Goal: Transaction & Acquisition: Purchase product/service

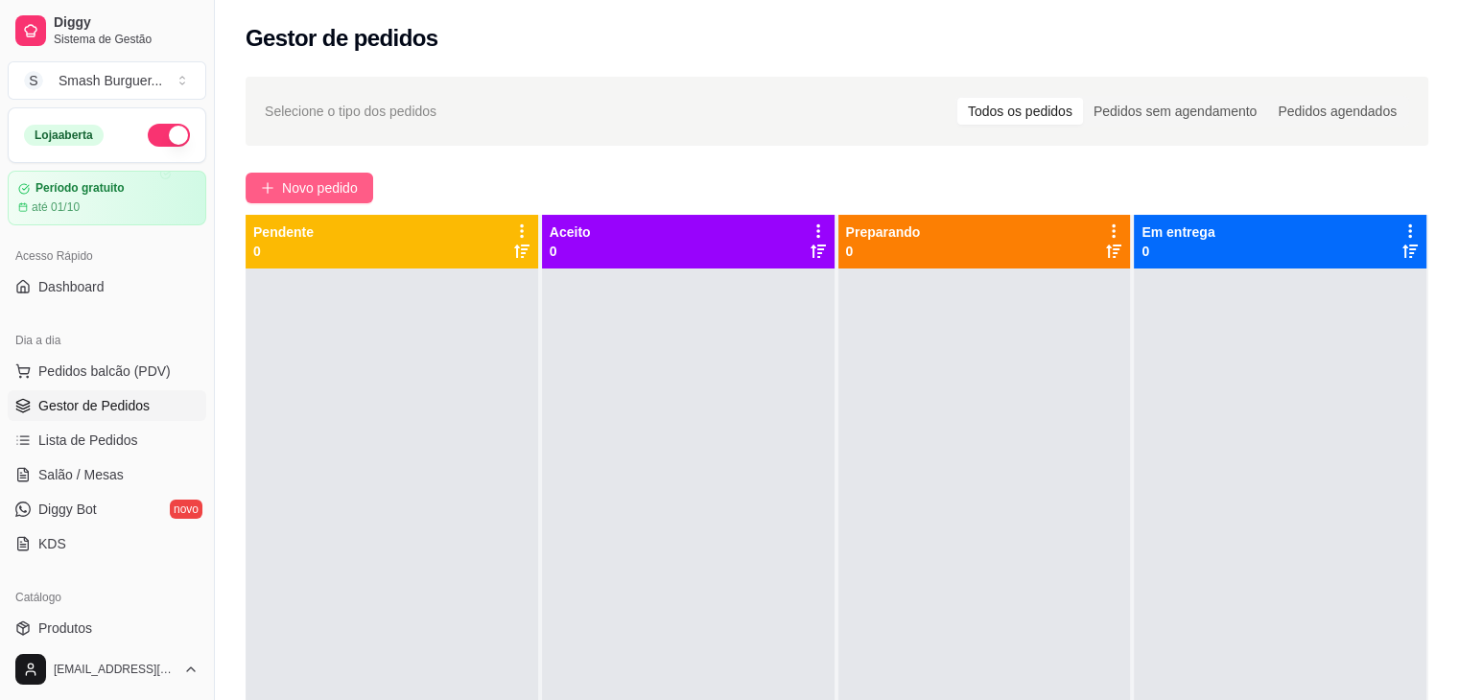
click at [297, 180] on span "Novo pedido" at bounding box center [320, 187] width 76 height 21
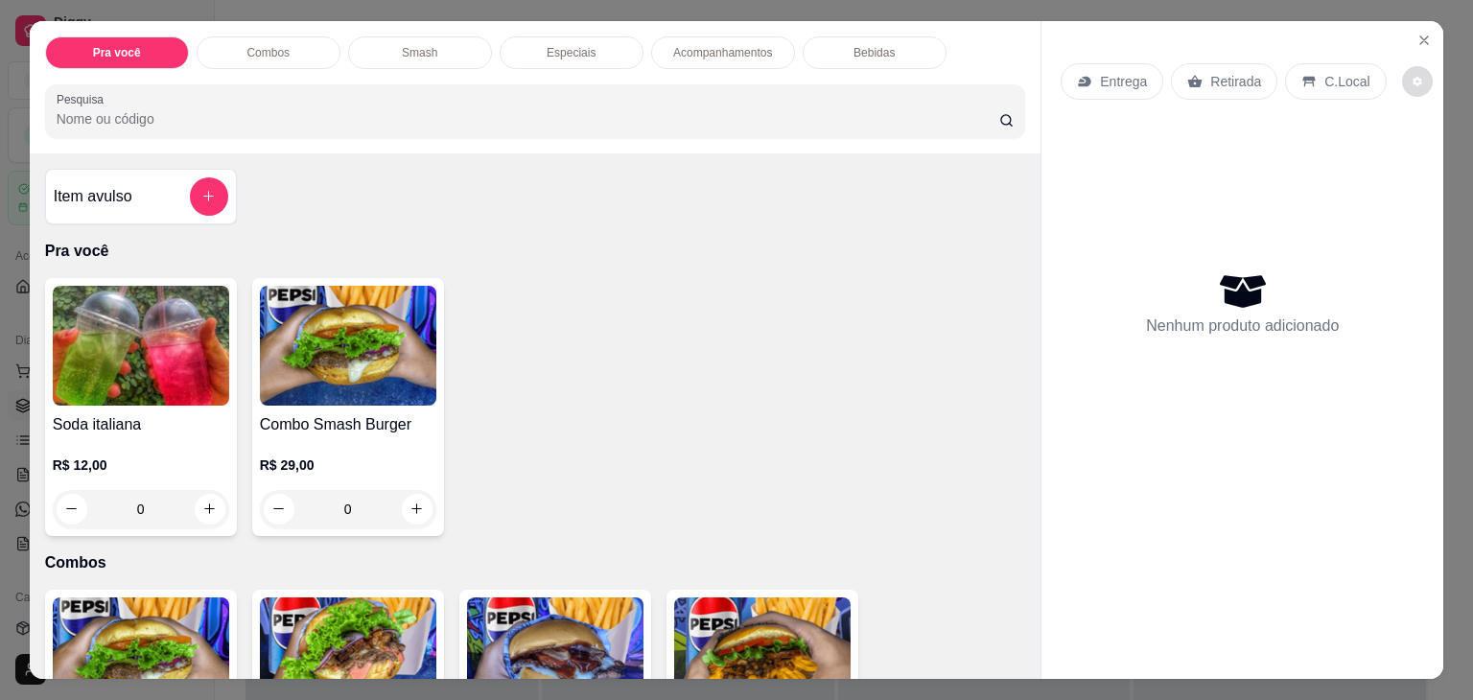
click at [1413, 77] on icon "decrease-product-quantity" at bounding box center [1418, 82] width 10 height 10
click at [1413, 77] on icon "decrease-product-quantity" at bounding box center [1417, 81] width 9 height 9
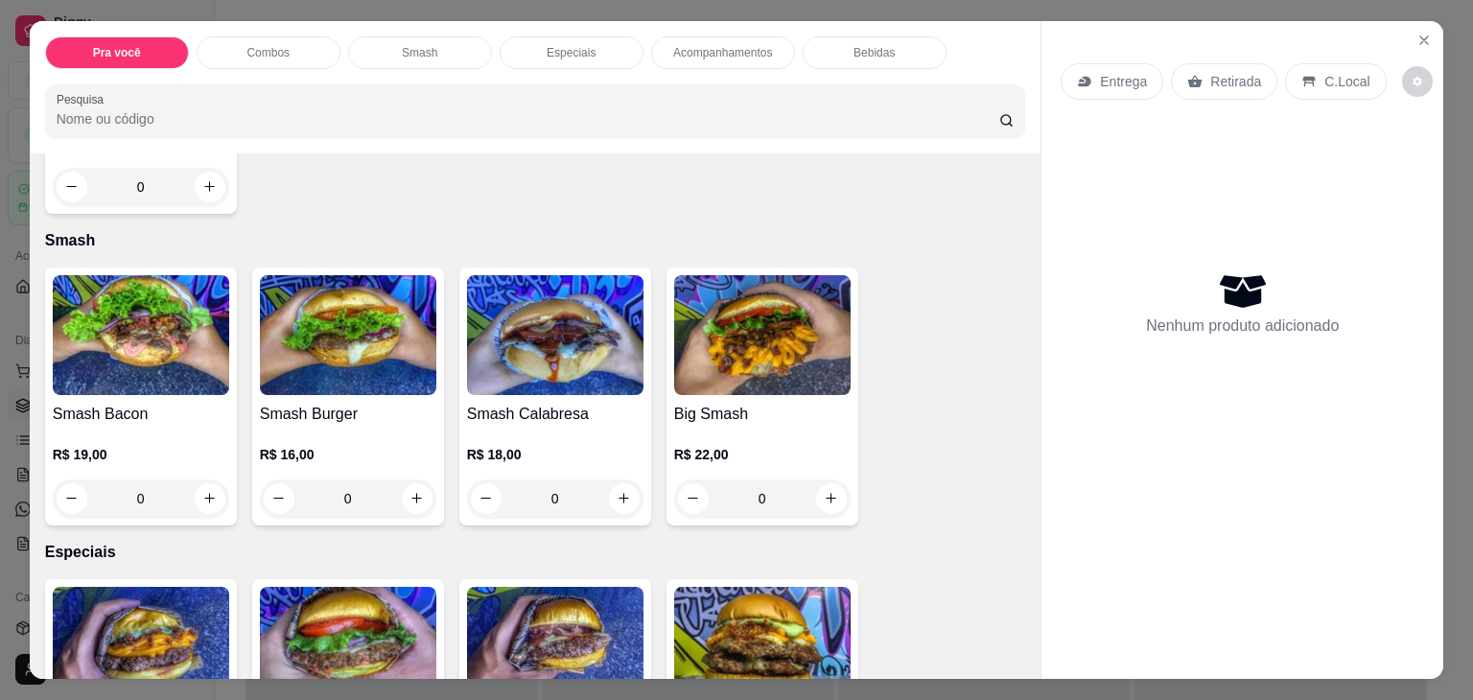
scroll to position [1207, 0]
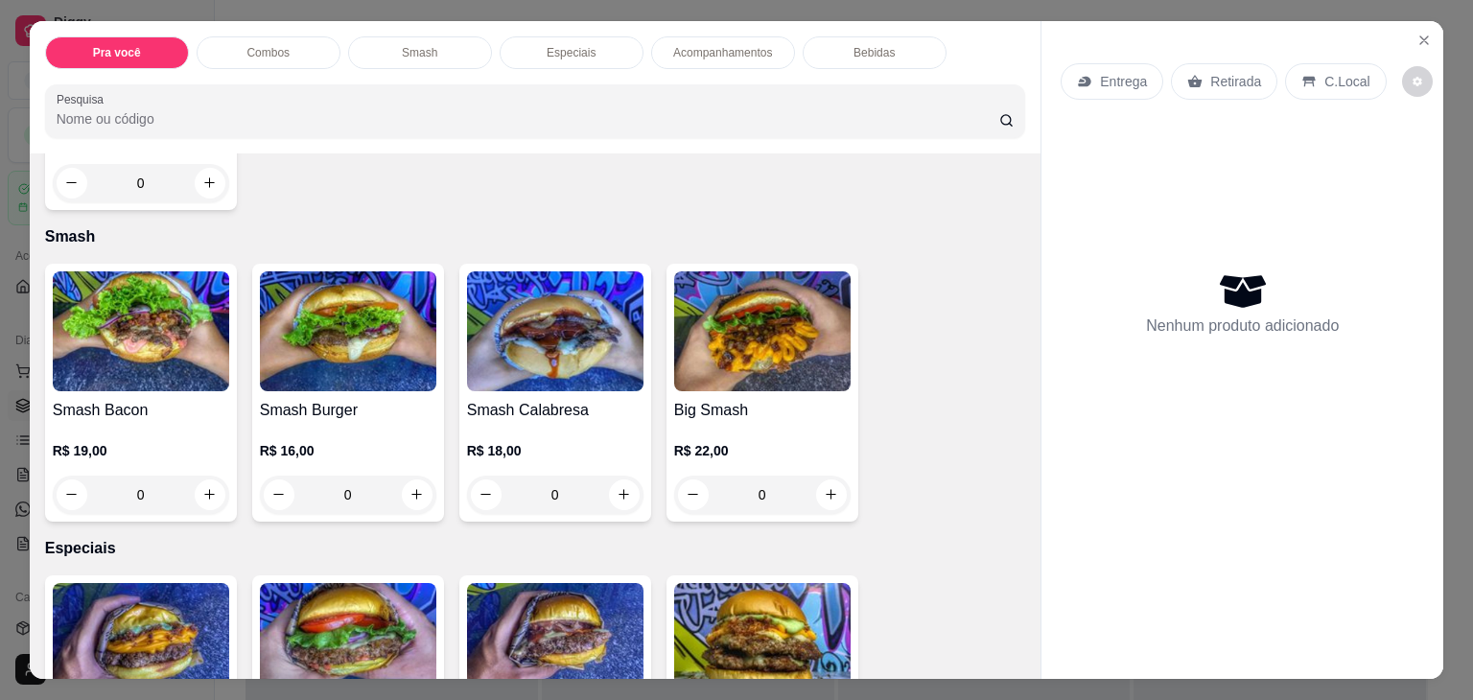
click at [384, 335] on img at bounding box center [348, 331] width 176 height 120
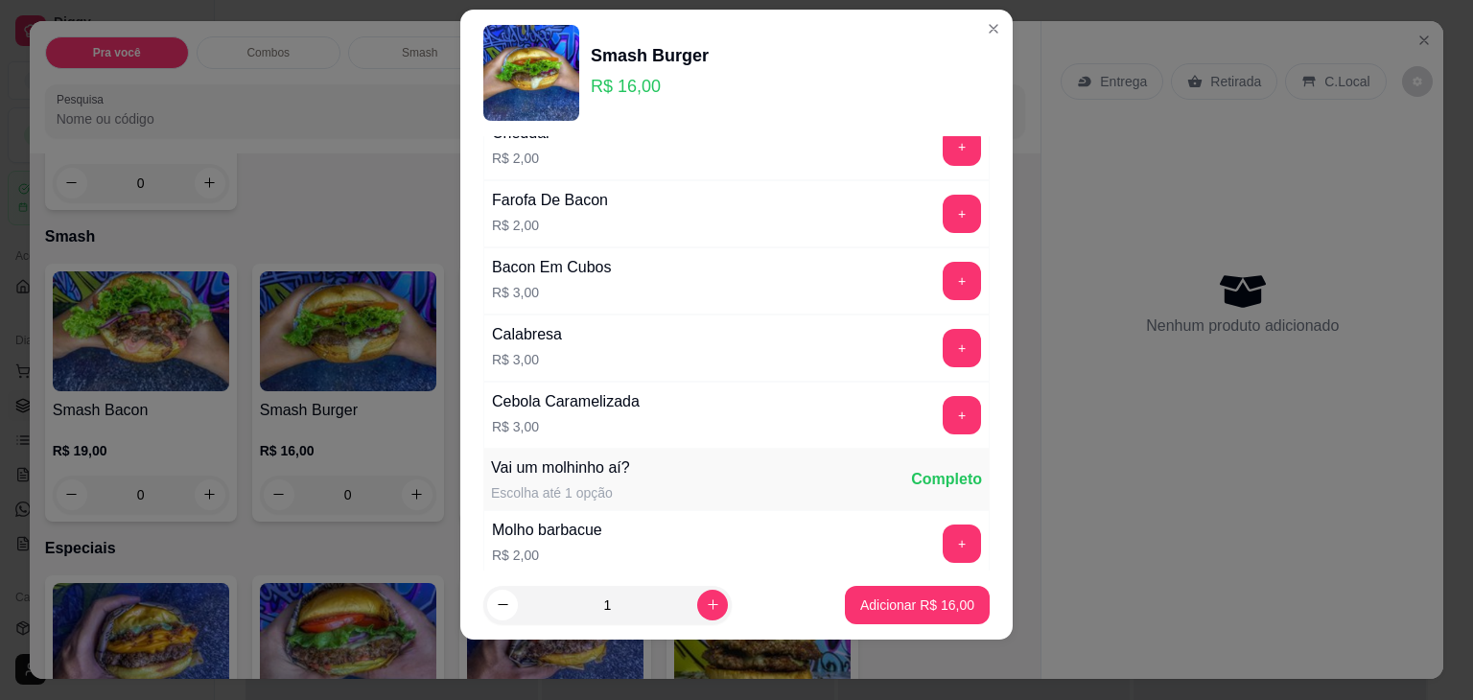
scroll to position [0, 0]
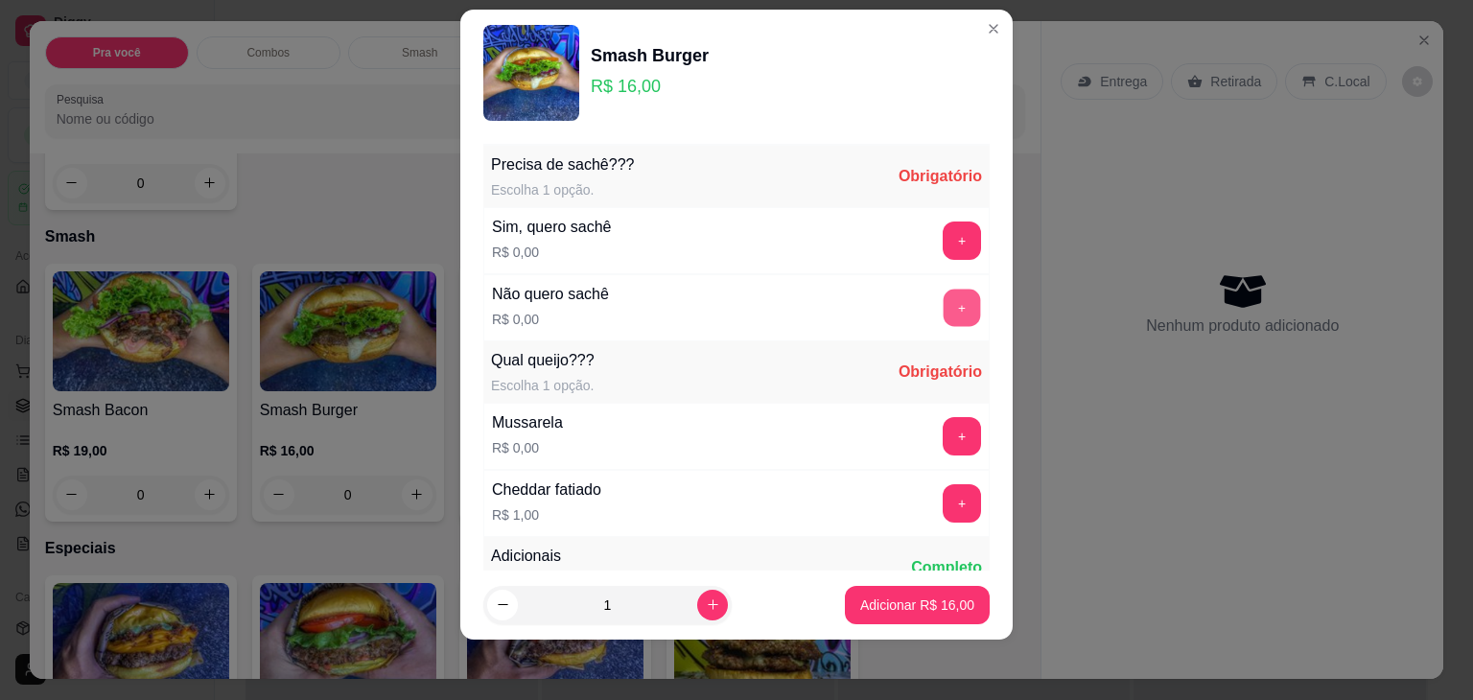
click at [944, 300] on button "+" at bounding box center [962, 307] width 37 height 37
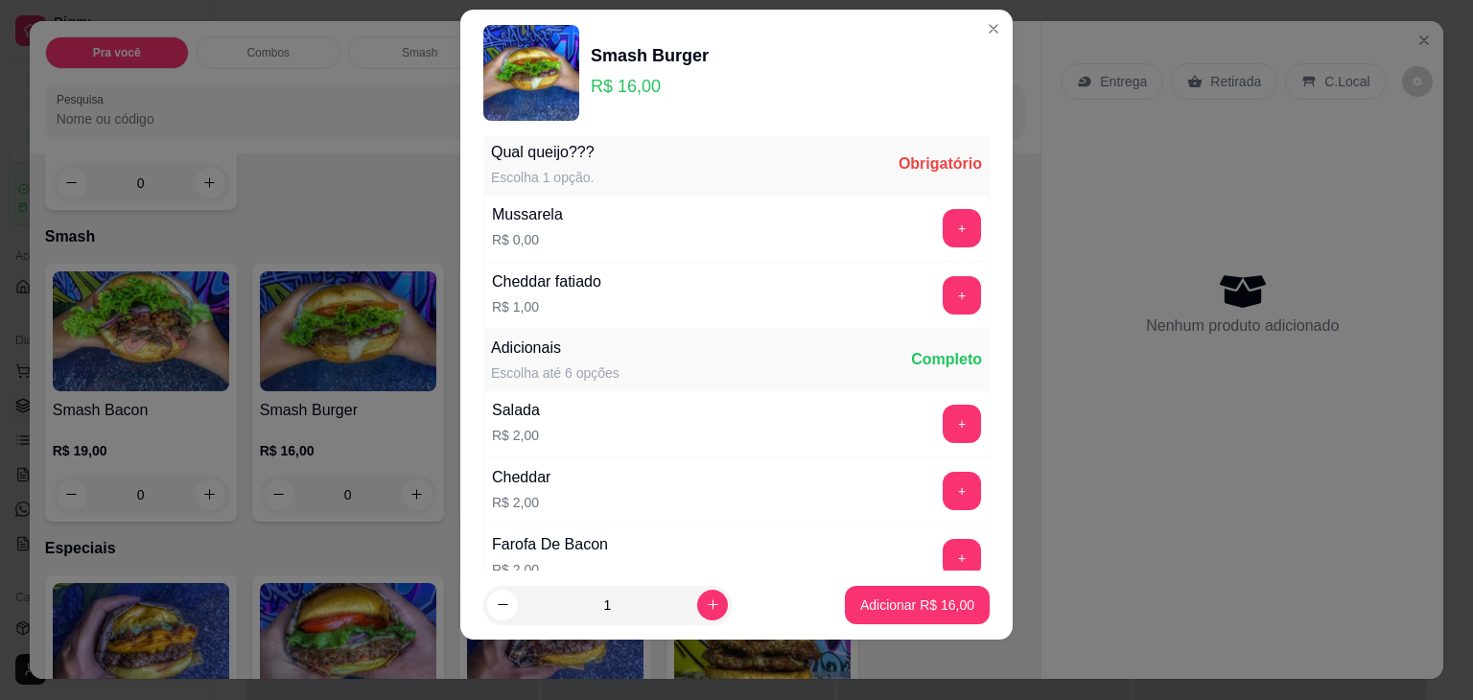
scroll to position [222, 0]
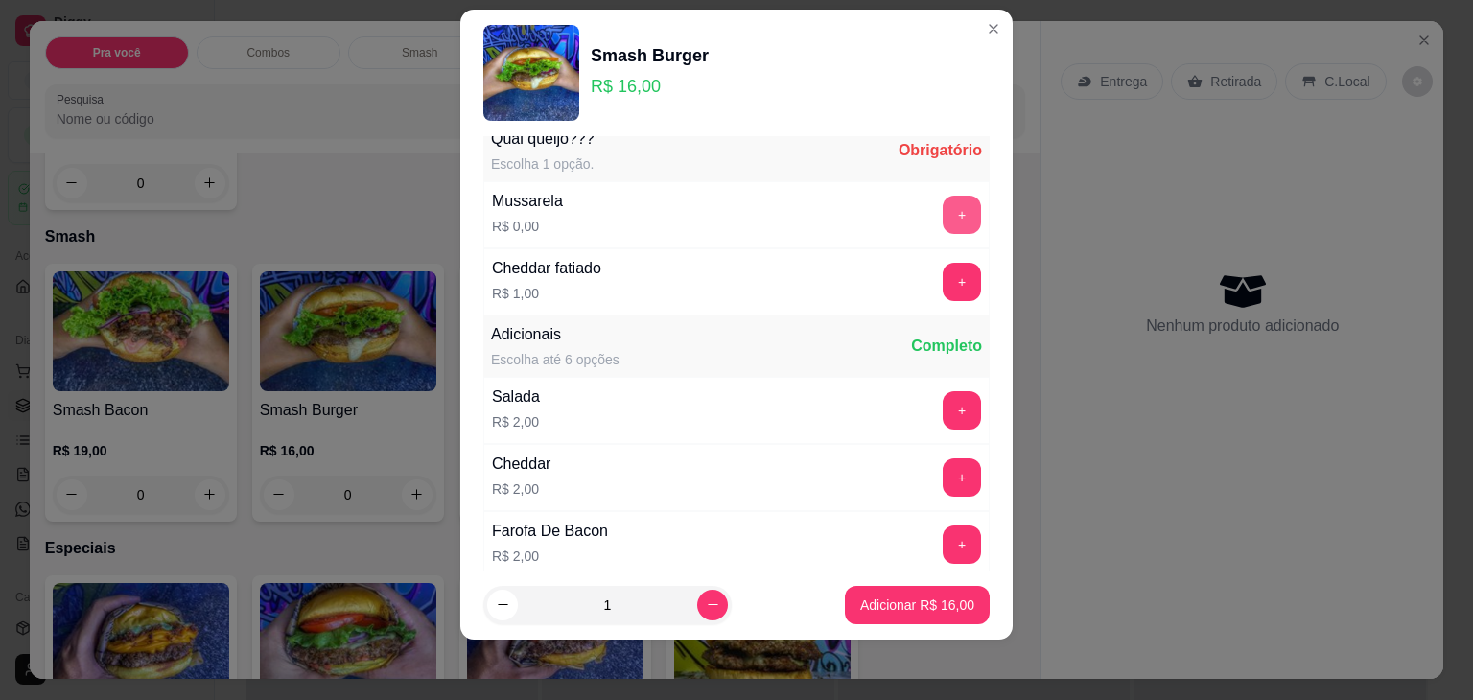
click at [943, 212] on button "+" at bounding box center [962, 215] width 38 height 38
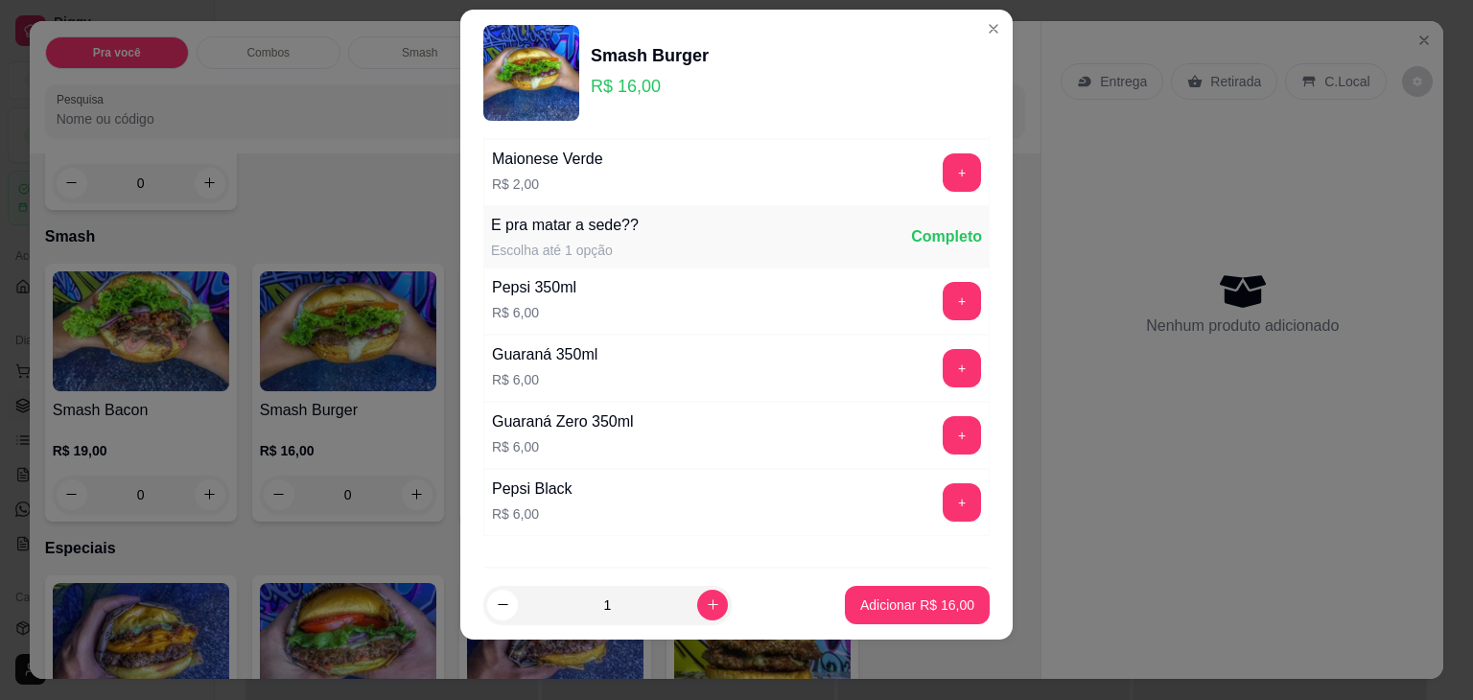
scroll to position [1159, 0]
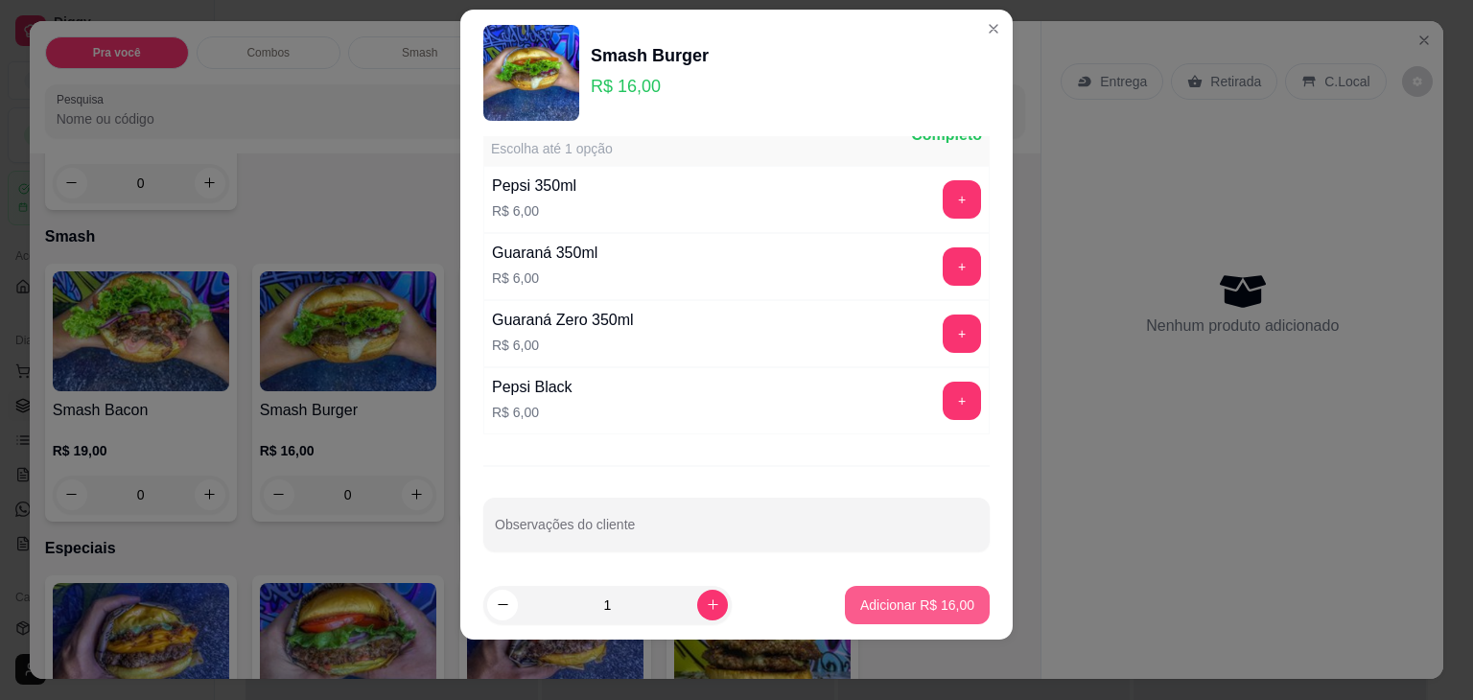
click at [865, 610] on p "Adicionar R$ 16,00" at bounding box center [917, 605] width 114 height 19
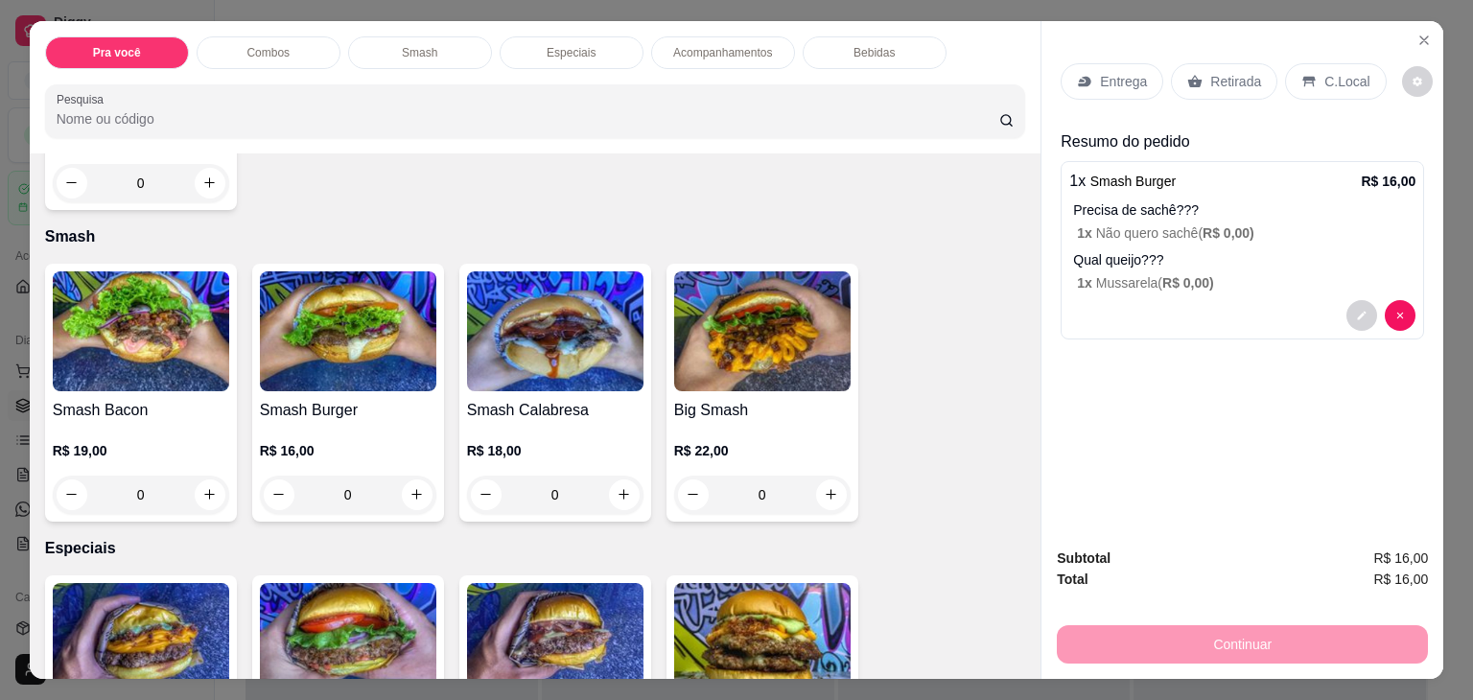
click at [1091, 73] on div "Entrega" at bounding box center [1112, 81] width 103 height 36
click at [1210, 72] on p "Retirada" at bounding box center [1235, 81] width 51 height 19
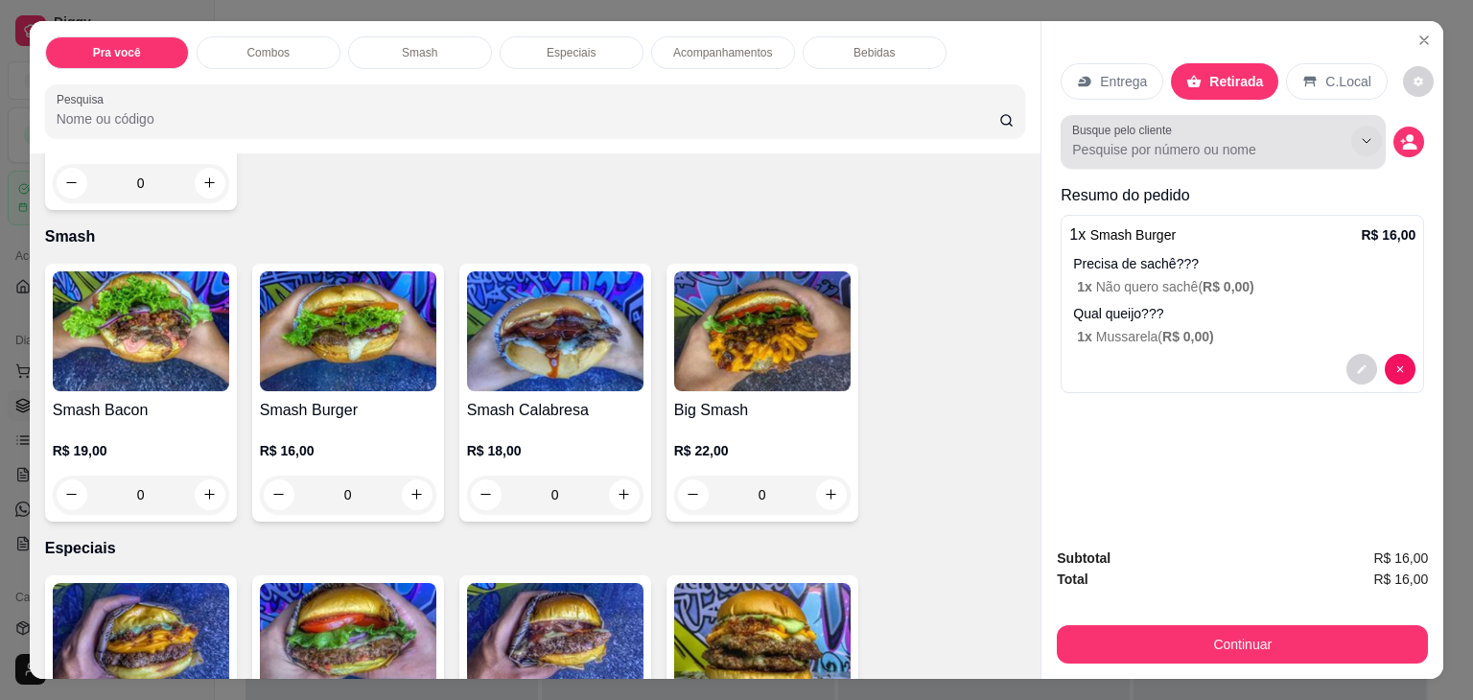
click at [1359, 139] on icon "Show suggestions" at bounding box center [1366, 140] width 15 height 15
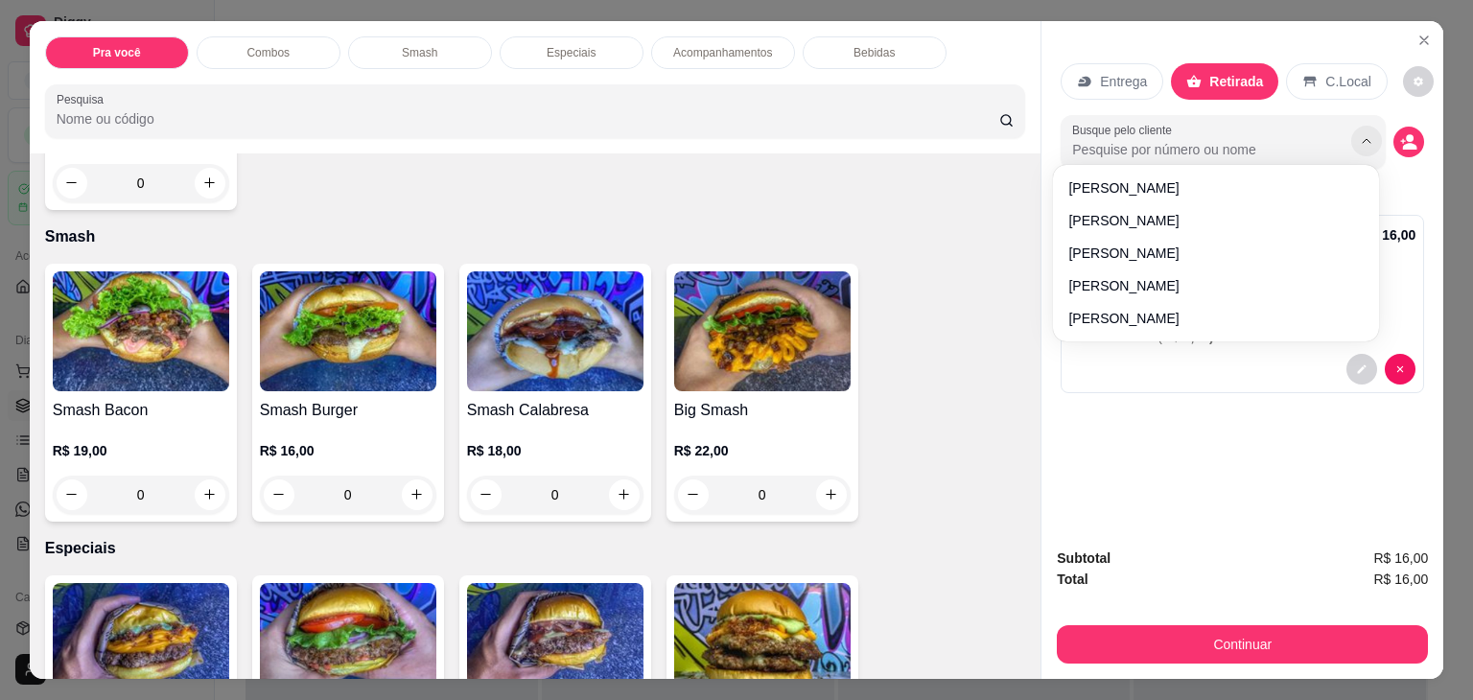
click at [1359, 139] on icon "Show suggestions" at bounding box center [1366, 140] width 15 height 15
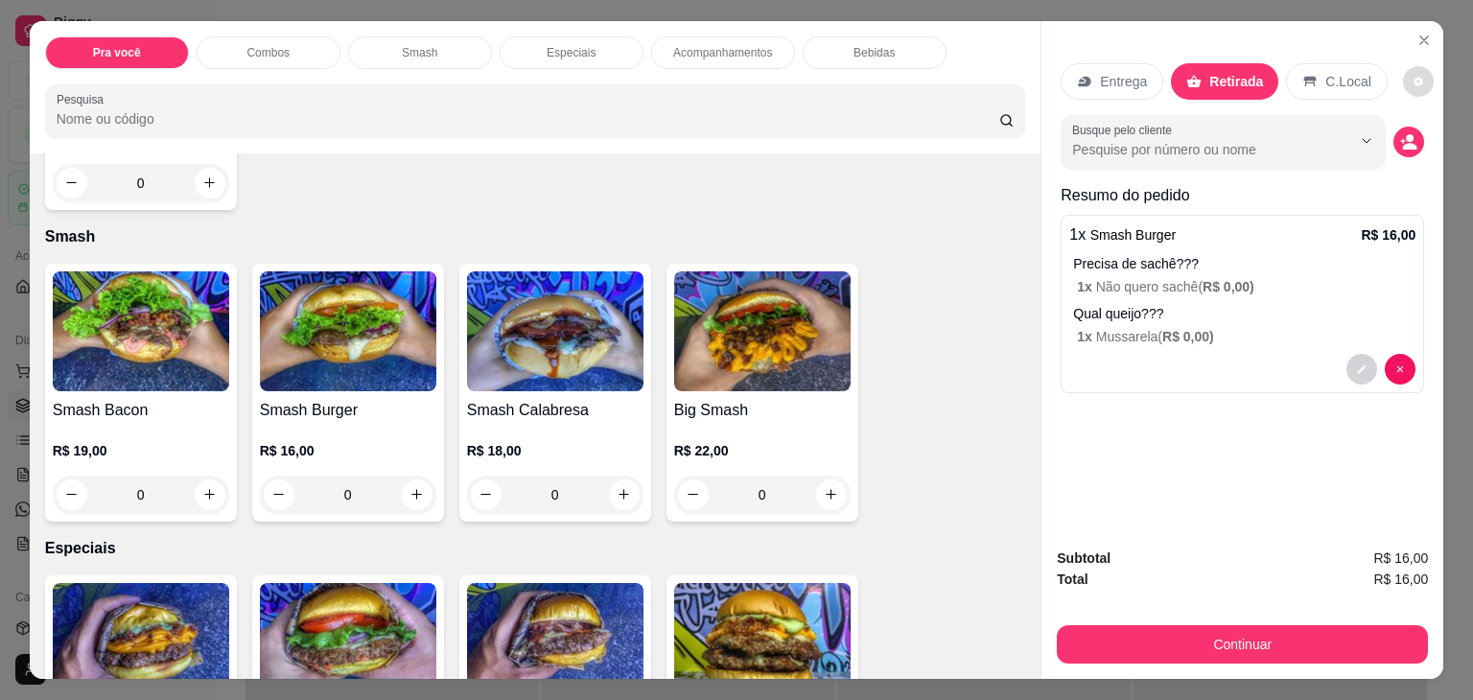
click at [1414, 77] on icon "decrease-product-quantity" at bounding box center [1419, 82] width 10 height 10
click at [1219, 434] on div "Entrega Retirada C.Local Busque pelo cliente Resumo do pedido 1 x Smash Burger …" at bounding box center [1242, 276] width 402 height 511
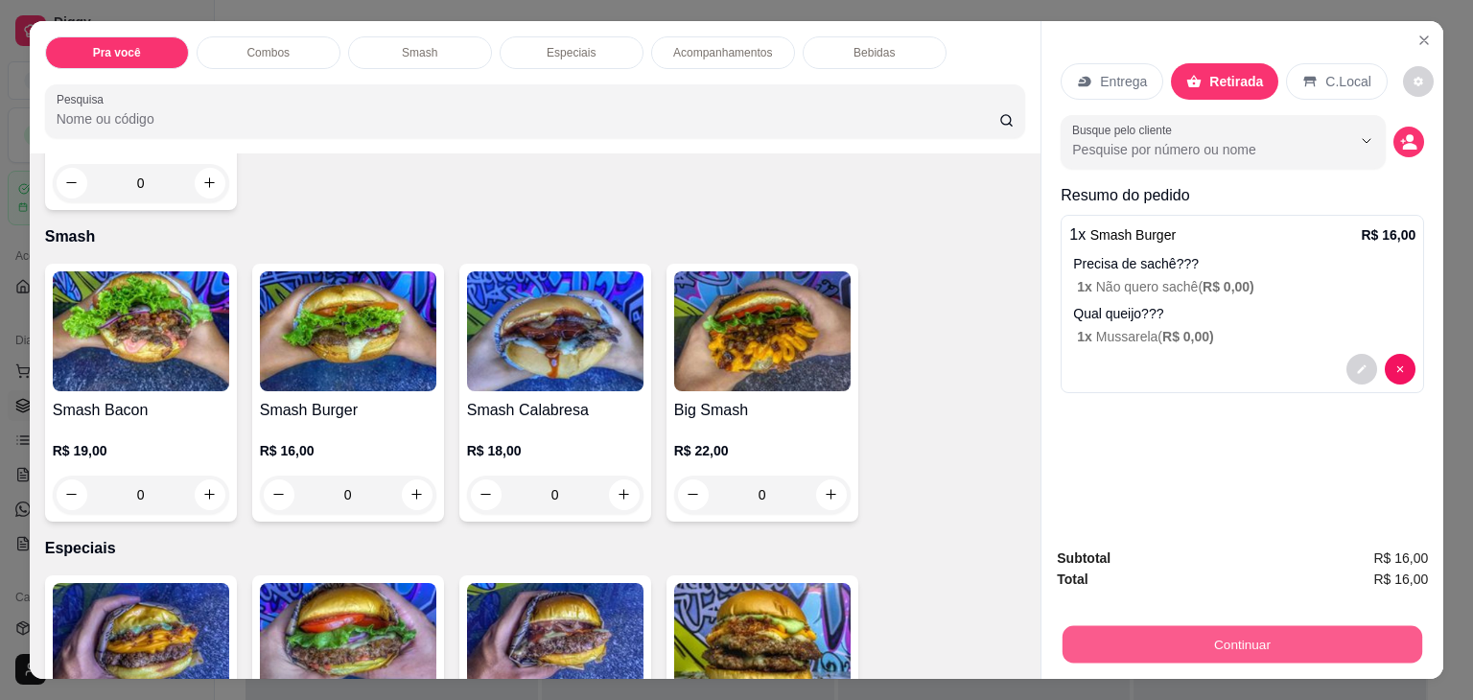
click at [1089, 637] on button "Continuar" at bounding box center [1243, 644] width 360 height 37
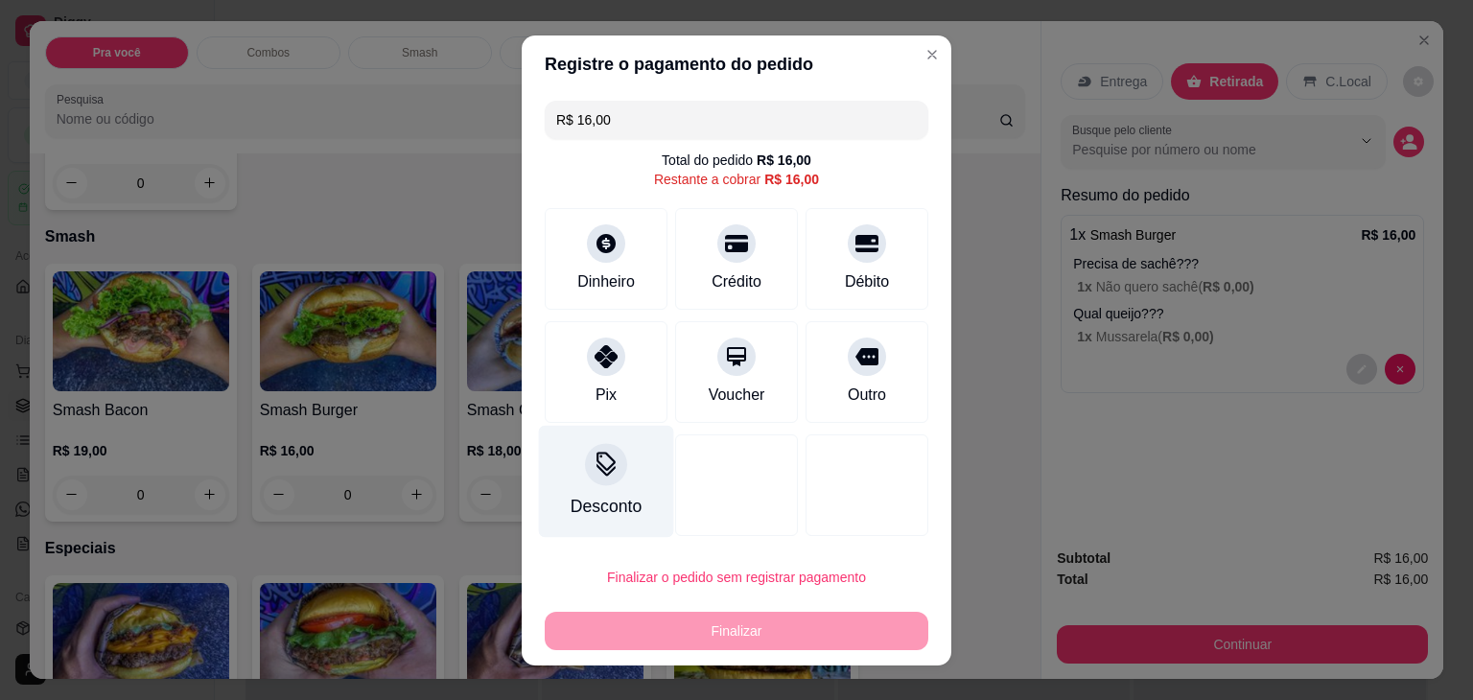
click at [592, 482] on div at bounding box center [606, 464] width 42 height 42
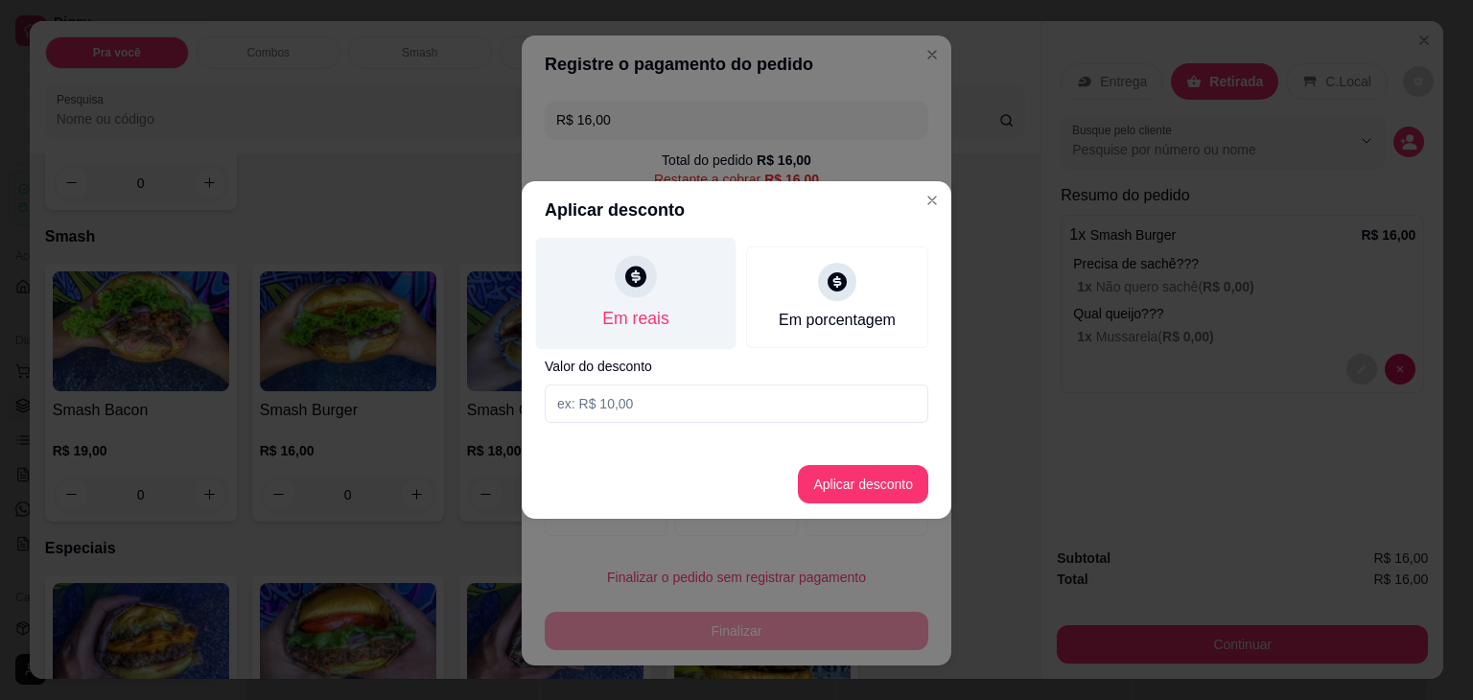
click at [632, 295] on div at bounding box center [636, 276] width 42 height 42
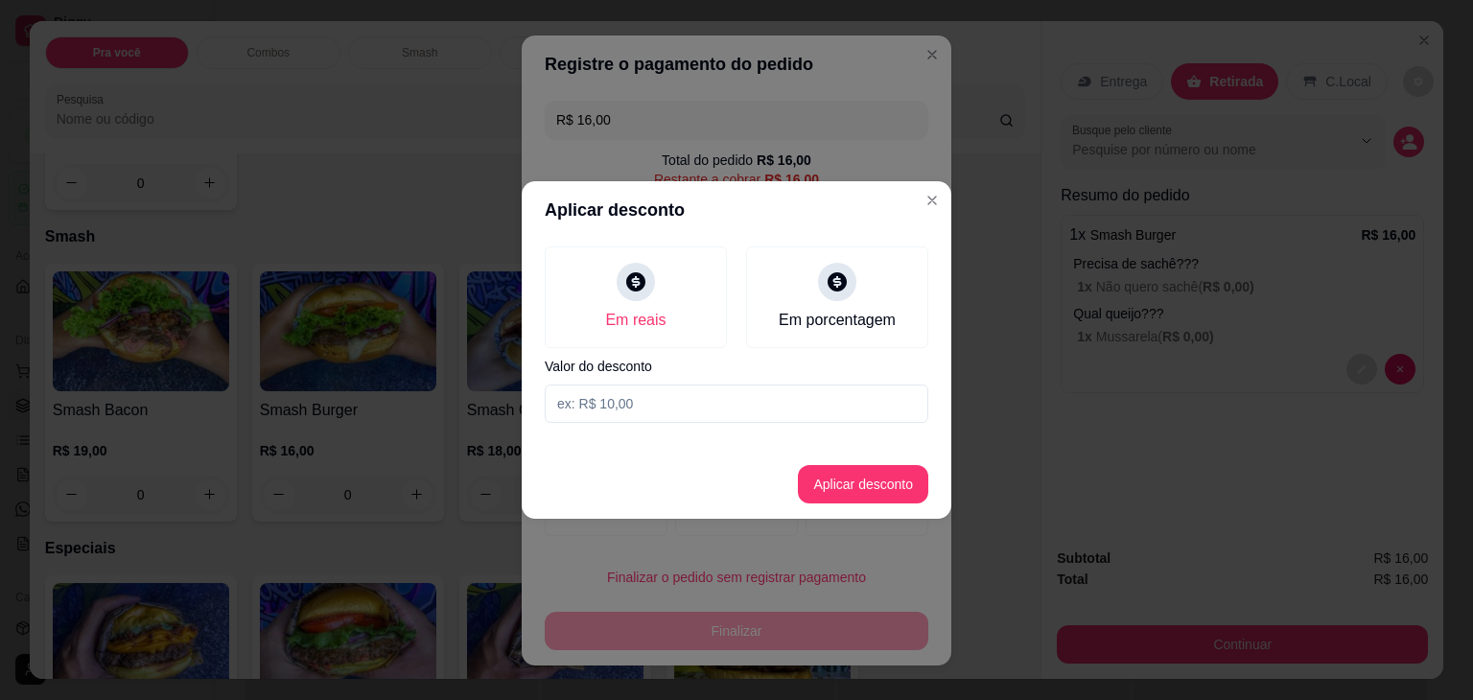
click at [618, 404] on input at bounding box center [737, 404] width 384 height 38
type input "6,00"
click at [886, 494] on button "Aplicar desconto" at bounding box center [864, 484] width 126 height 37
type input "R$ 10,00"
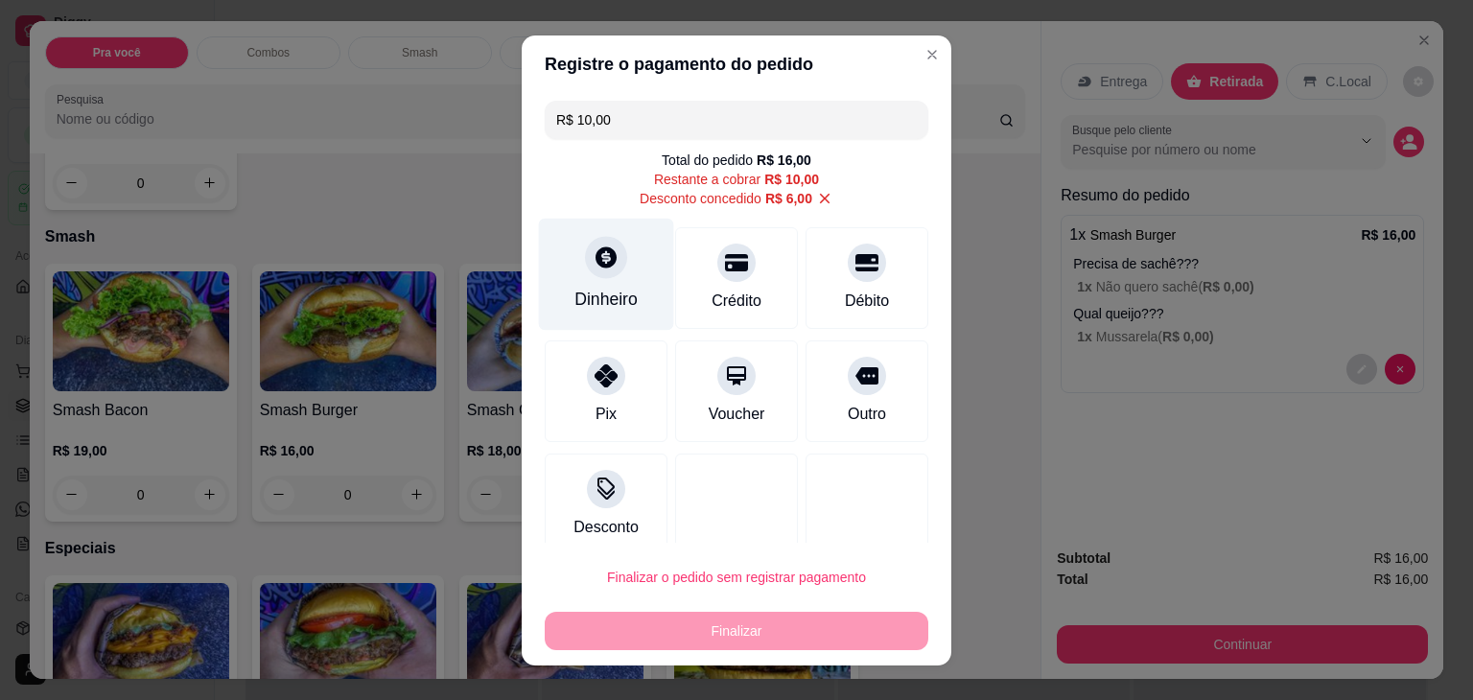
click at [596, 273] on div at bounding box center [606, 257] width 42 height 42
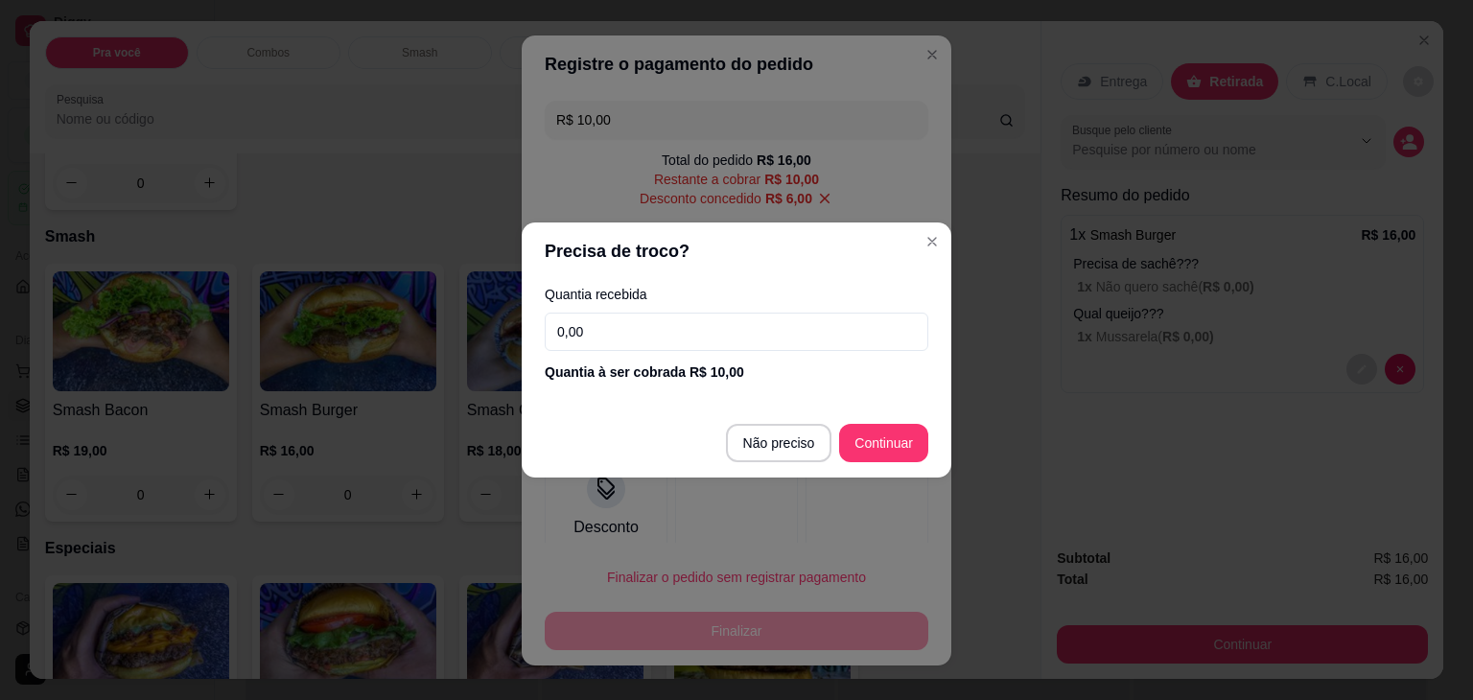
click at [702, 339] on input "0,00" at bounding box center [737, 332] width 384 height 38
type input "10,00"
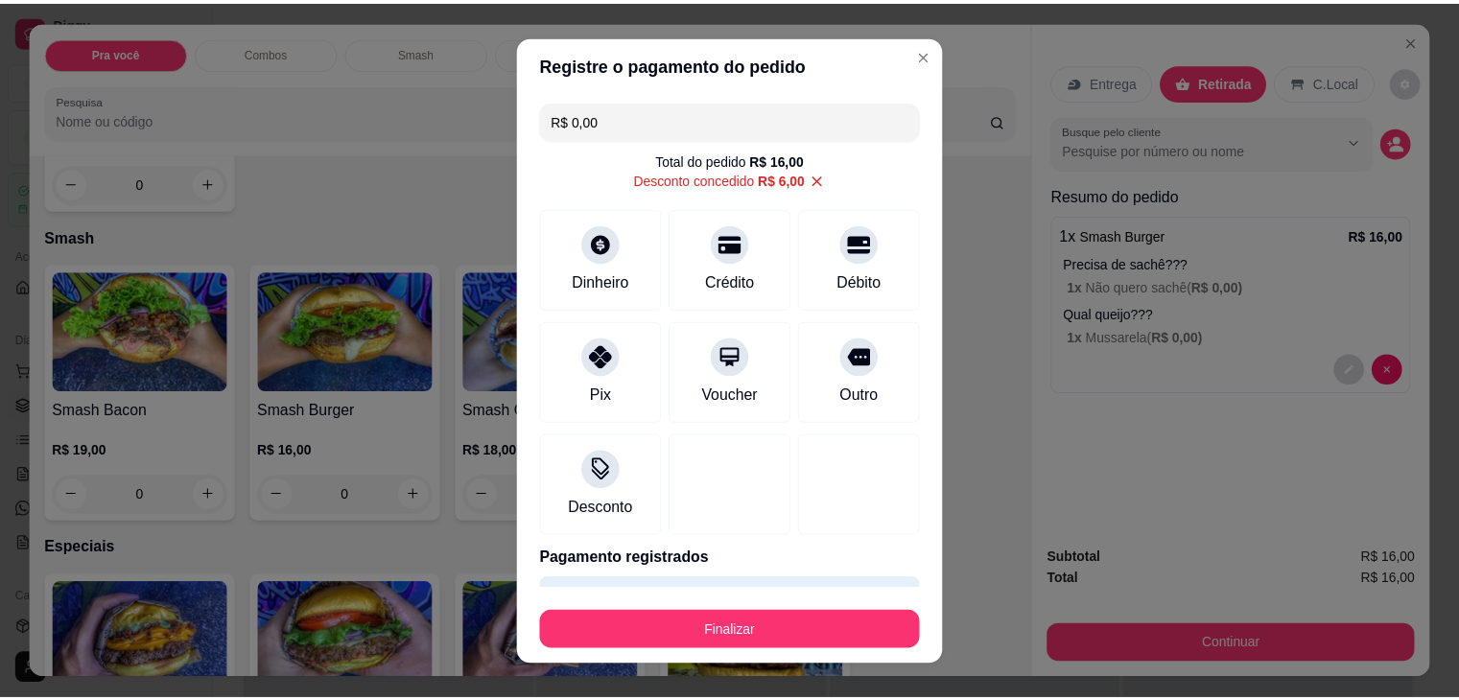
scroll to position [54, 0]
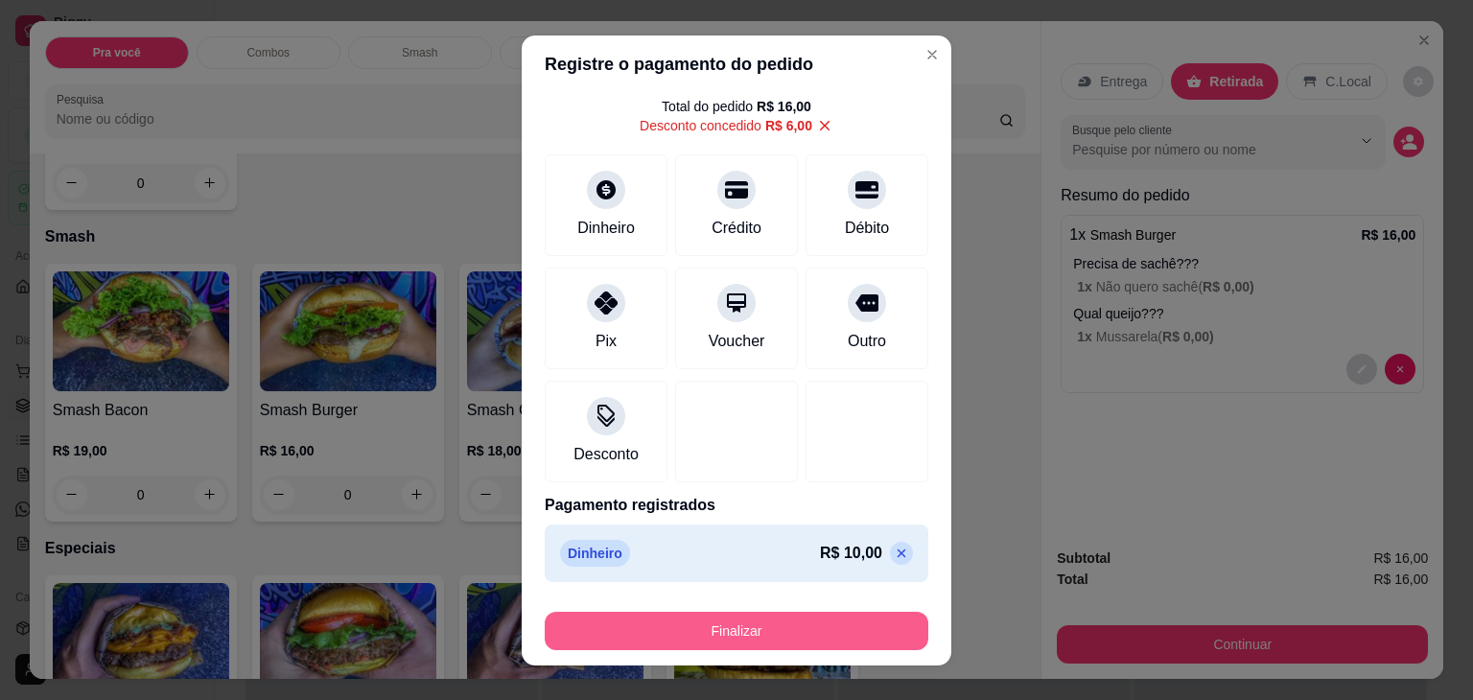
click at [760, 632] on button "Finalizar" at bounding box center [737, 631] width 384 height 38
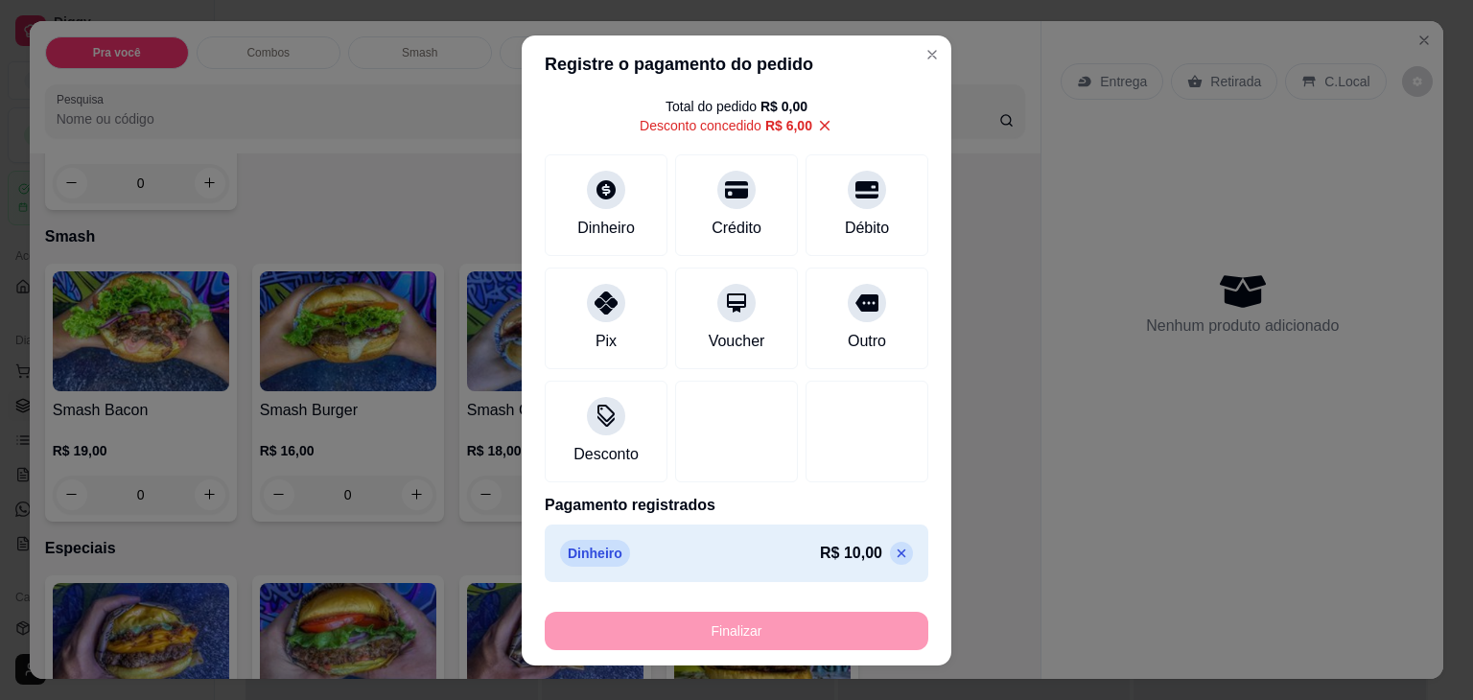
type input "-R$ 16,00"
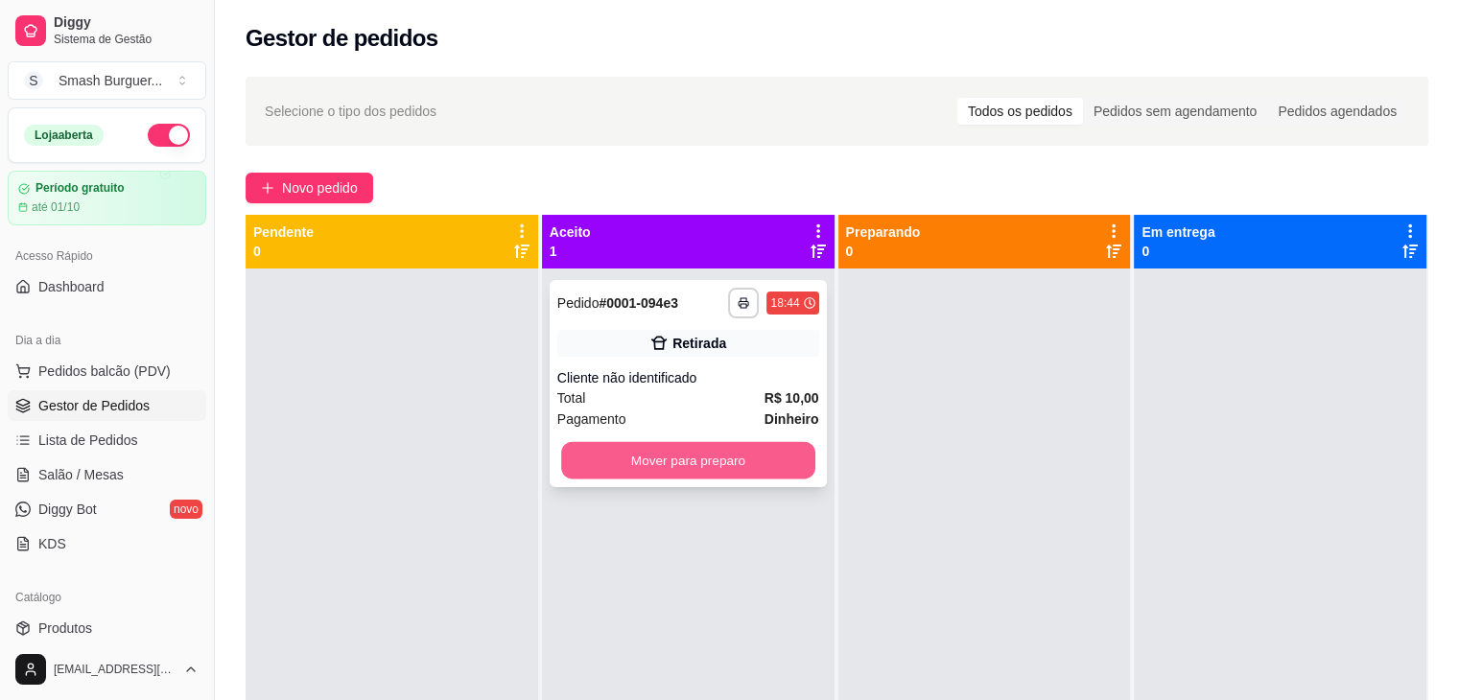
click at [664, 469] on button "Mover para preparo" at bounding box center [688, 460] width 254 height 37
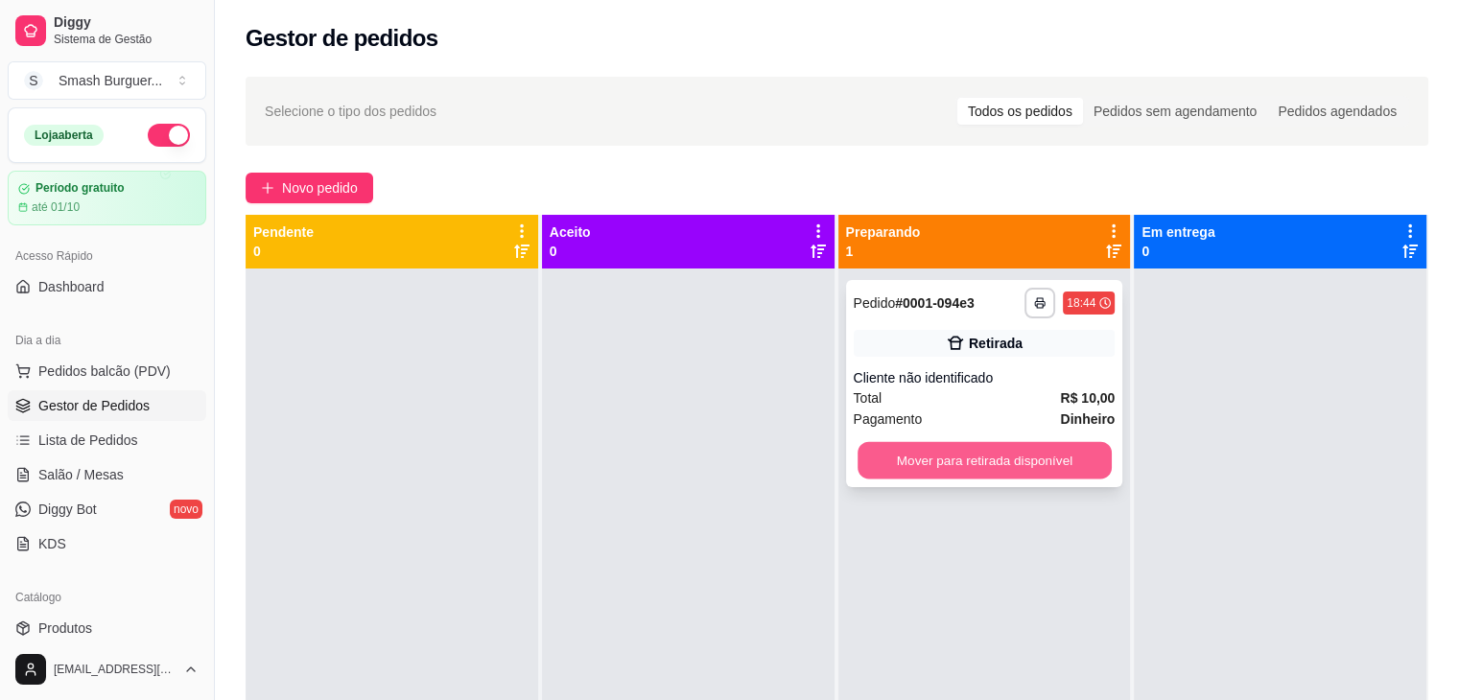
click at [901, 452] on button "Mover para retirada disponível" at bounding box center [984, 460] width 254 height 37
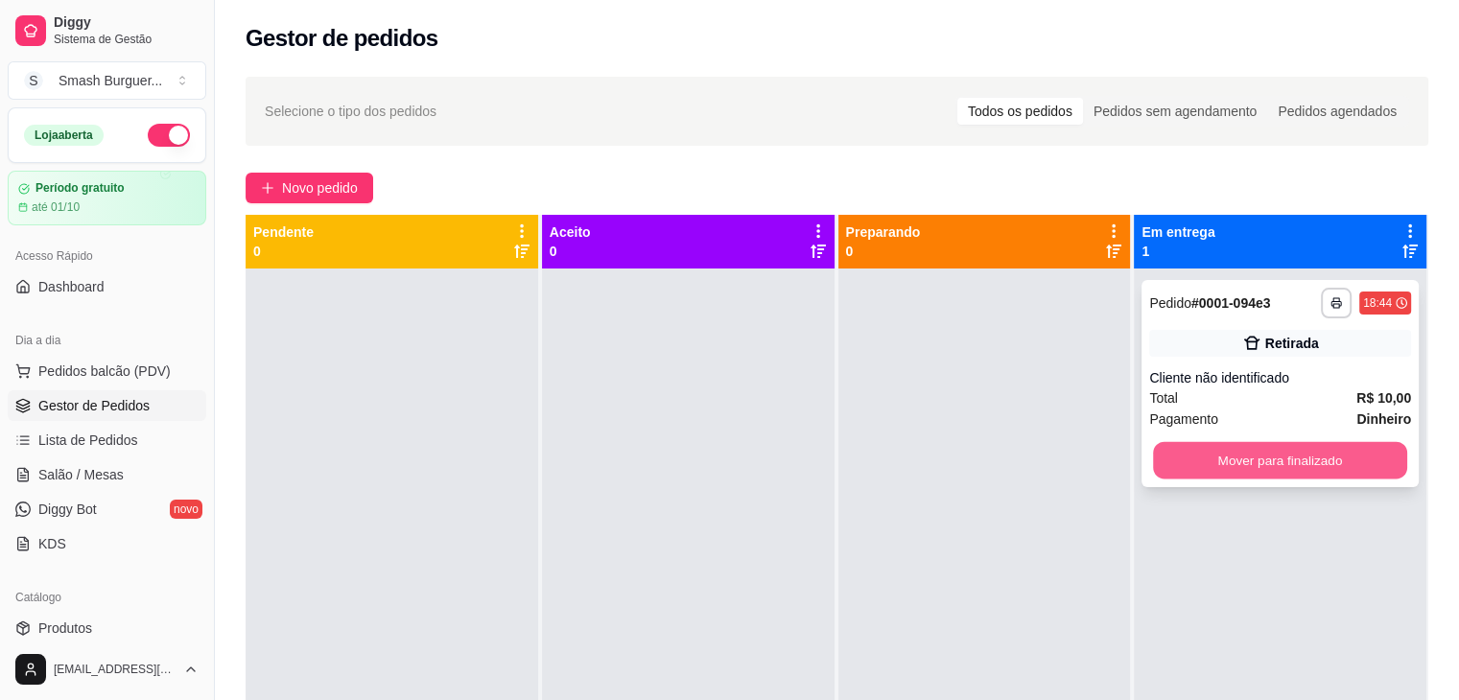
click at [1193, 465] on button "Mover para finalizado" at bounding box center [1280, 460] width 254 height 37
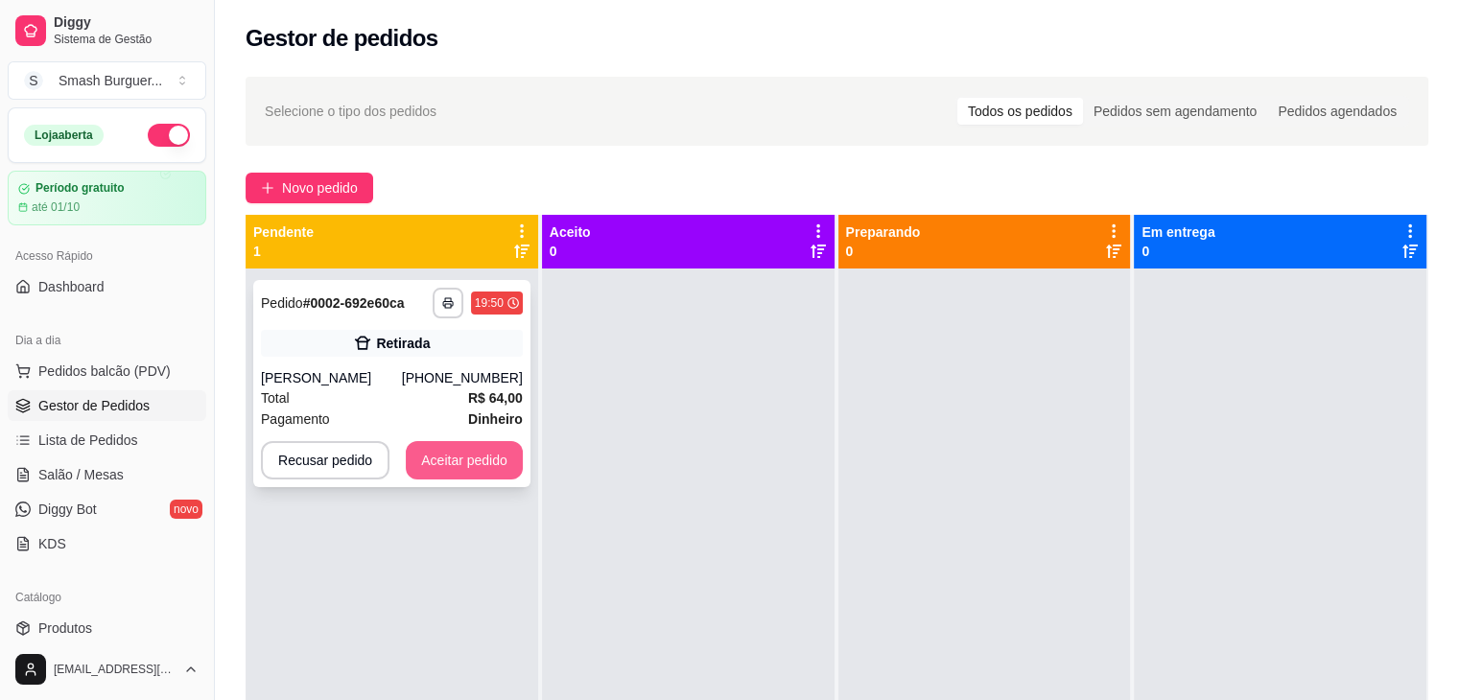
click at [464, 461] on button "Aceitar pedido" at bounding box center [464, 460] width 117 height 38
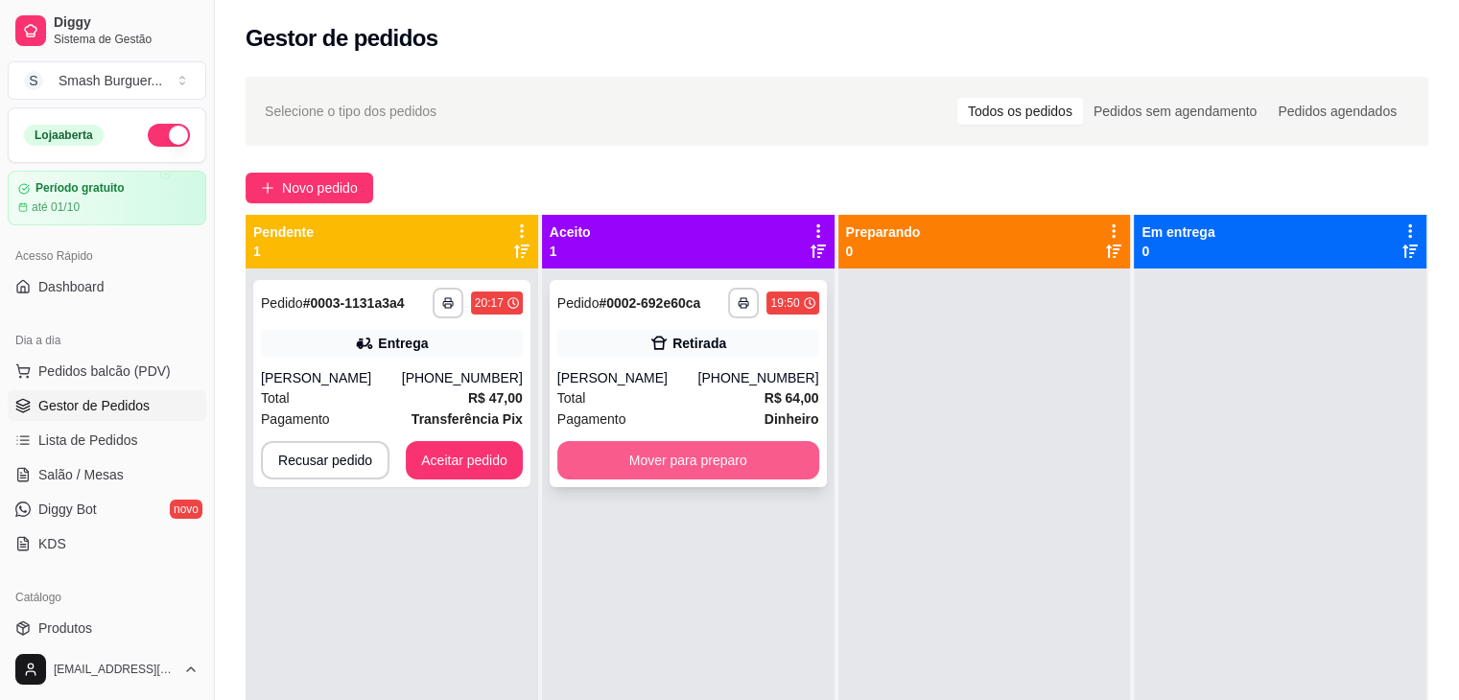
click at [671, 456] on button "Mover para preparo" at bounding box center [688, 460] width 262 height 38
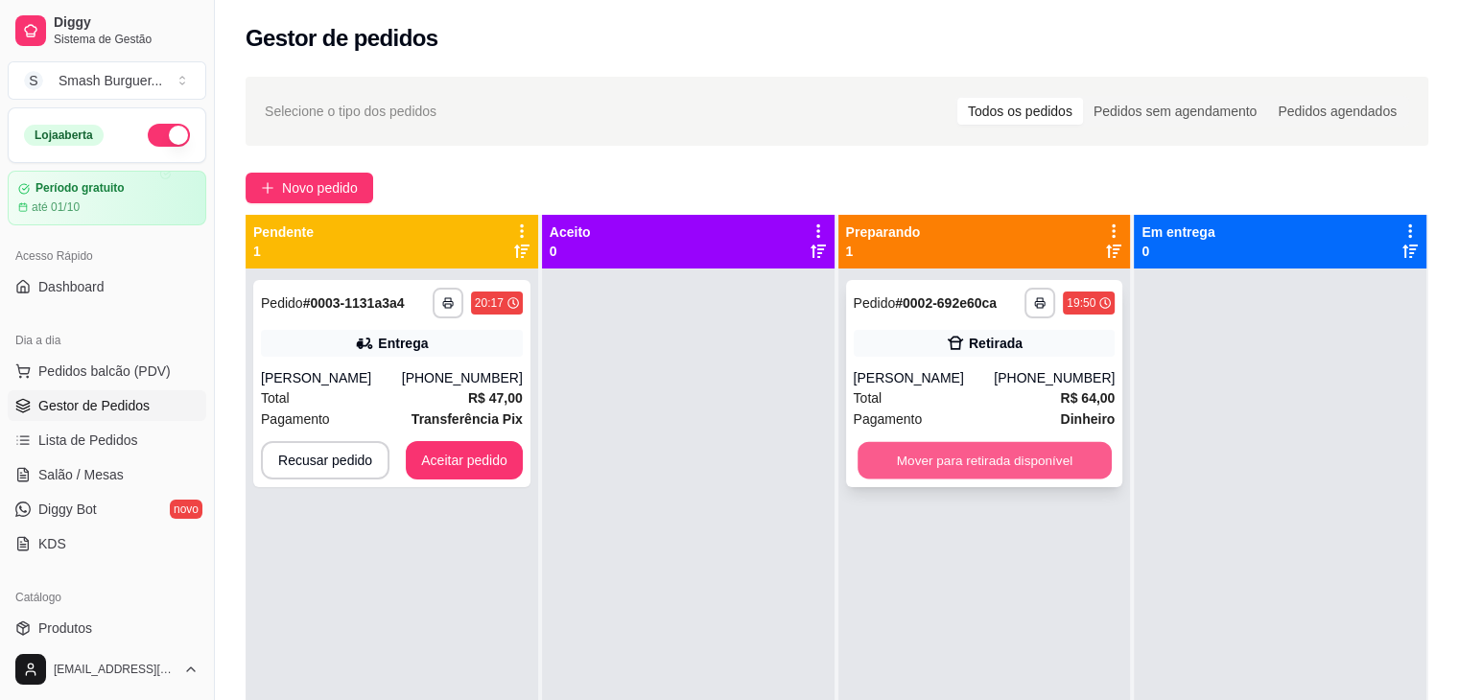
click at [986, 454] on button "Mover para retirada disponível" at bounding box center [984, 460] width 254 height 37
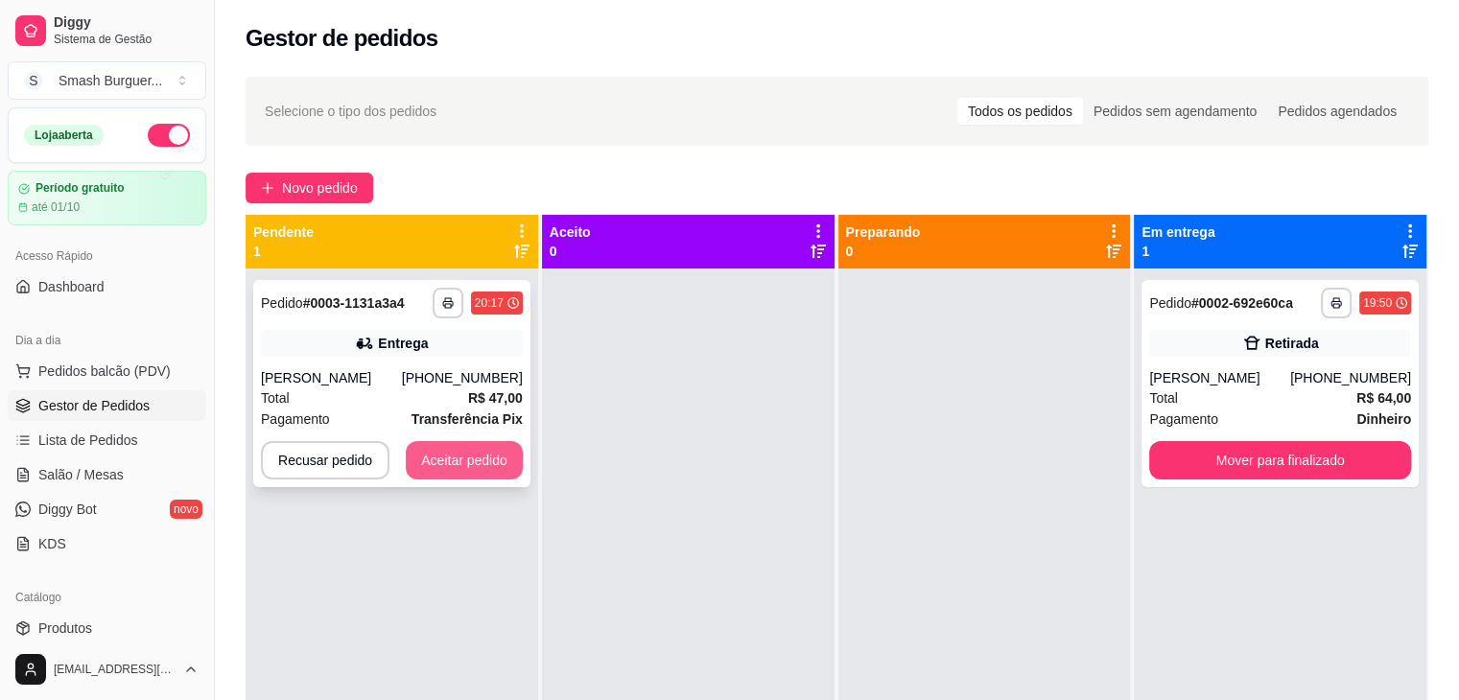
click at [471, 461] on button "Aceitar pedido" at bounding box center [464, 460] width 117 height 38
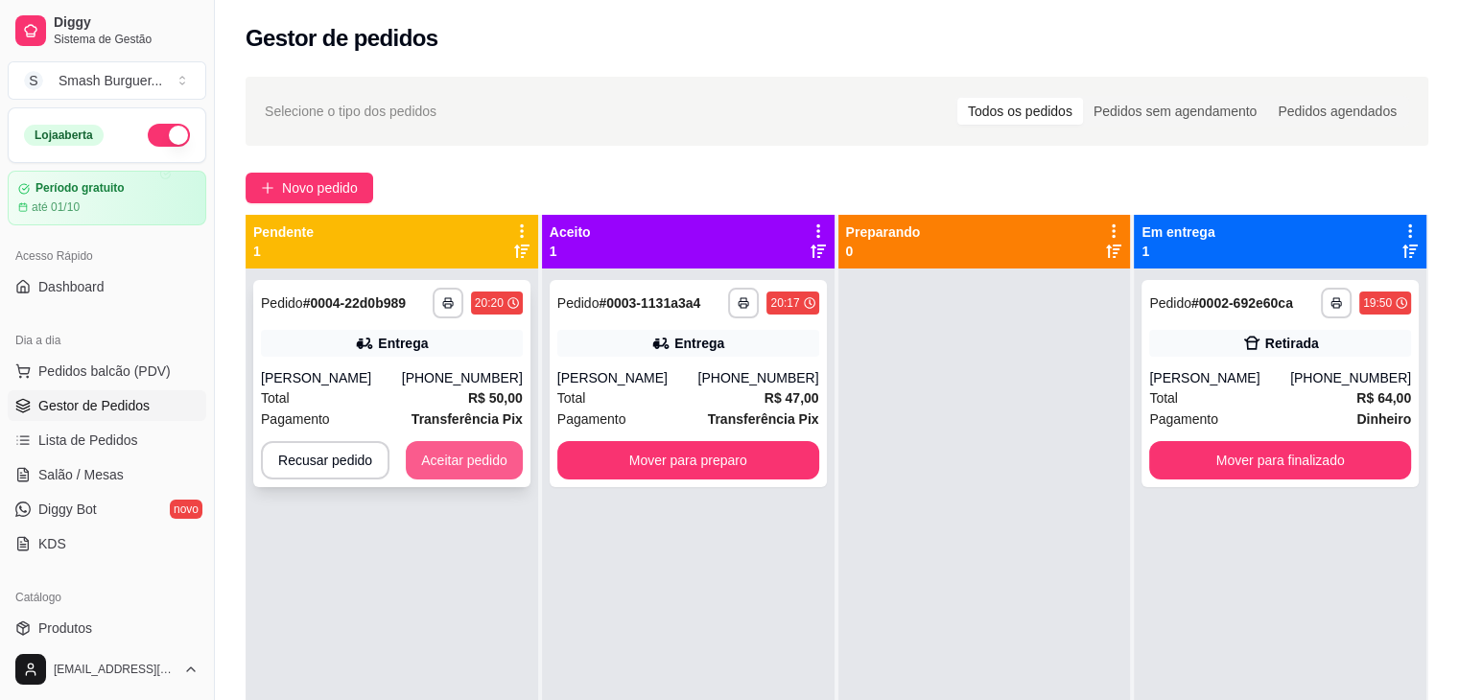
click at [425, 461] on button "Aceitar pedido" at bounding box center [464, 460] width 117 height 38
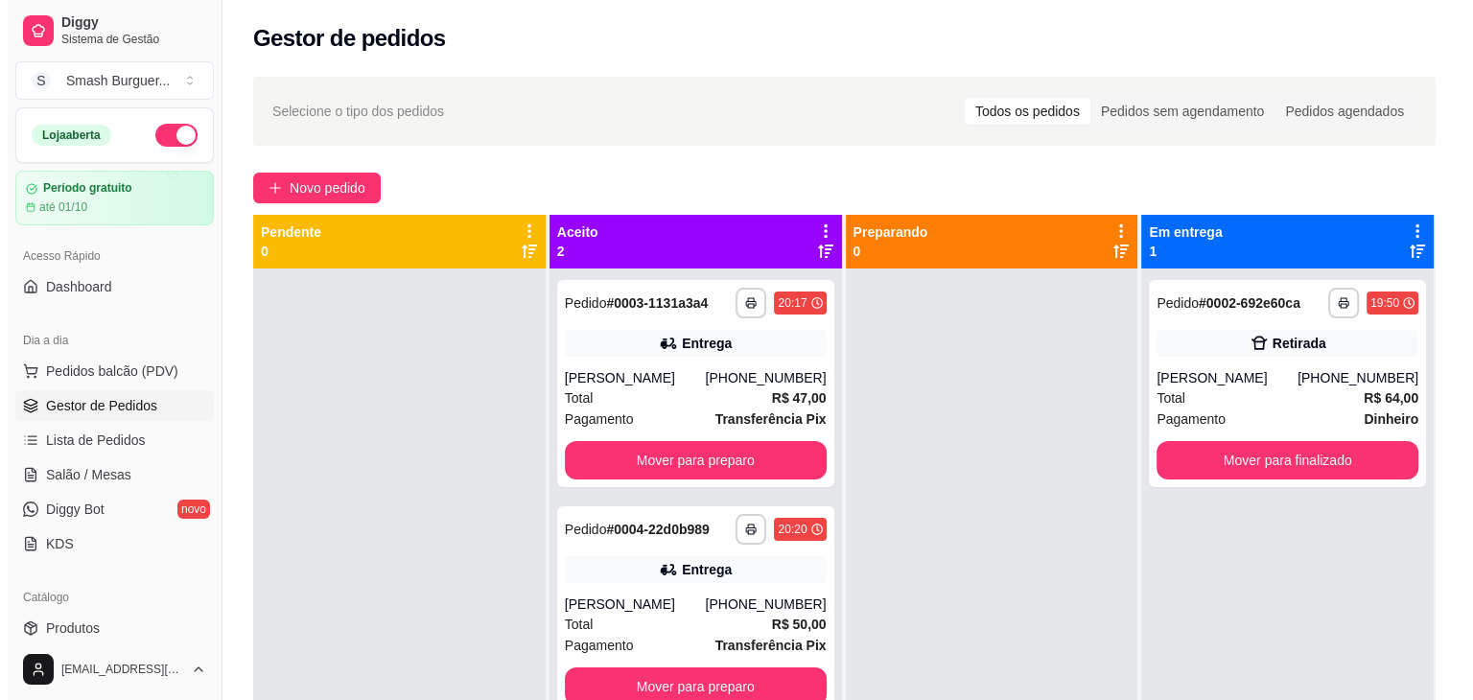
scroll to position [54, 0]
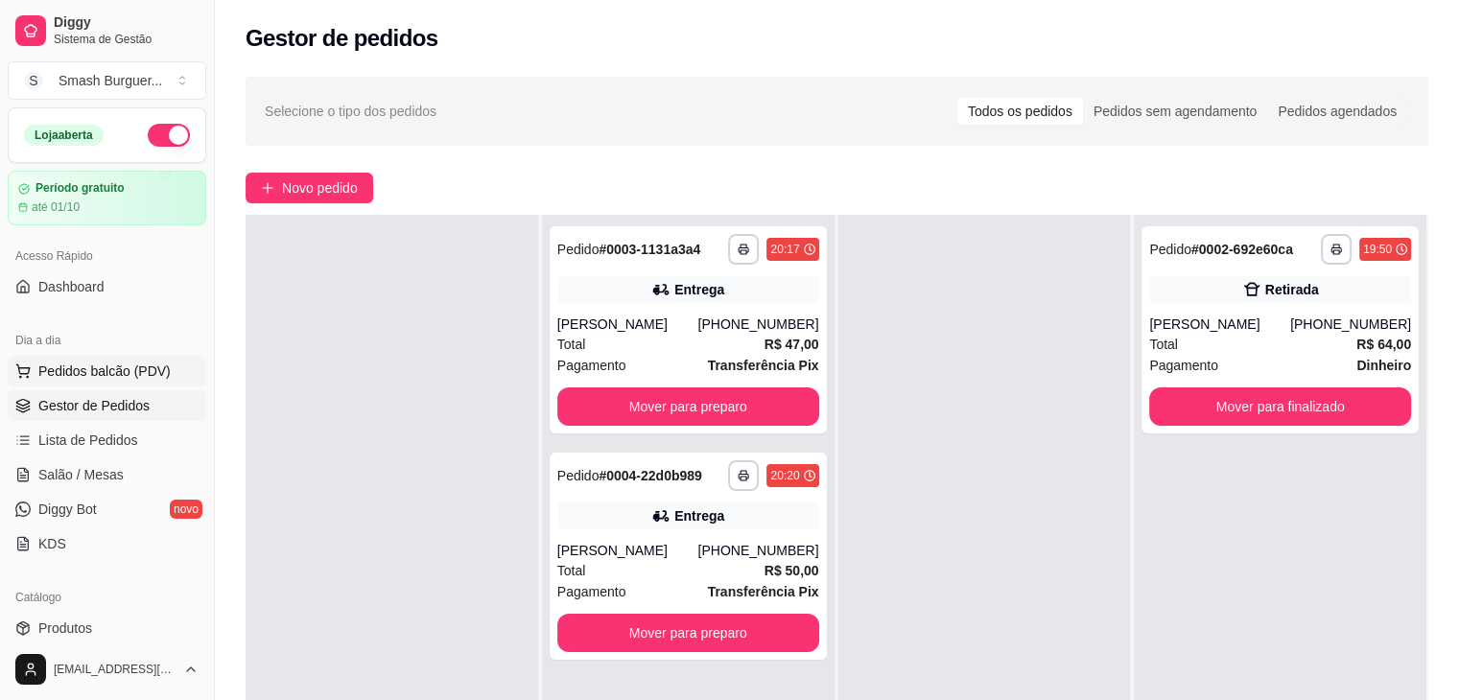
click at [112, 358] on button "Pedidos balcão (PDV)" at bounding box center [107, 371] width 199 height 31
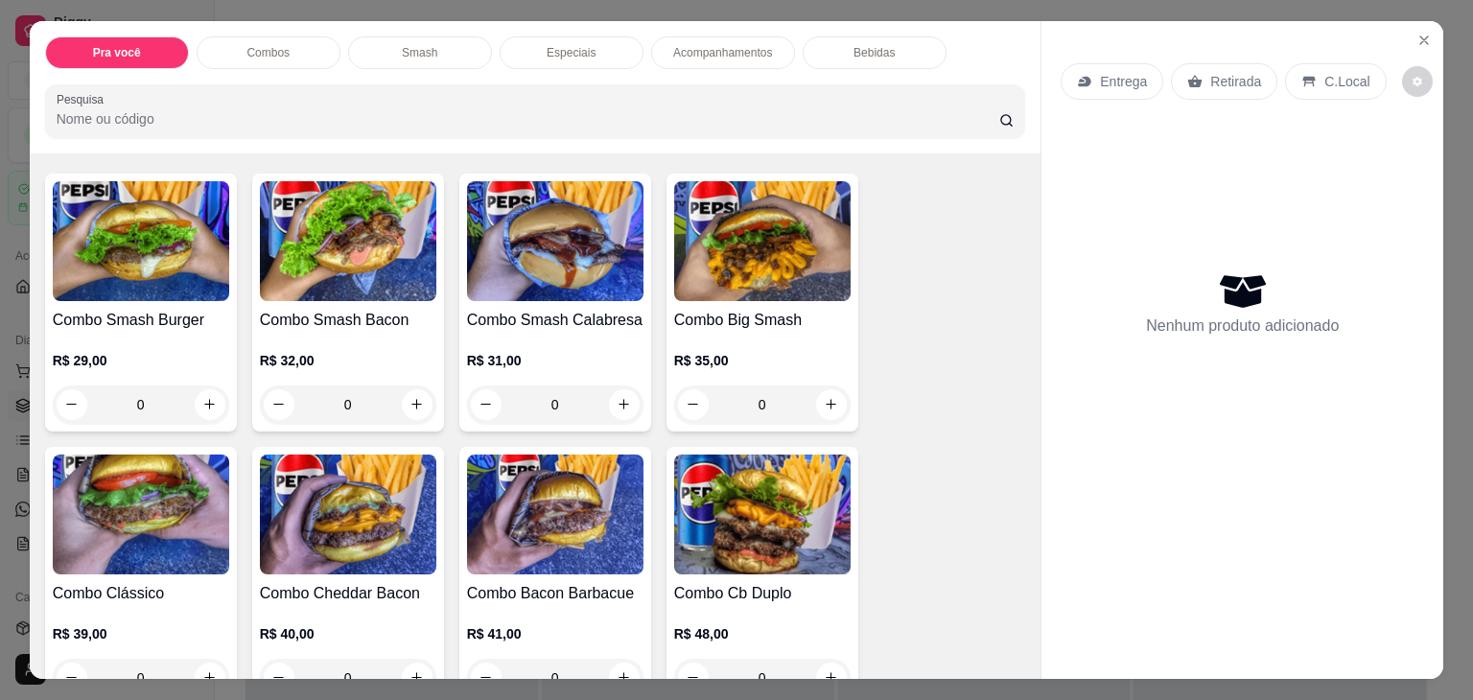
scroll to position [416, 0]
click at [103, 332] on div "R$ 29,00 0" at bounding box center [141, 378] width 176 height 92
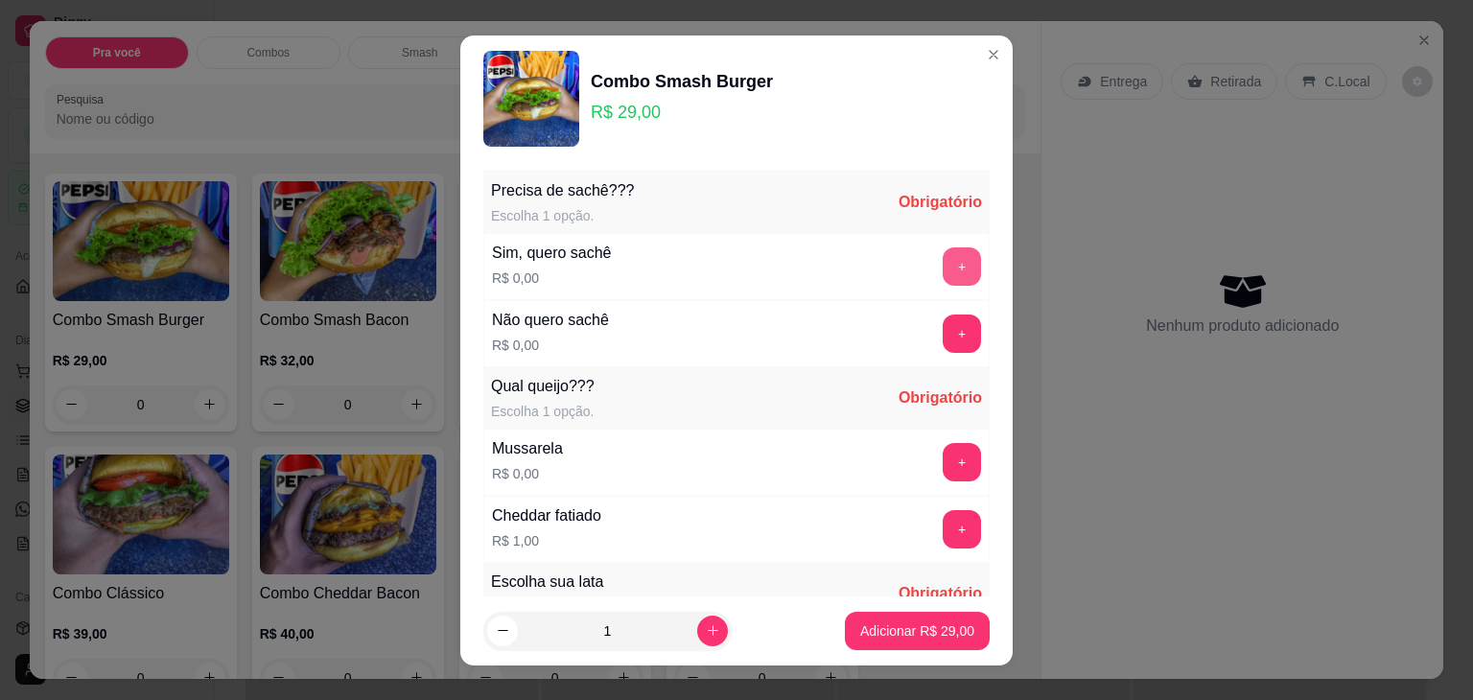
click at [943, 267] on button "+" at bounding box center [962, 266] width 38 height 38
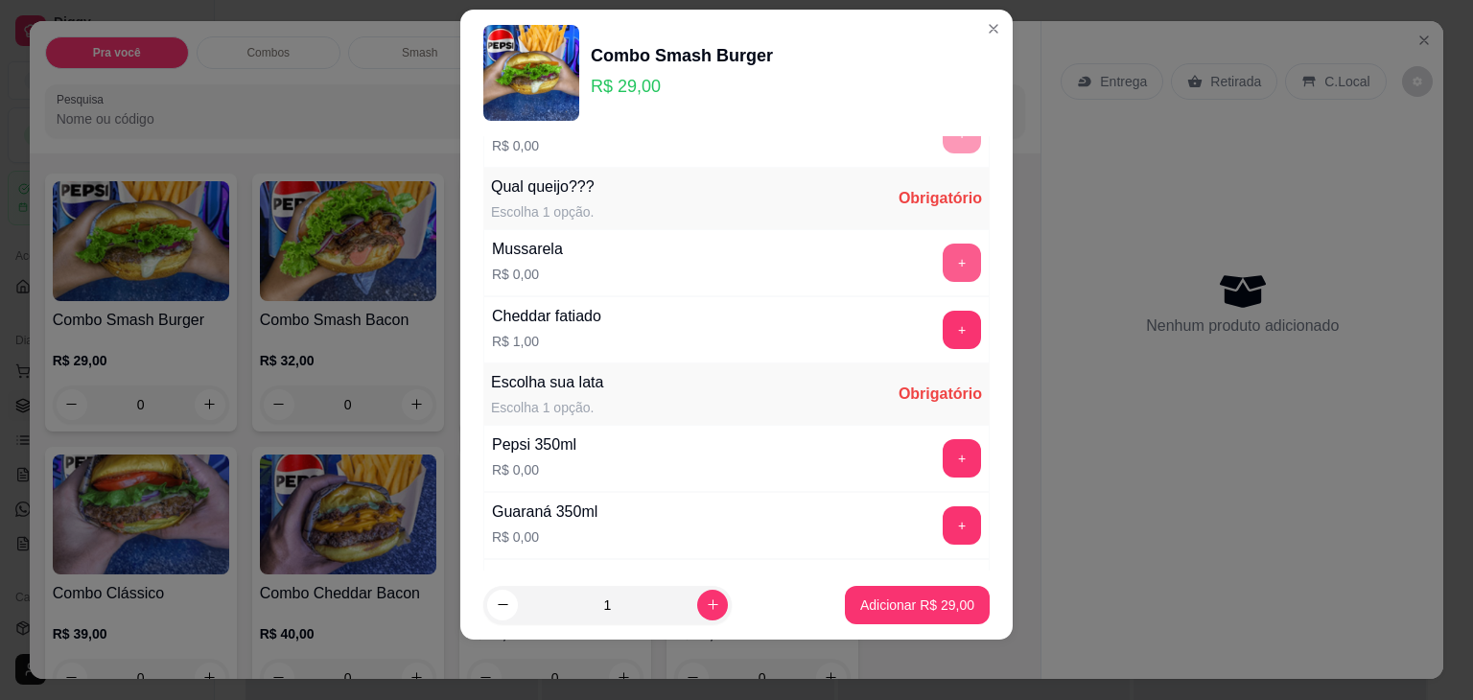
scroll to position [203, 0]
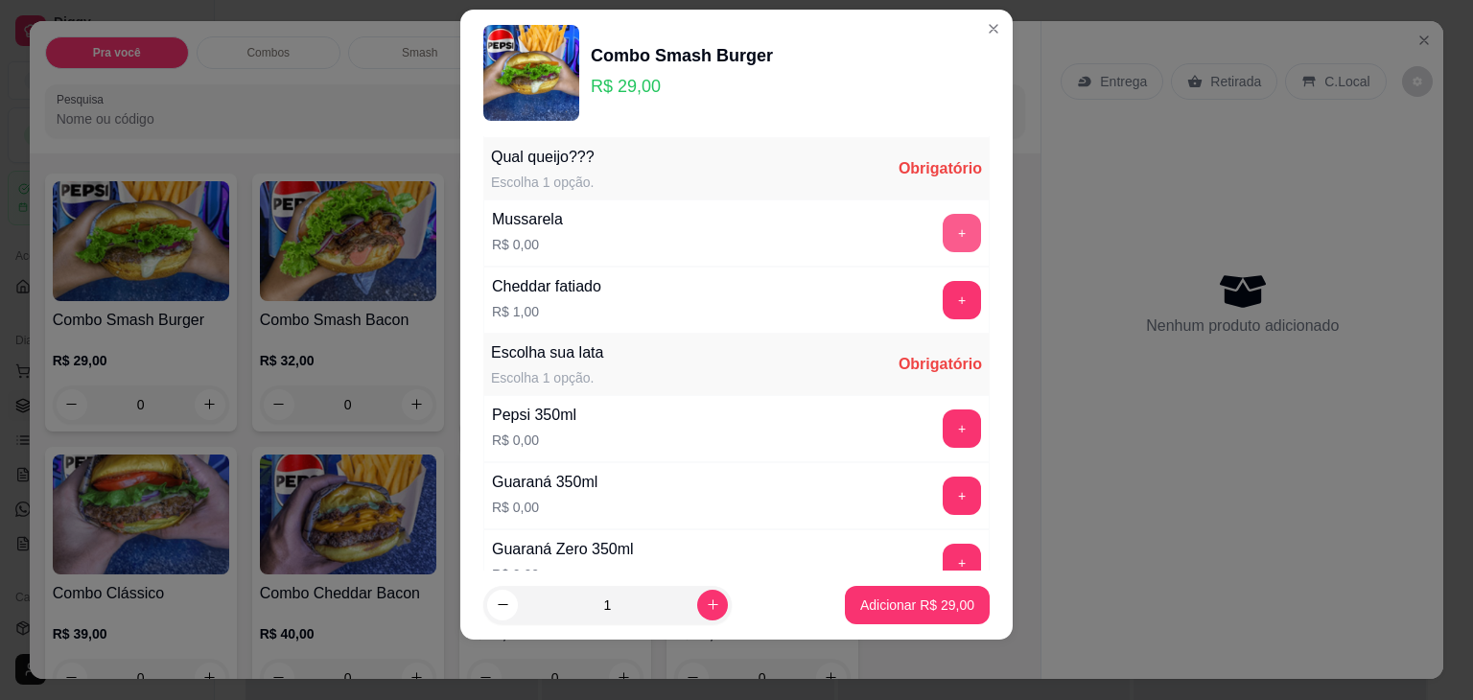
click at [943, 235] on button "+" at bounding box center [962, 233] width 38 height 38
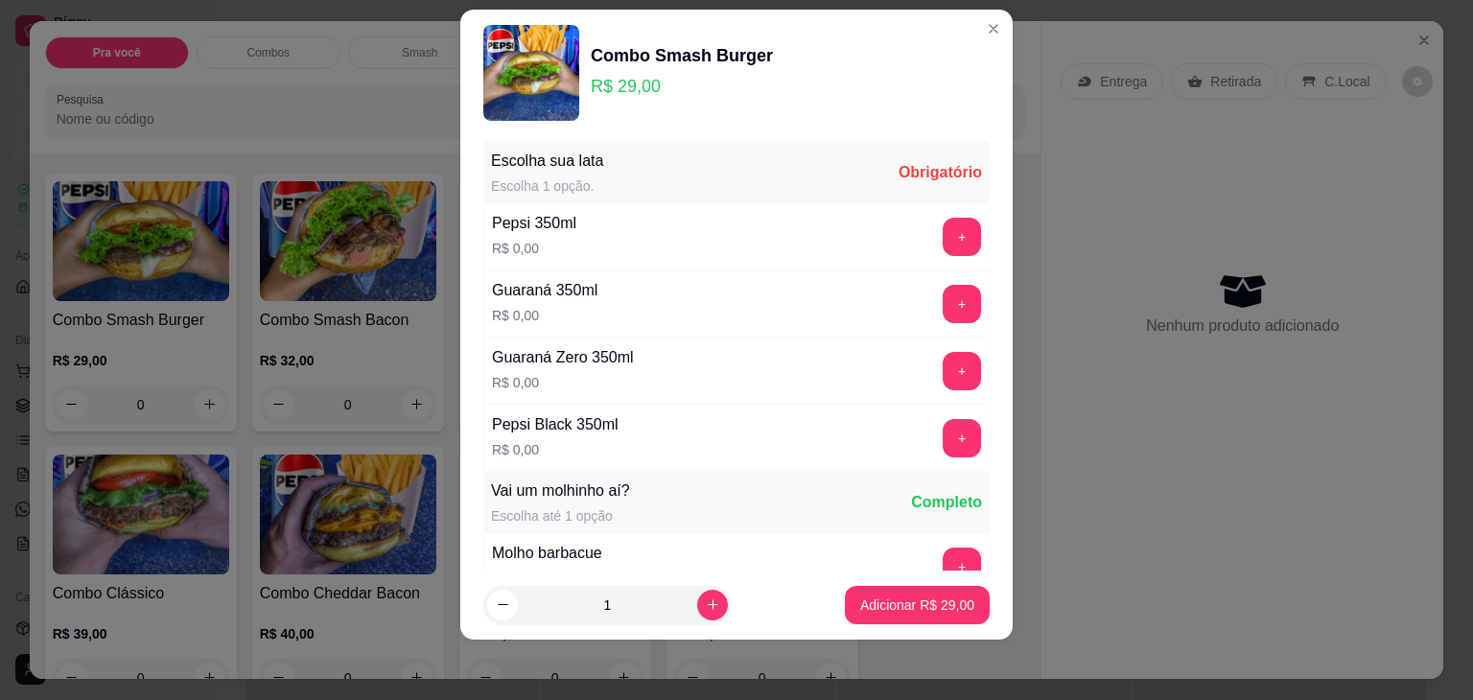
scroll to position [395, 0]
click at [944, 444] on button "+" at bounding box center [962, 437] width 37 height 37
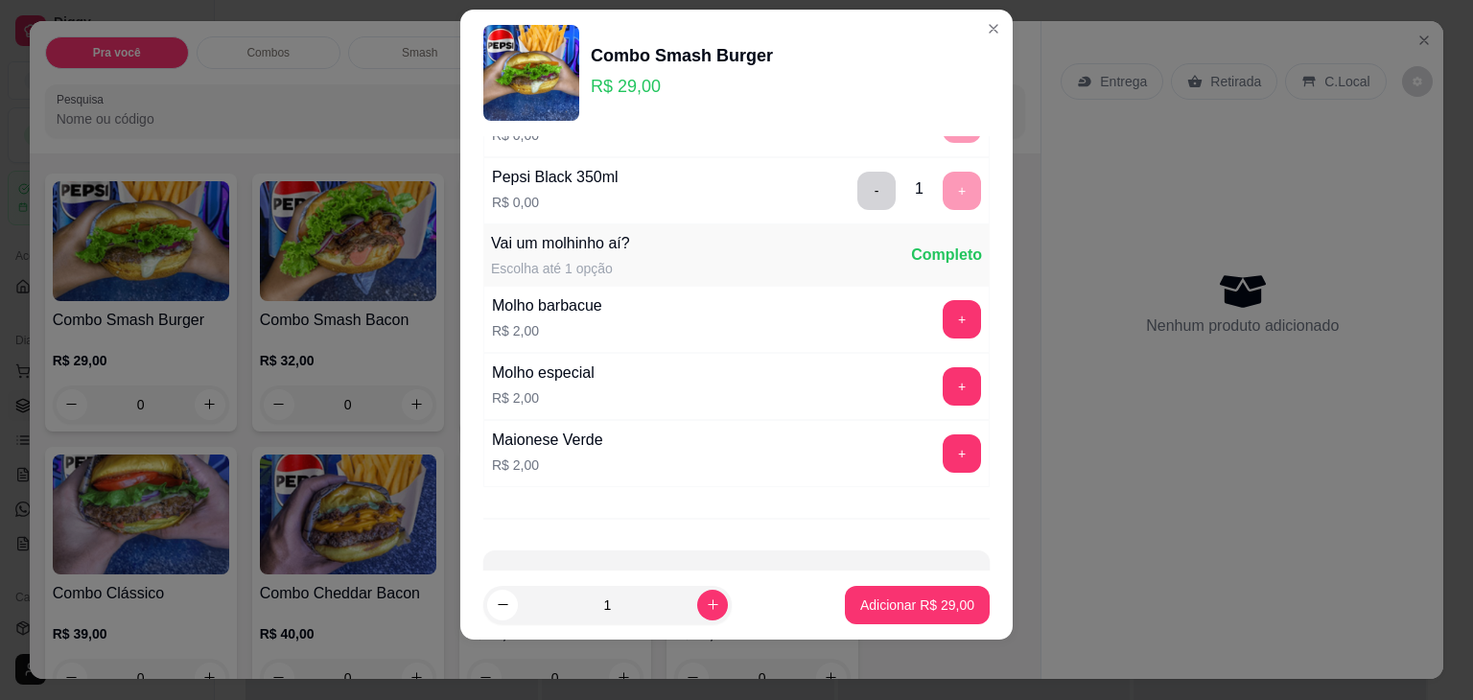
scroll to position [698, 0]
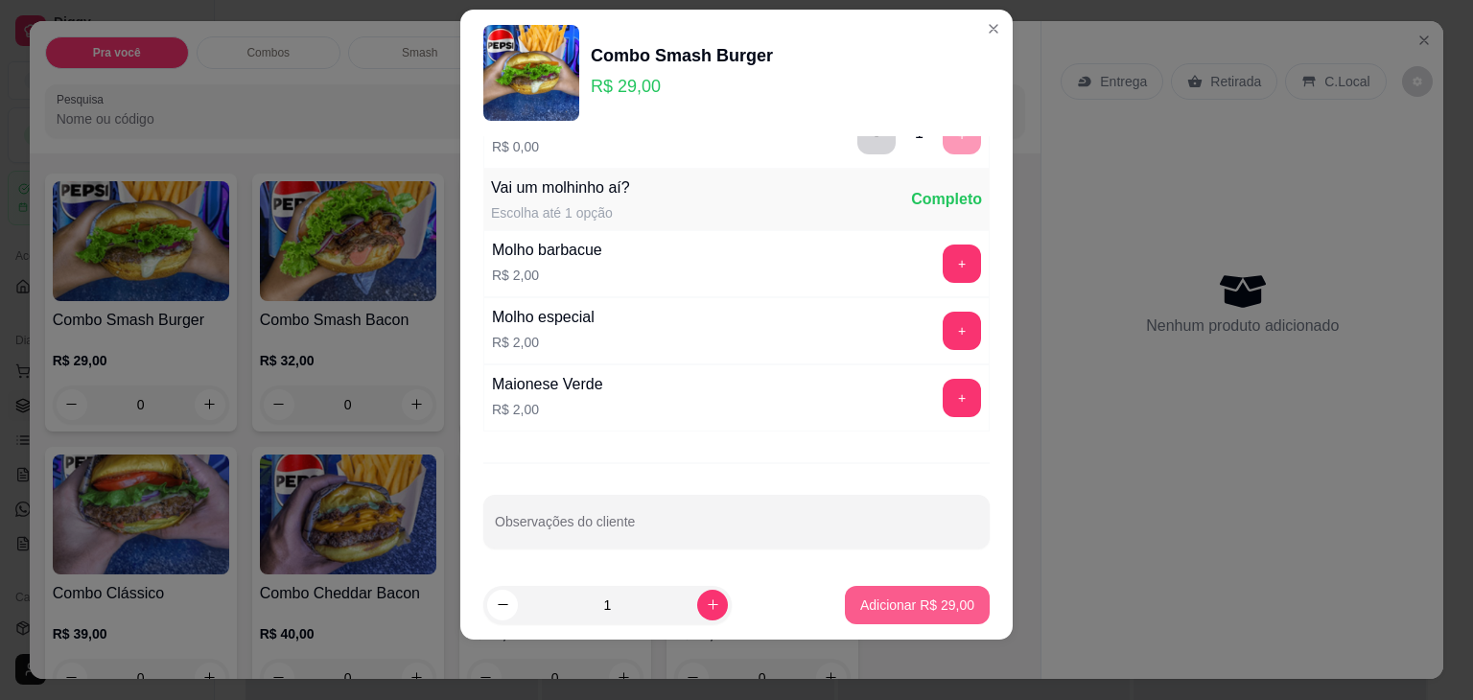
click at [899, 600] on p "Adicionar R$ 29,00" at bounding box center [917, 605] width 114 height 19
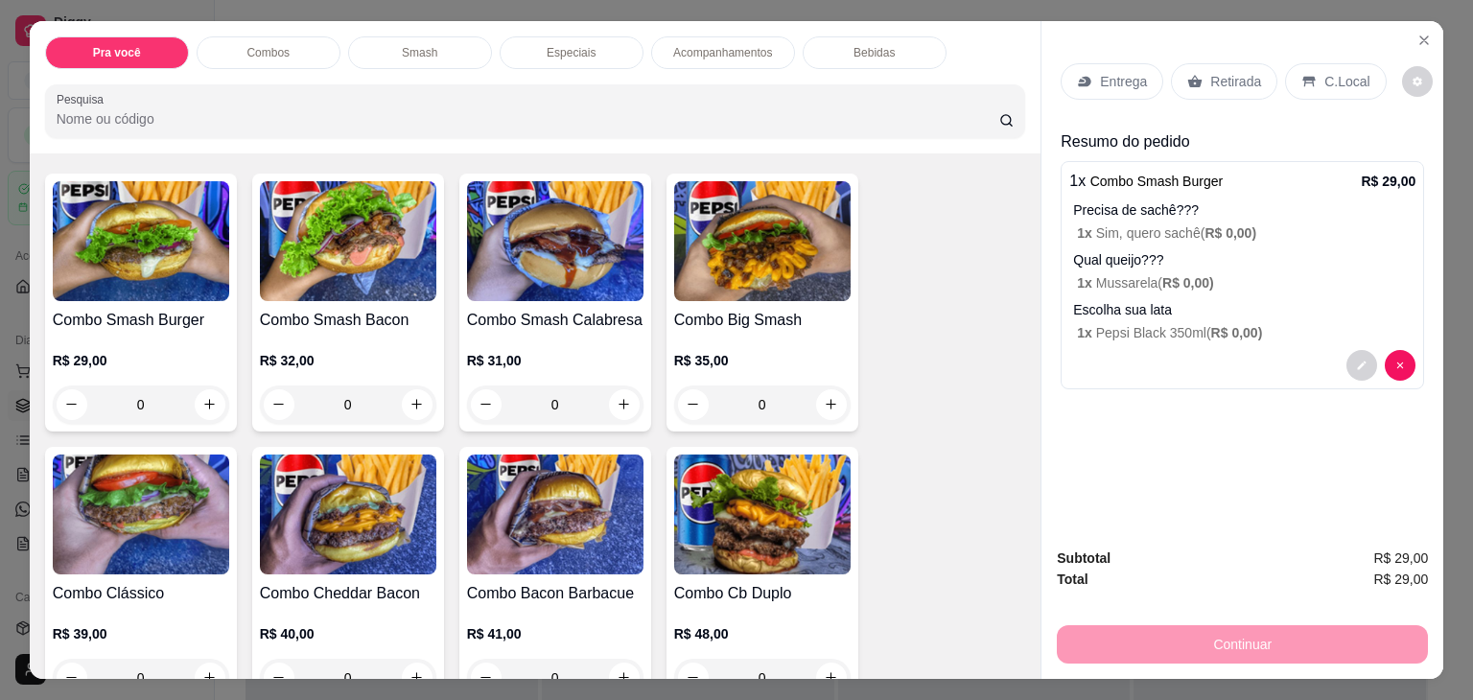
click at [205, 394] on div "0" at bounding box center [141, 405] width 176 height 38
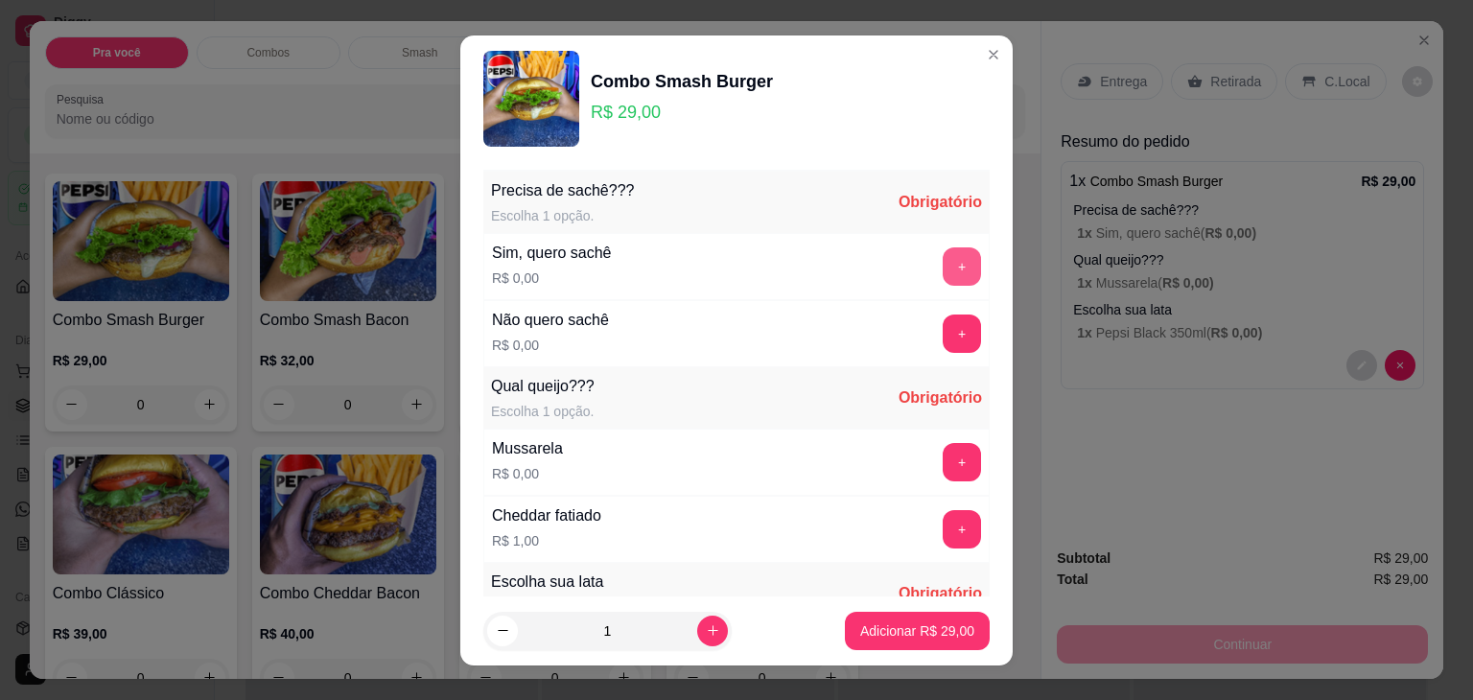
click at [943, 277] on button "+" at bounding box center [962, 266] width 38 height 38
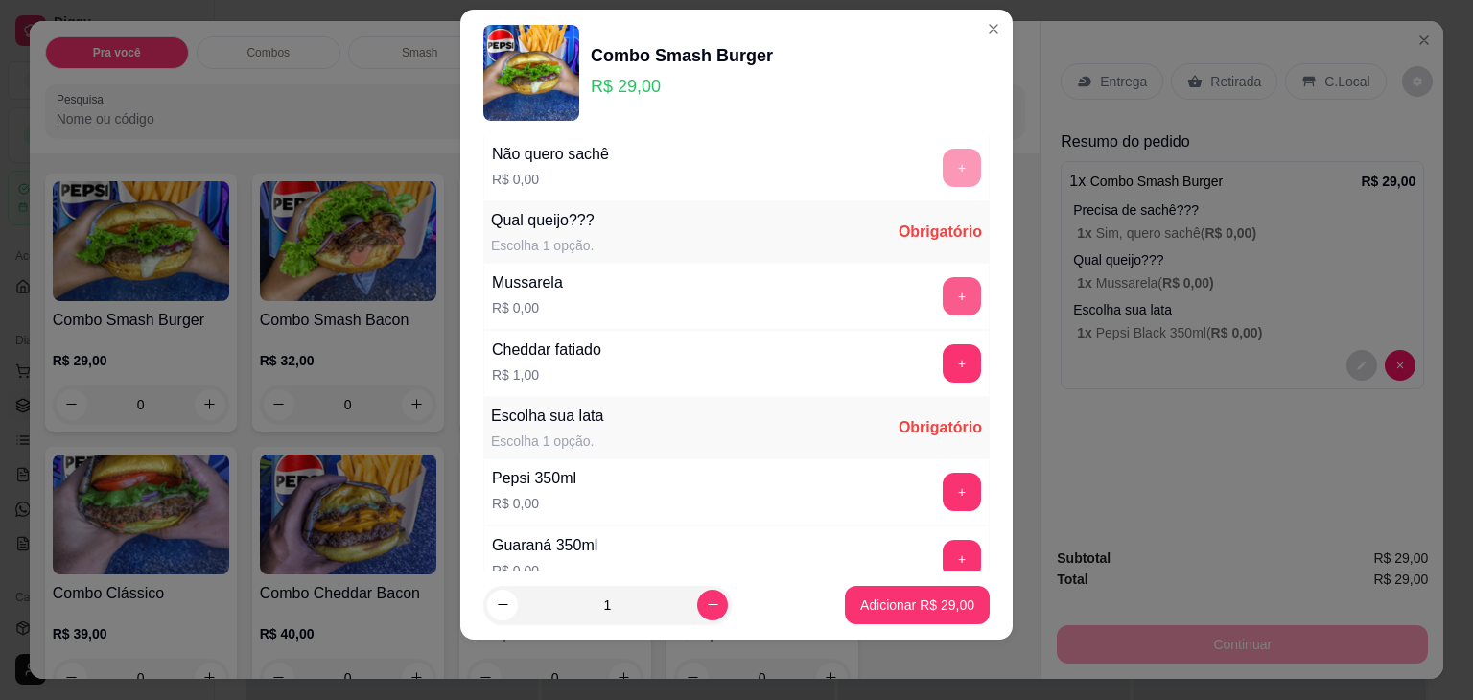
scroll to position [203, 0]
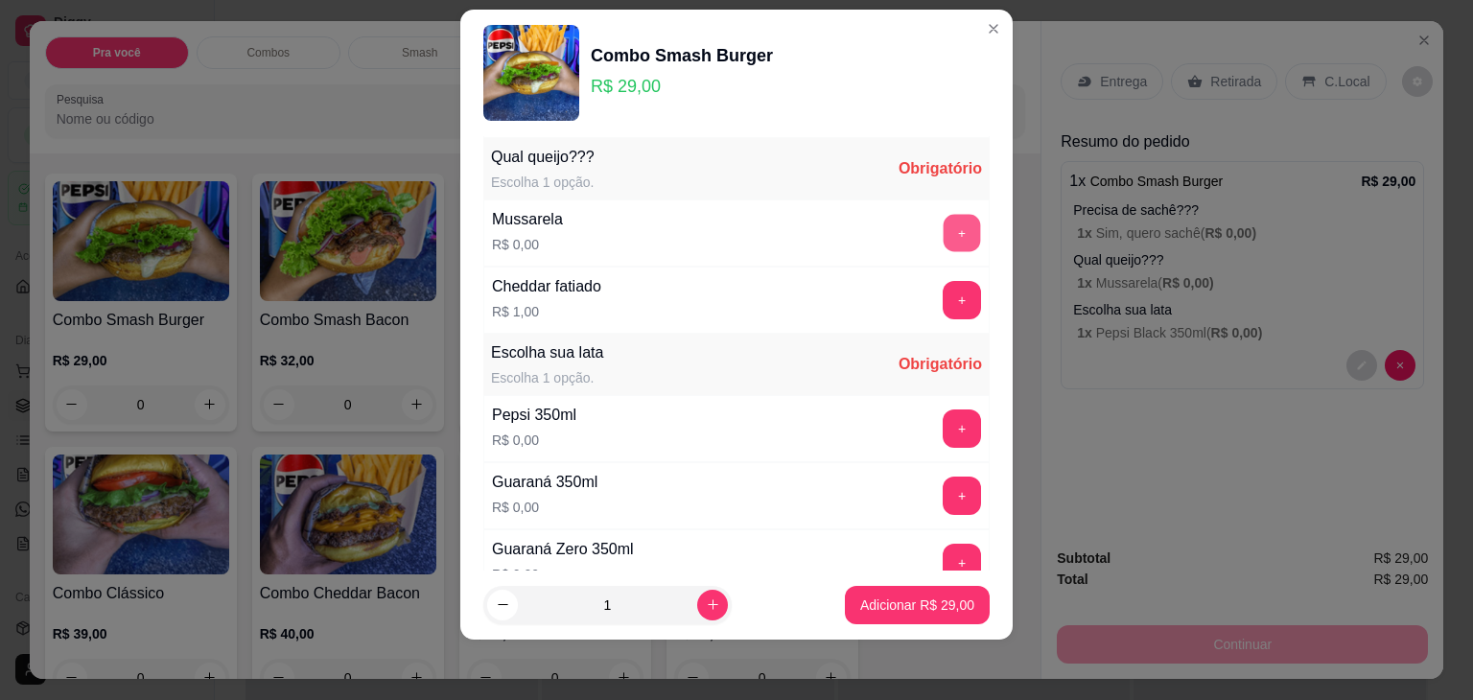
click at [944, 245] on button "+" at bounding box center [962, 232] width 37 height 37
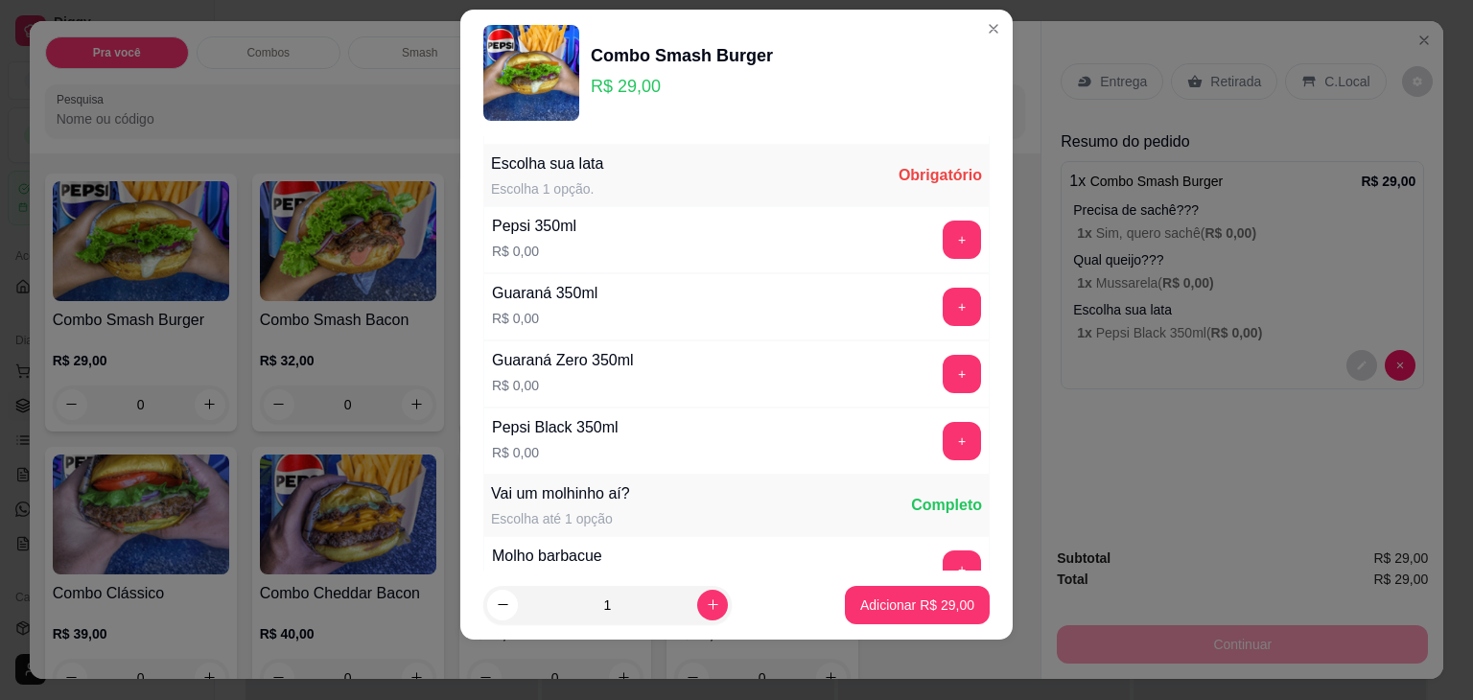
scroll to position [399, 0]
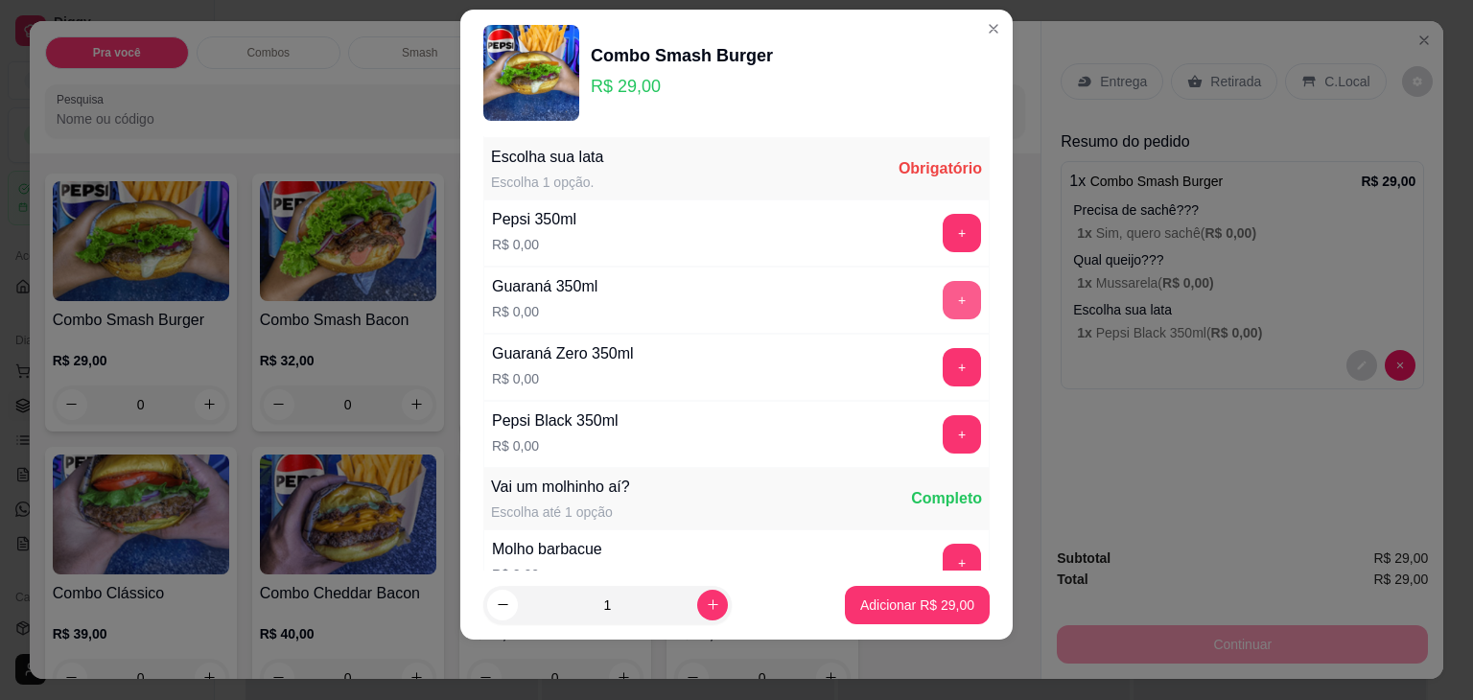
click at [943, 293] on button "+" at bounding box center [962, 300] width 38 height 38
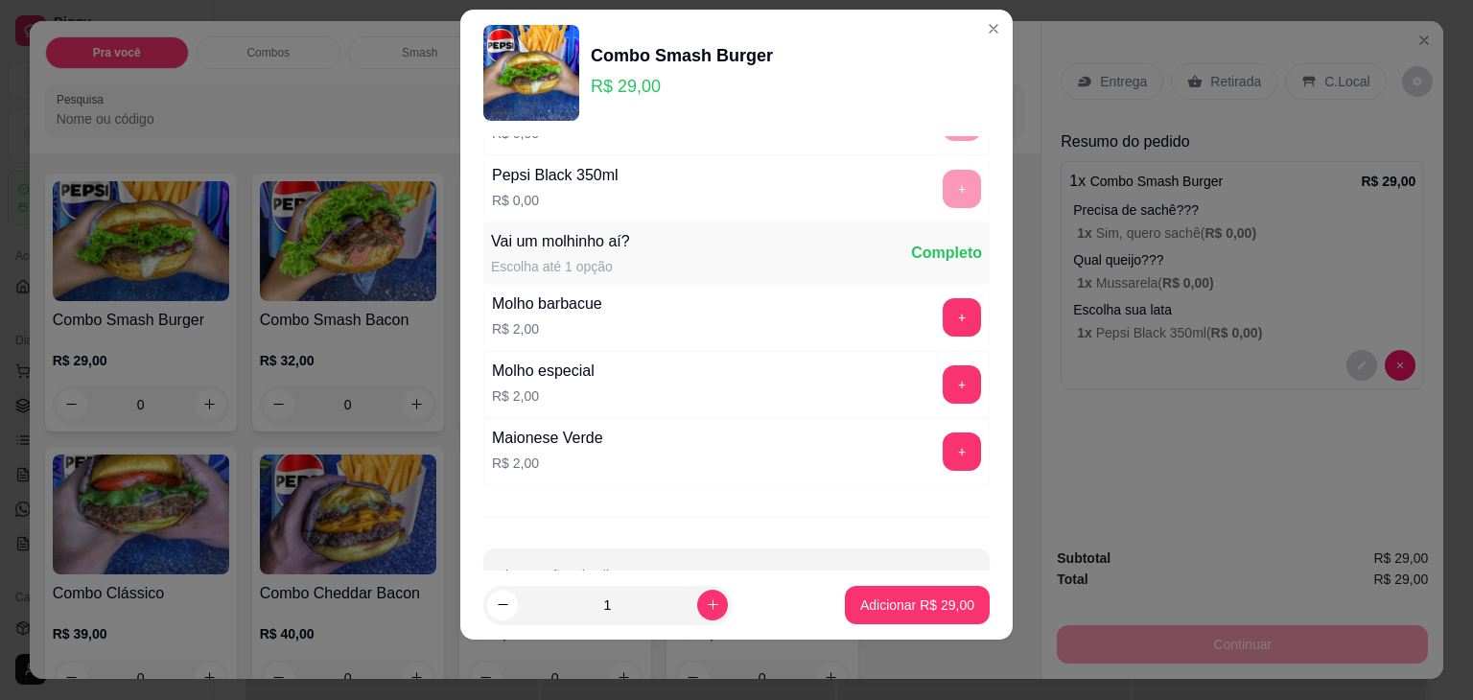
scroll to position [698, 0]
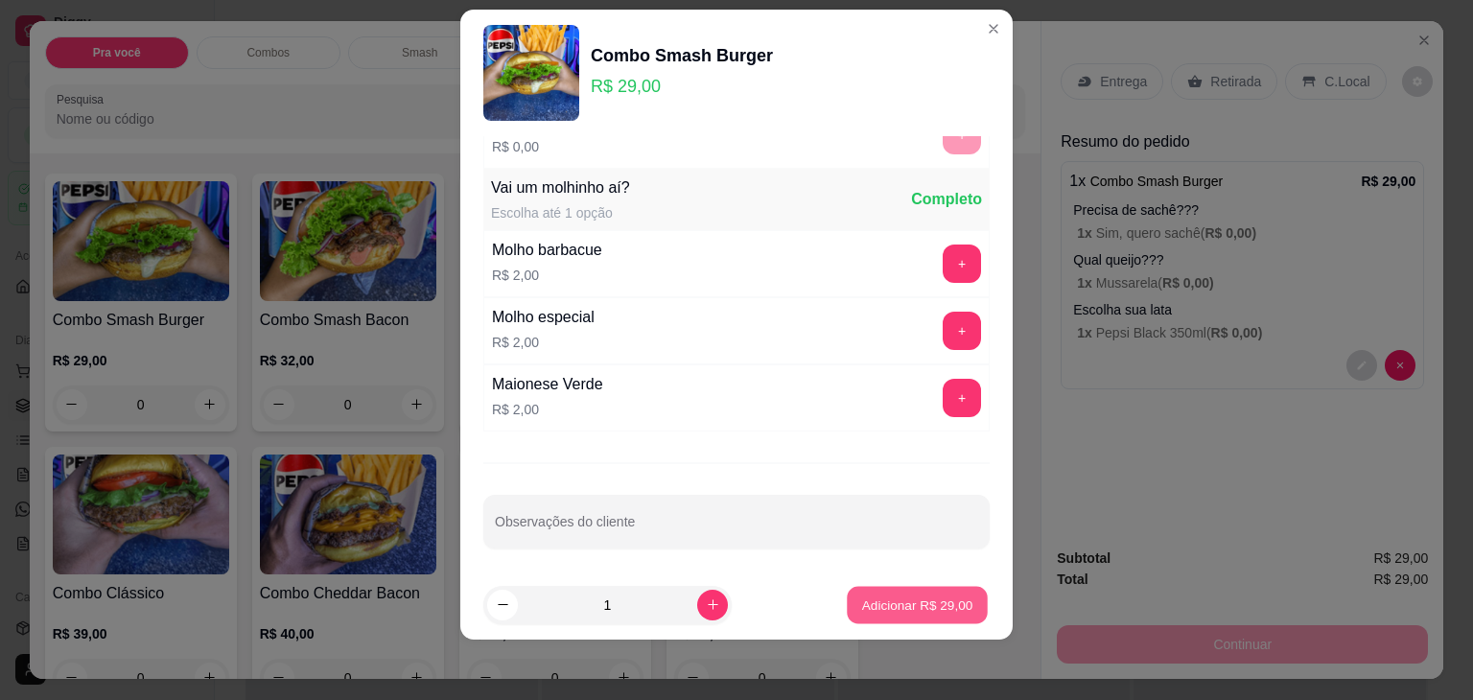
click at [871, 607] on p "Adicionar R$ 29,00" at bounding box center [917, 605] width 111 height 18
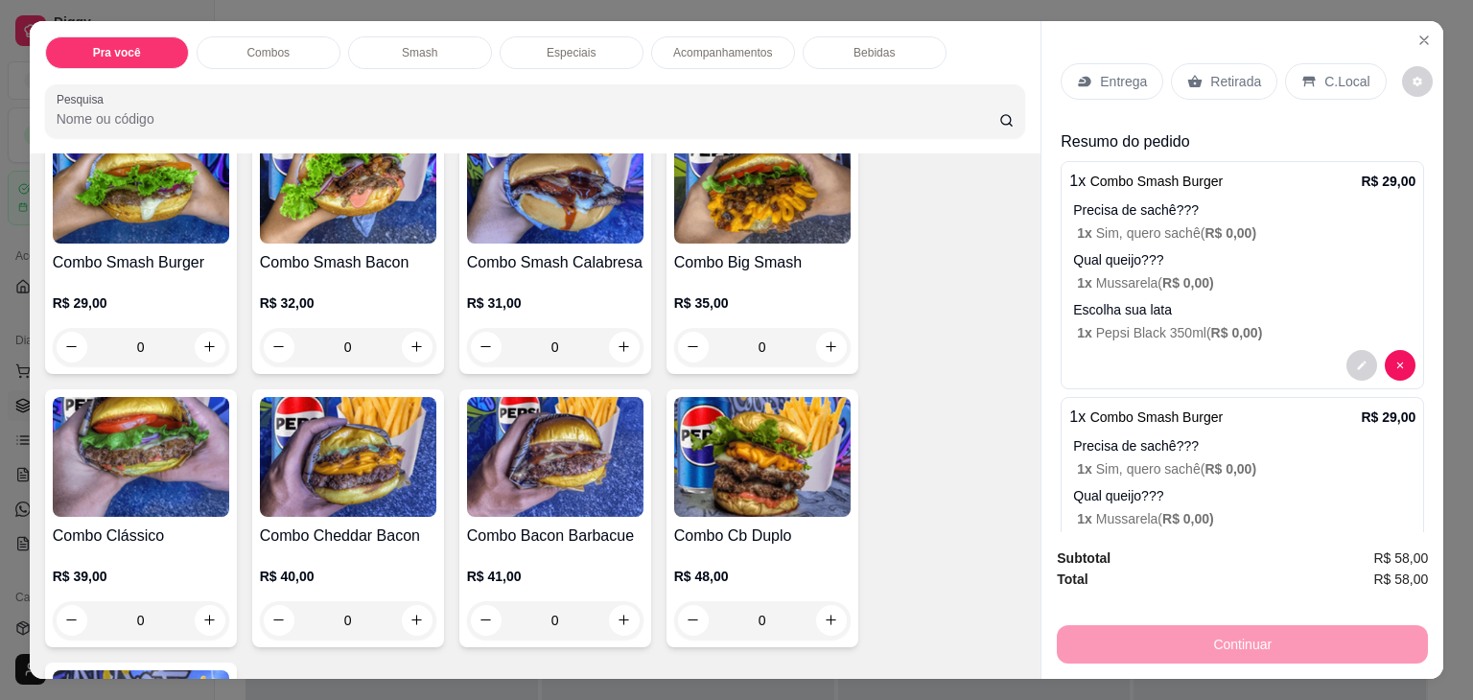
scroll to position [468, 0]
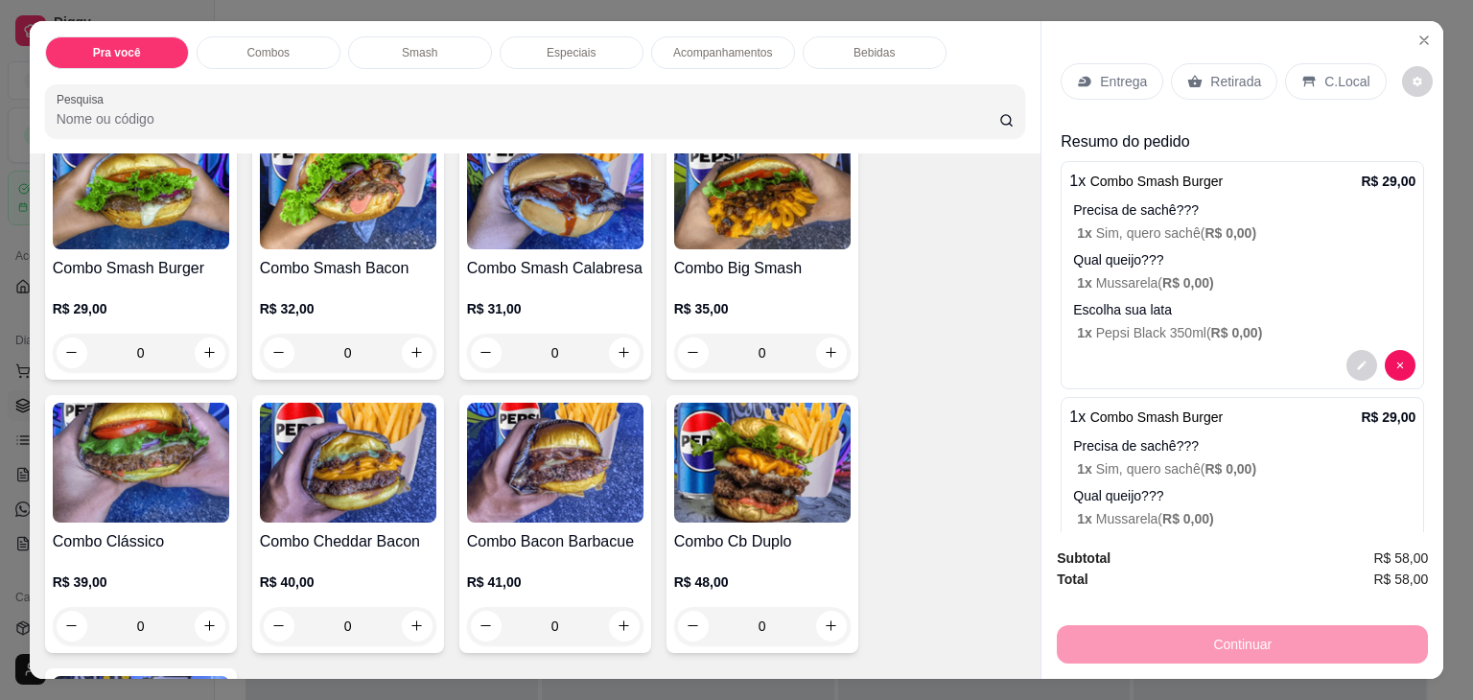
click at [202, 342] on div "0" at bounding box center [141, 353] width 176 height 38
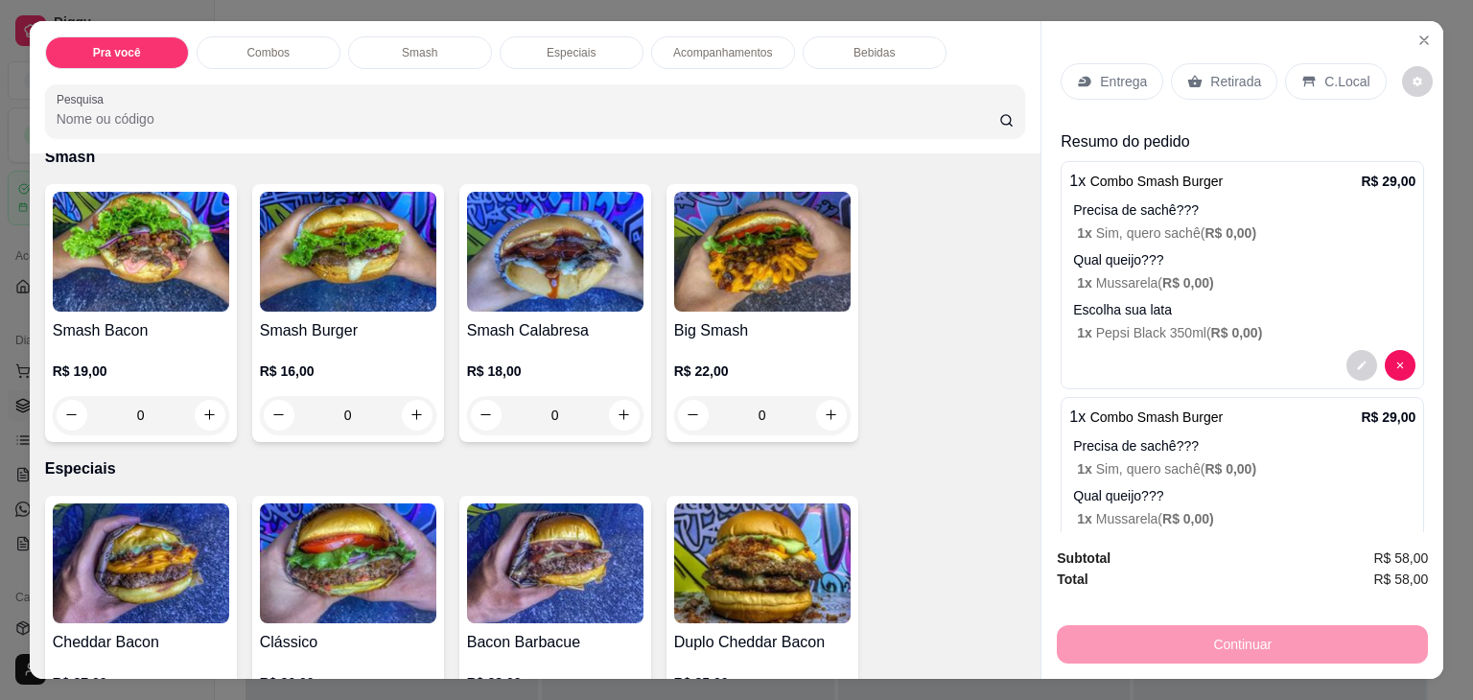
scroll to position [1285, 0]
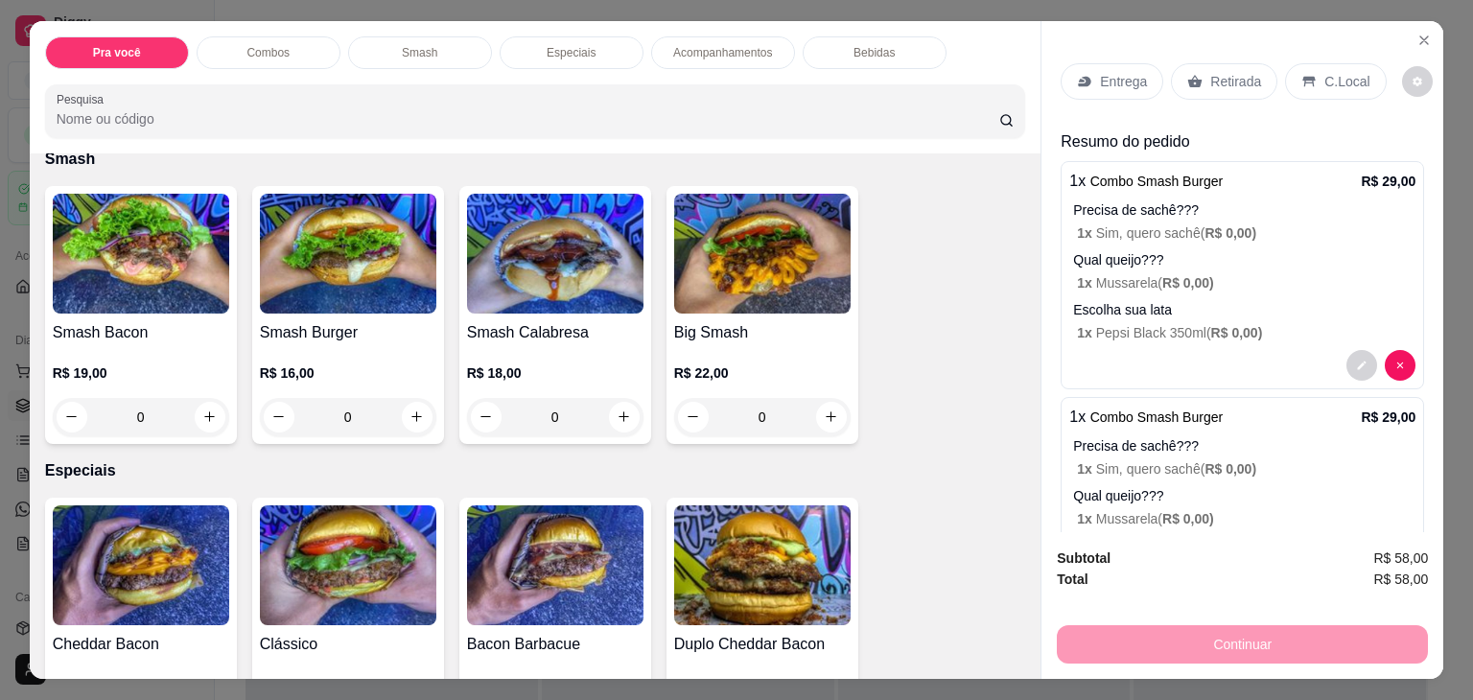
click at [511, 344] on div "R$ 18,00 0" at bounding box center [555, 390] width 176 height 92
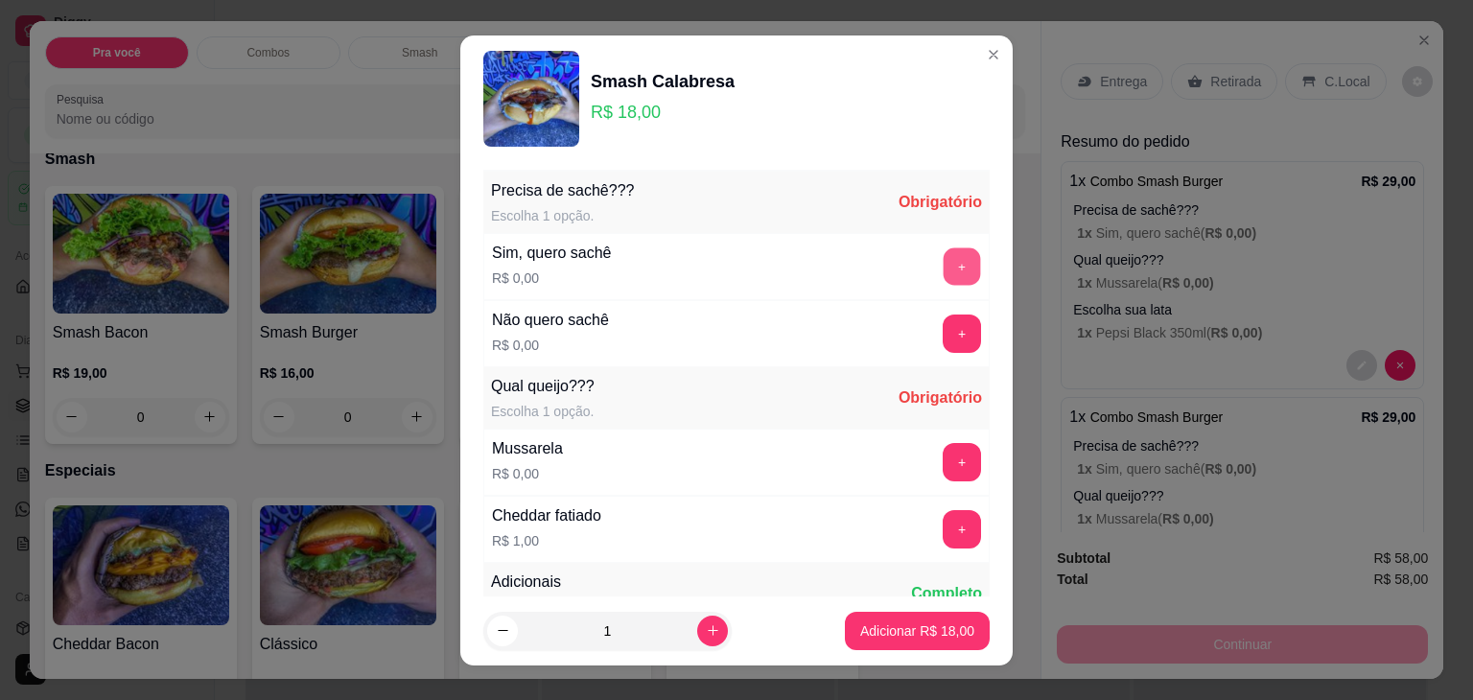
click at [944, 270] on button "+" at bounding box center [962, 265] width 37 height 37
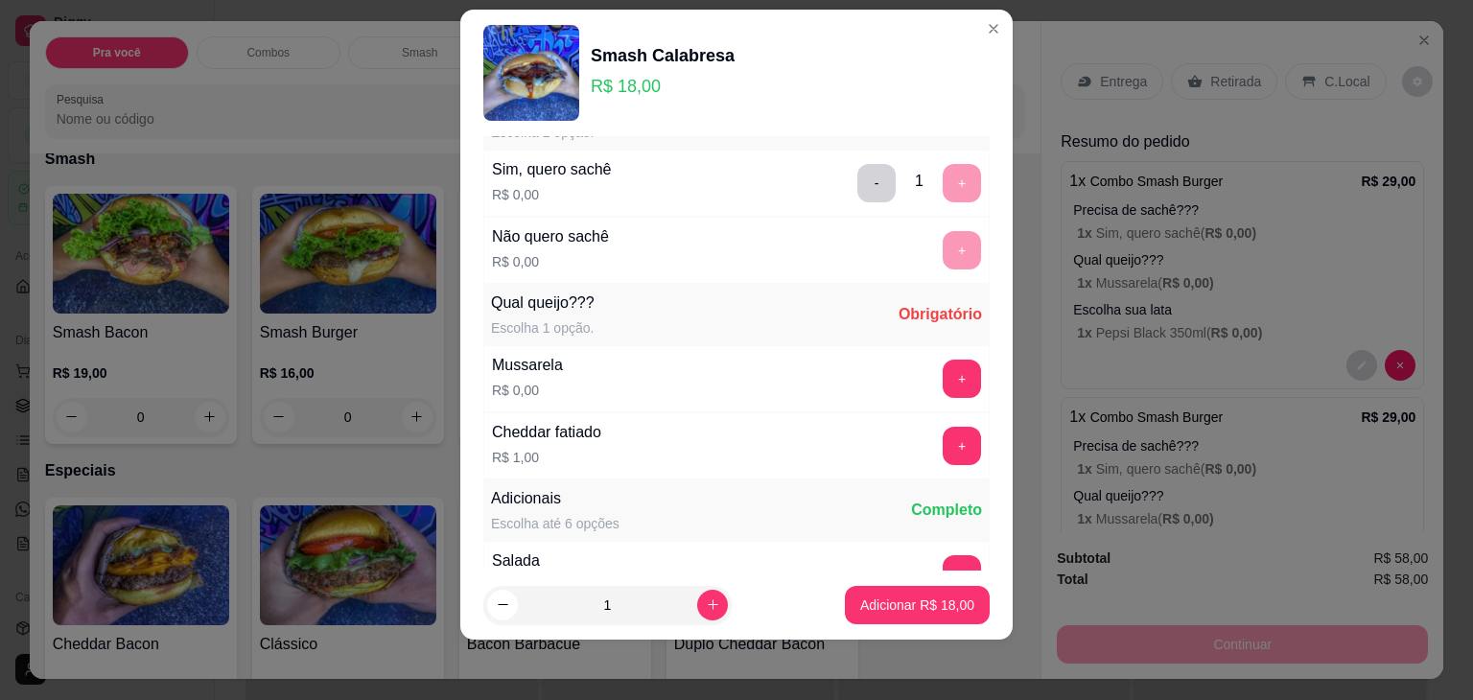
scroll to position [203, 0]
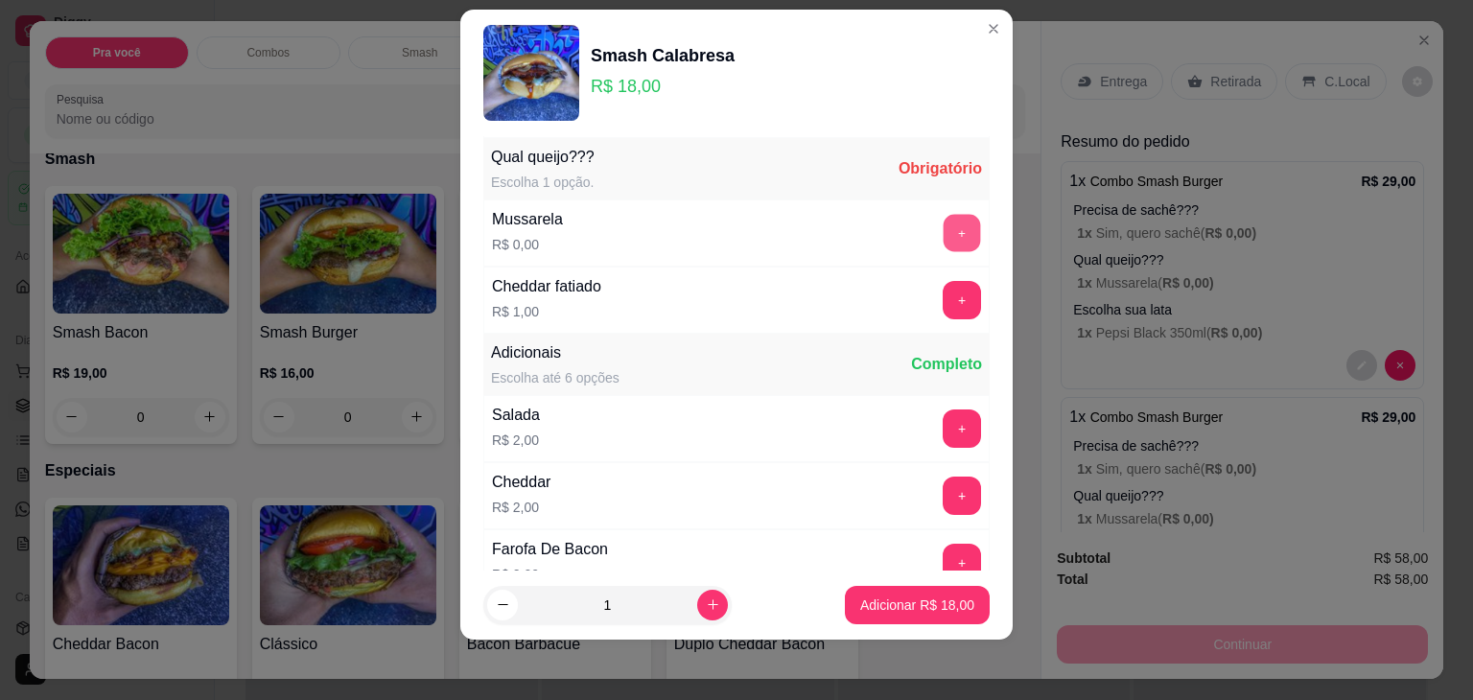
click at [944, 235] on button "+" at bounding box center [962, 232] width 37 height 37
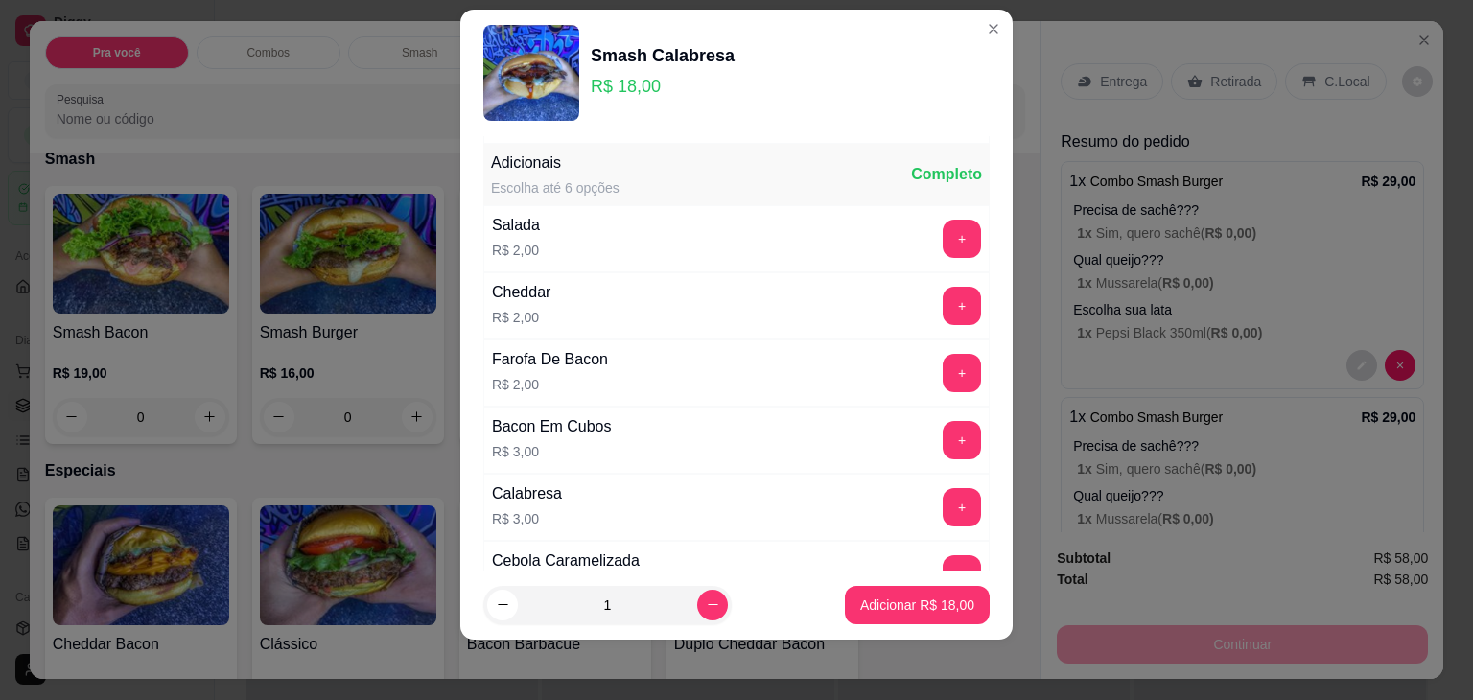
scroll to position [399, 0]
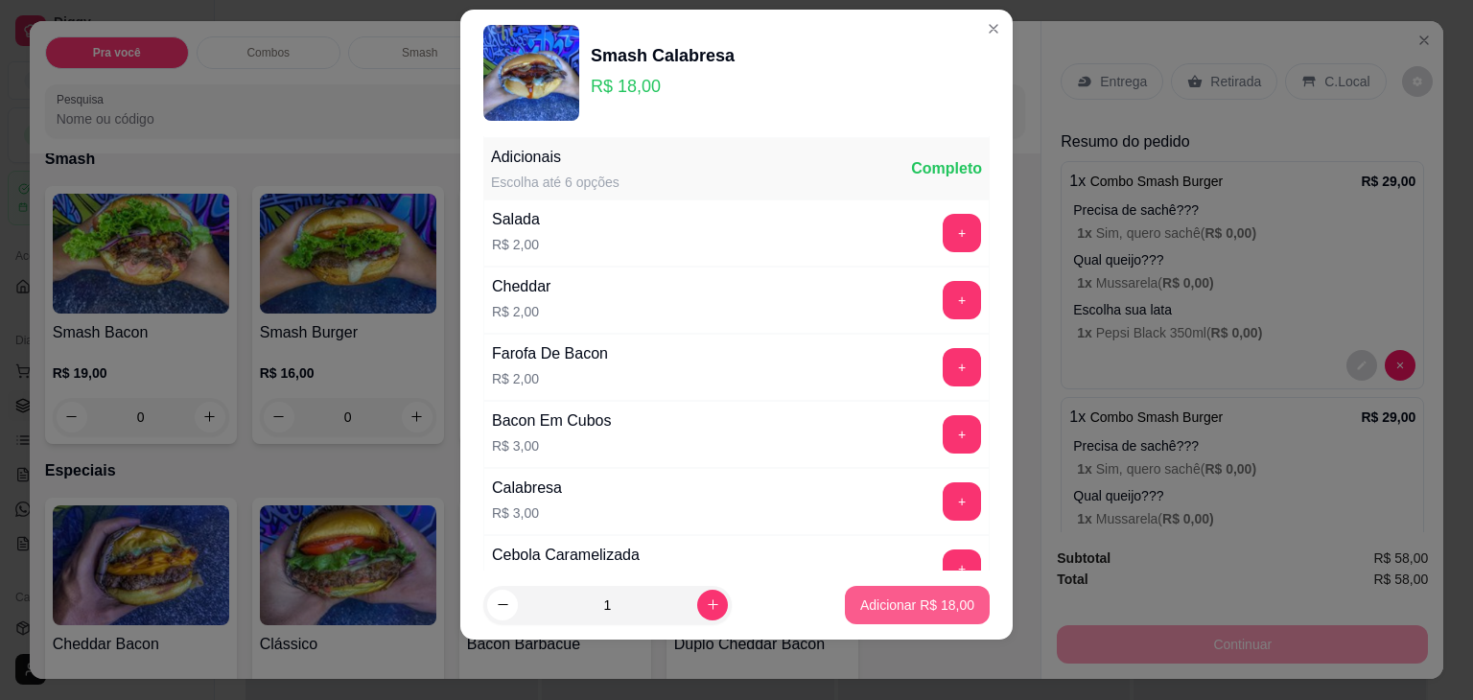
click at [860, 608] on p "Adicionar R$ 18,00" at bounding box center [917, 605] width 114 height 19
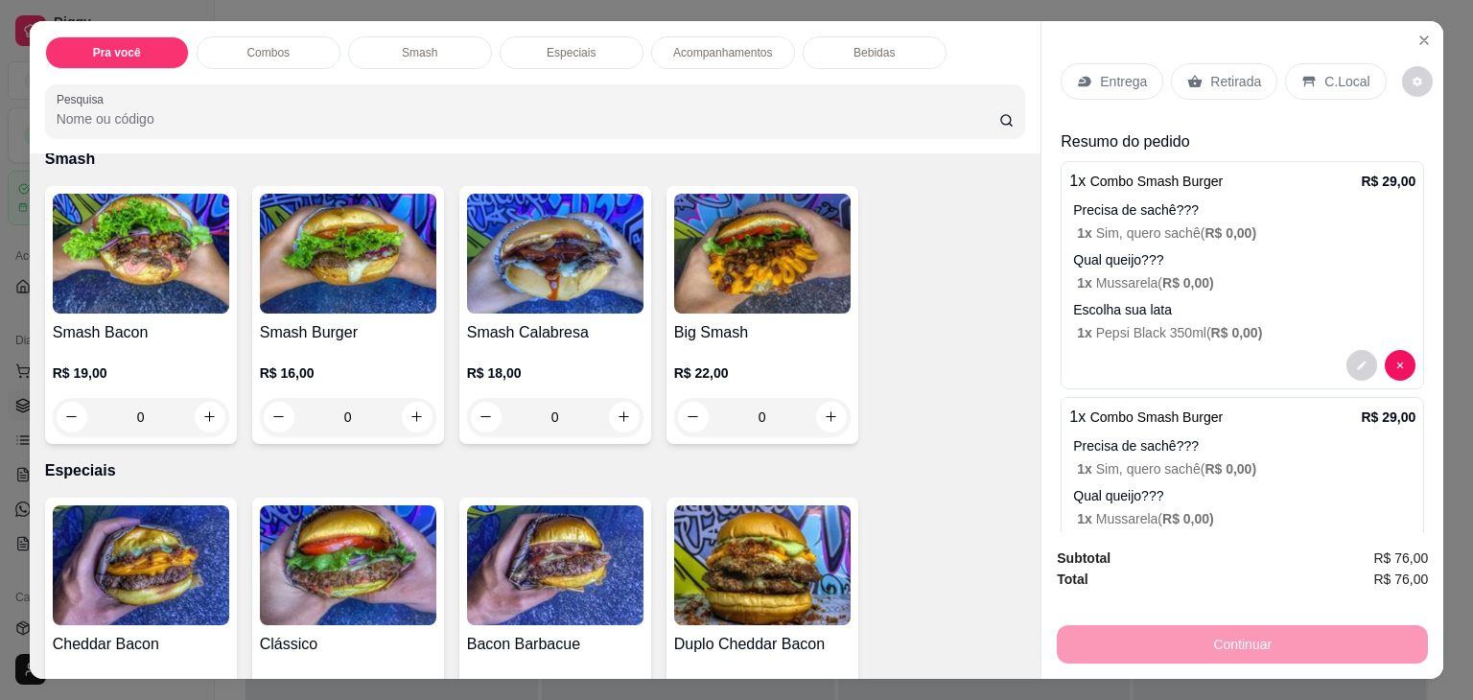
click at [1226, 72] on p "Retirada" at bounding box center [1235, 81] width 51 height 19
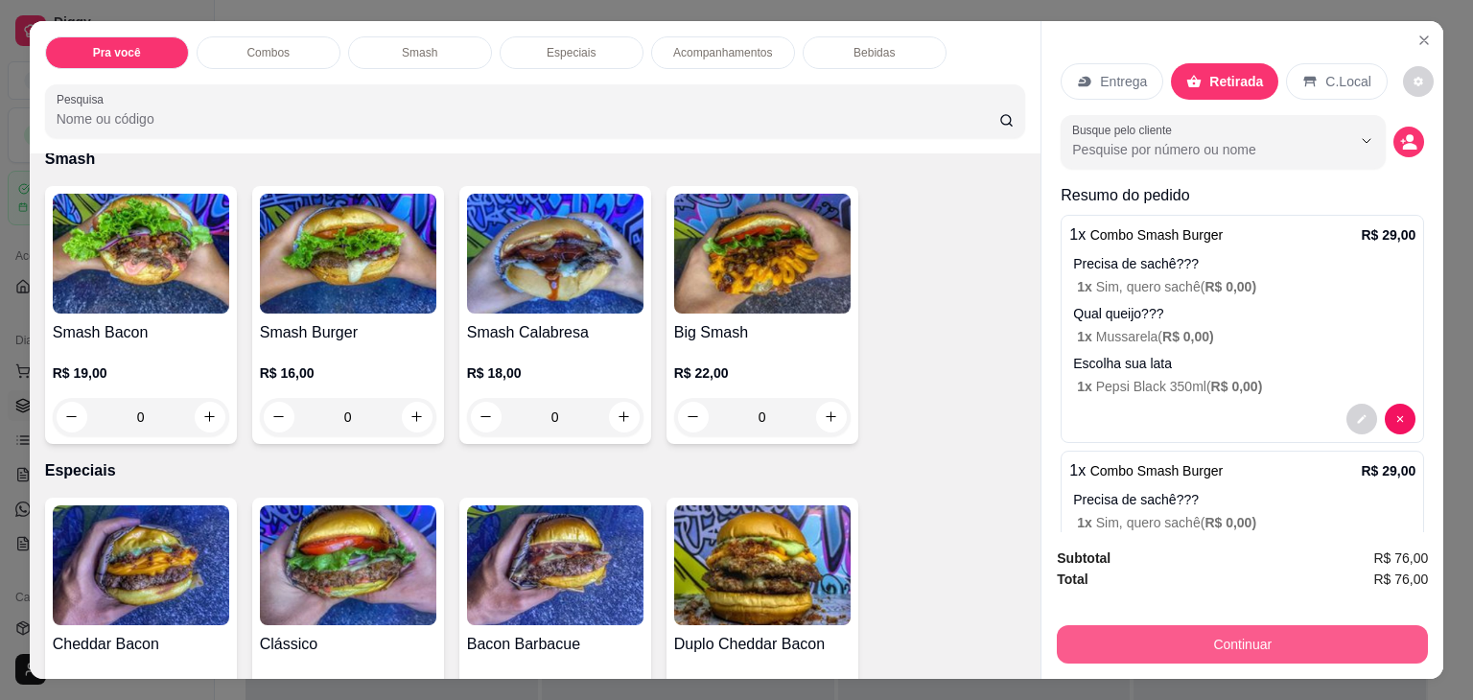
click at [1188, 634] on button "Continuar" at bounding box center [1242, 644] width 371 height 38
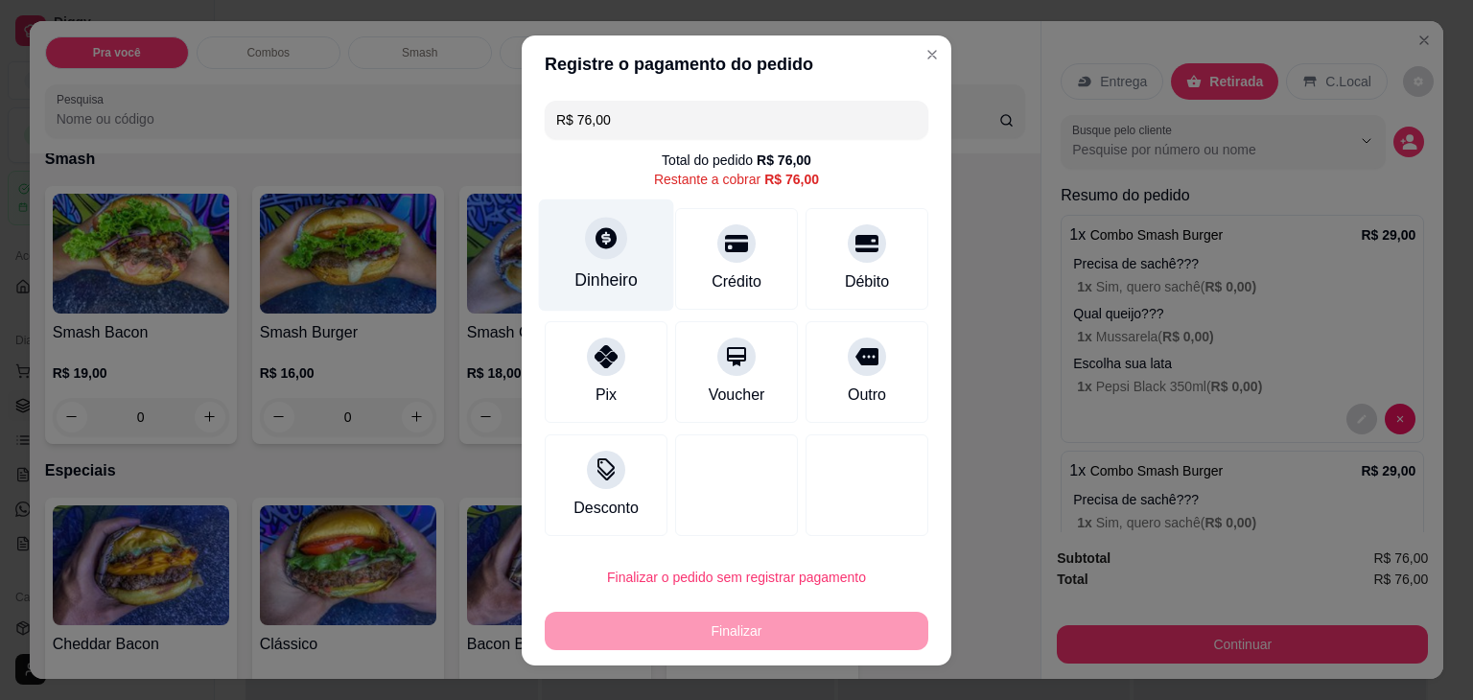
click at [621, 269] on div "Dinheiro" at bounding box center [605, 280] width 63 height 25
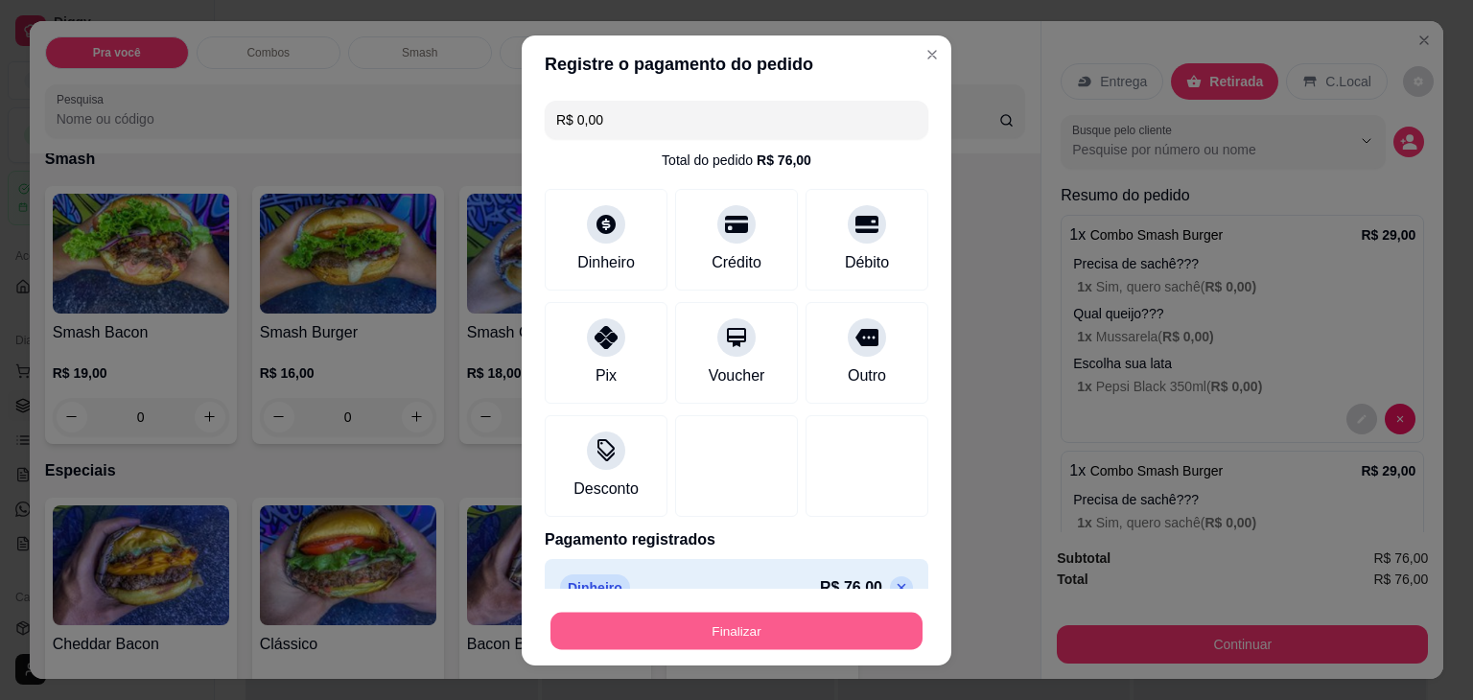
click at [756, 625] on button "Finalizar" at bounding box center [736, 630] width 372 height 37
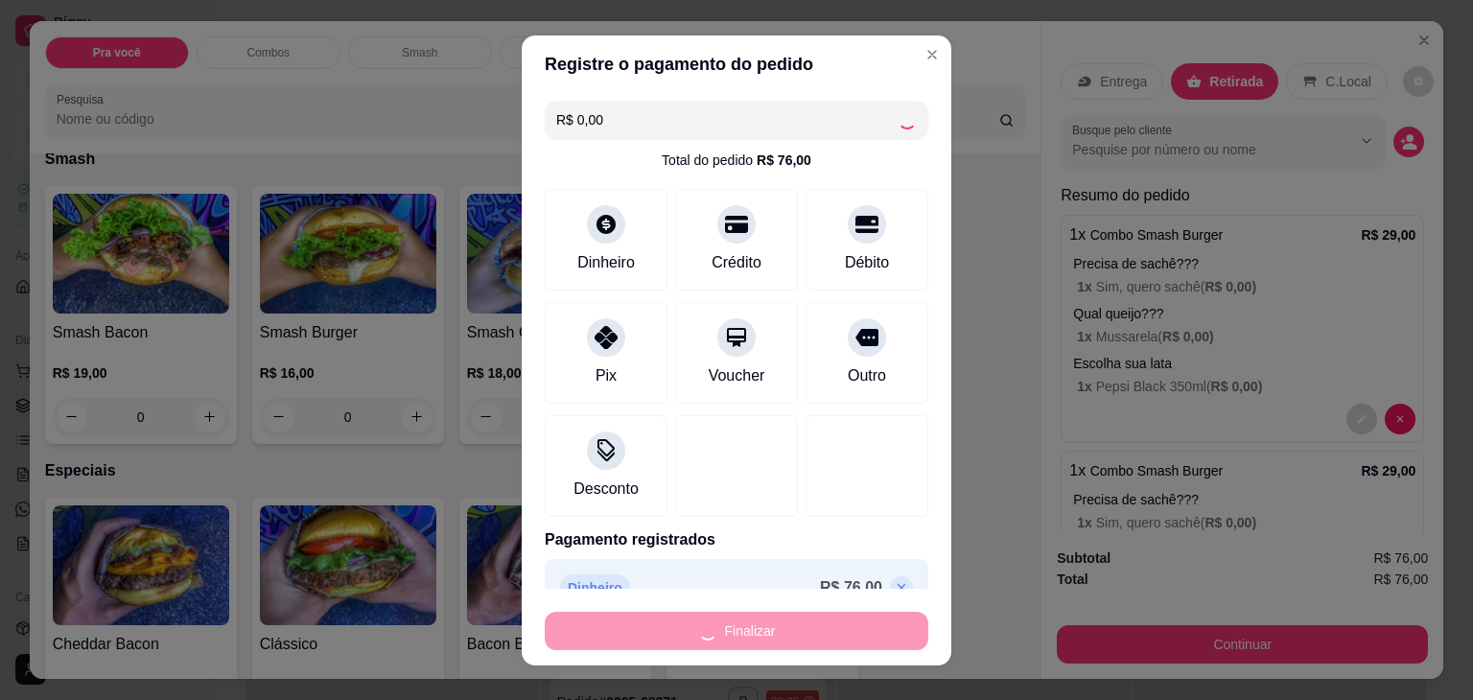
type input "-R$ 76,00"
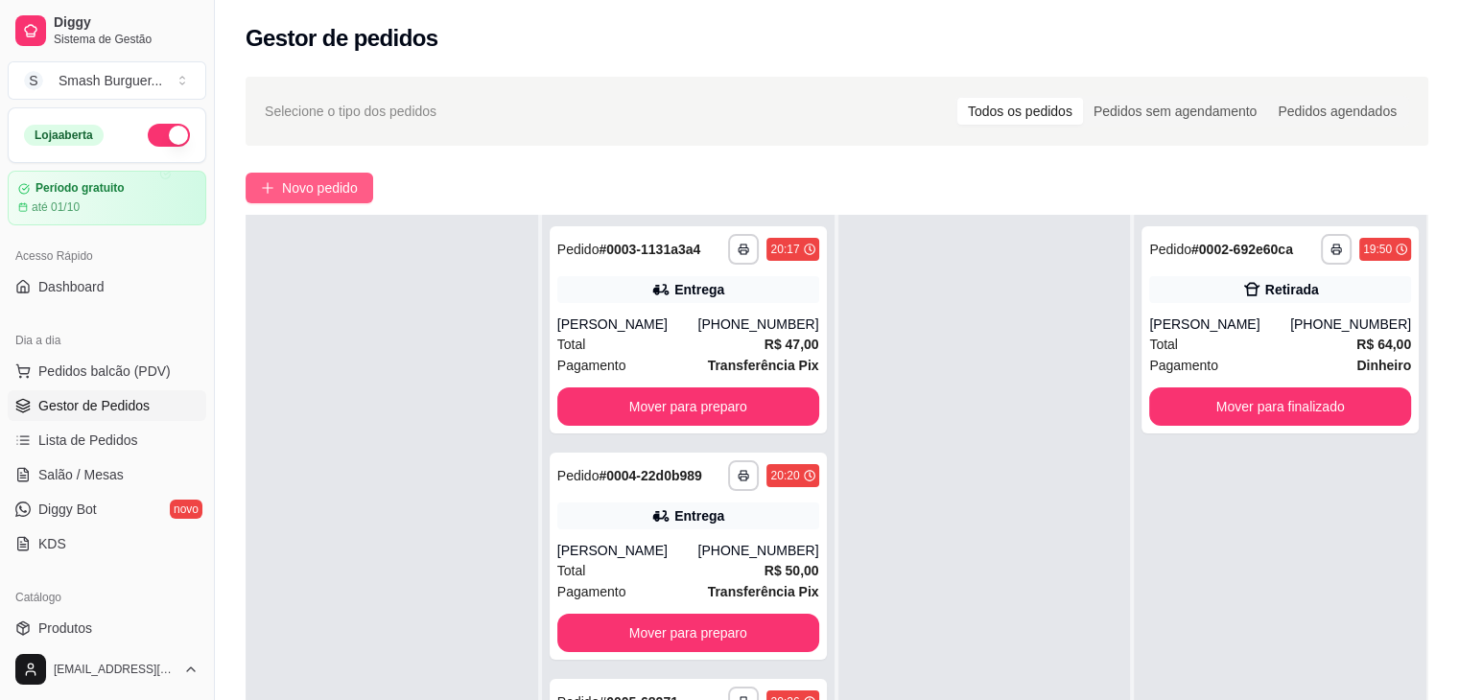
click at [317, 183] on span "Novo pedido" at bounding box center [320, 187] width 76 height 21
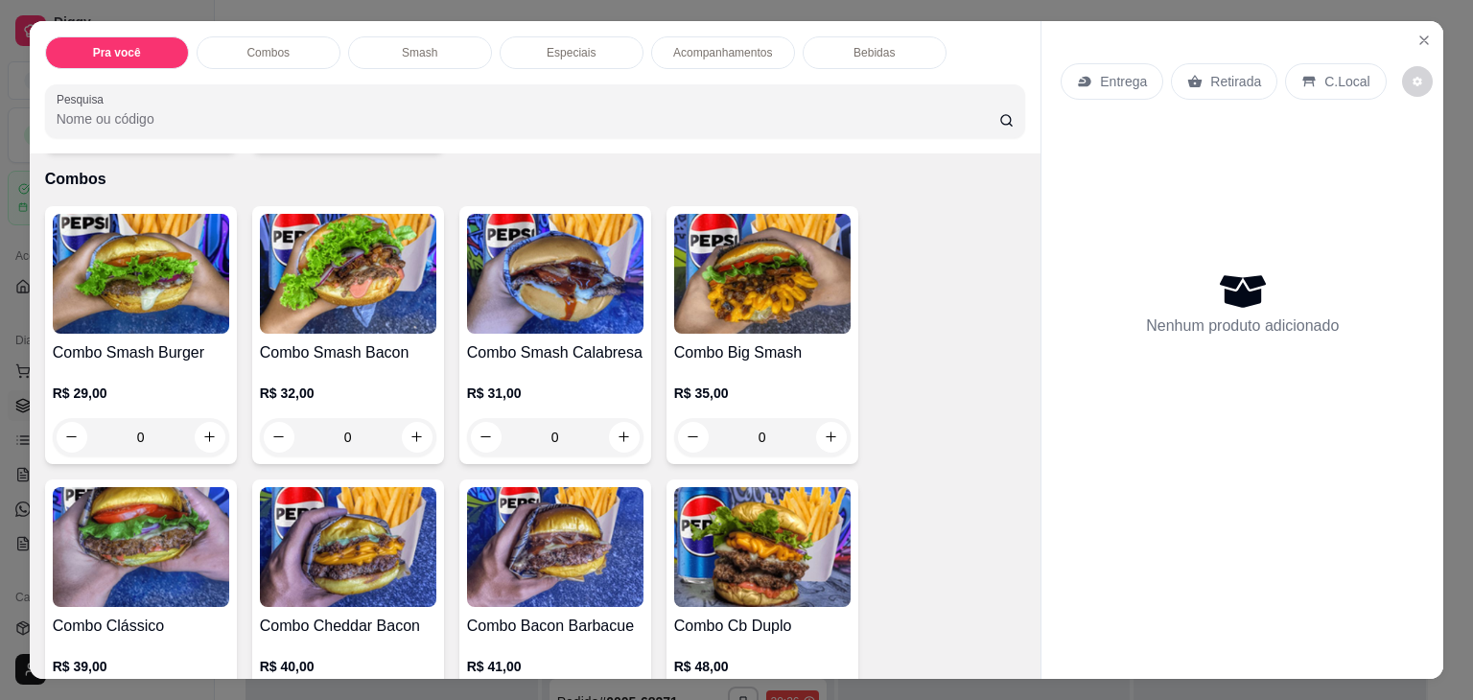
scroll to position [447, 0]
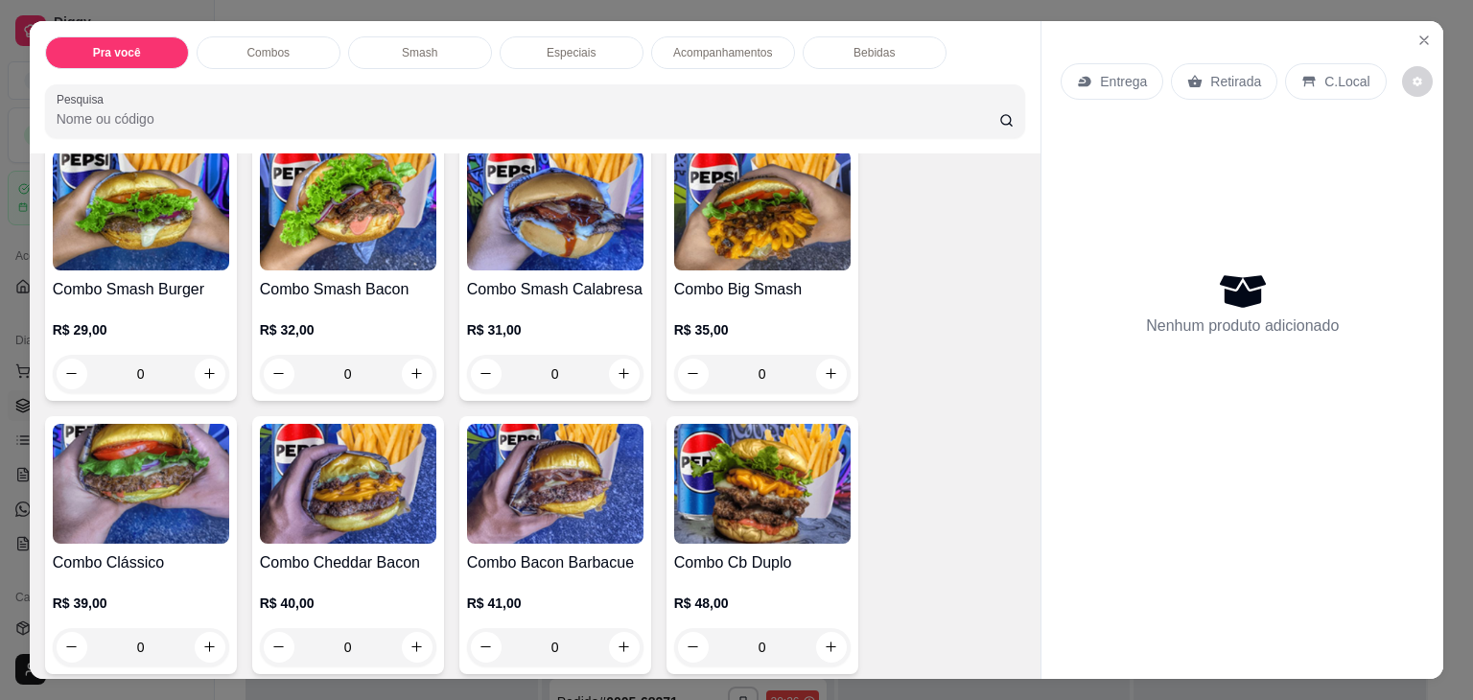
click at [206, 365] on div "0" at bounding box center [141, 374] width 176 height 38
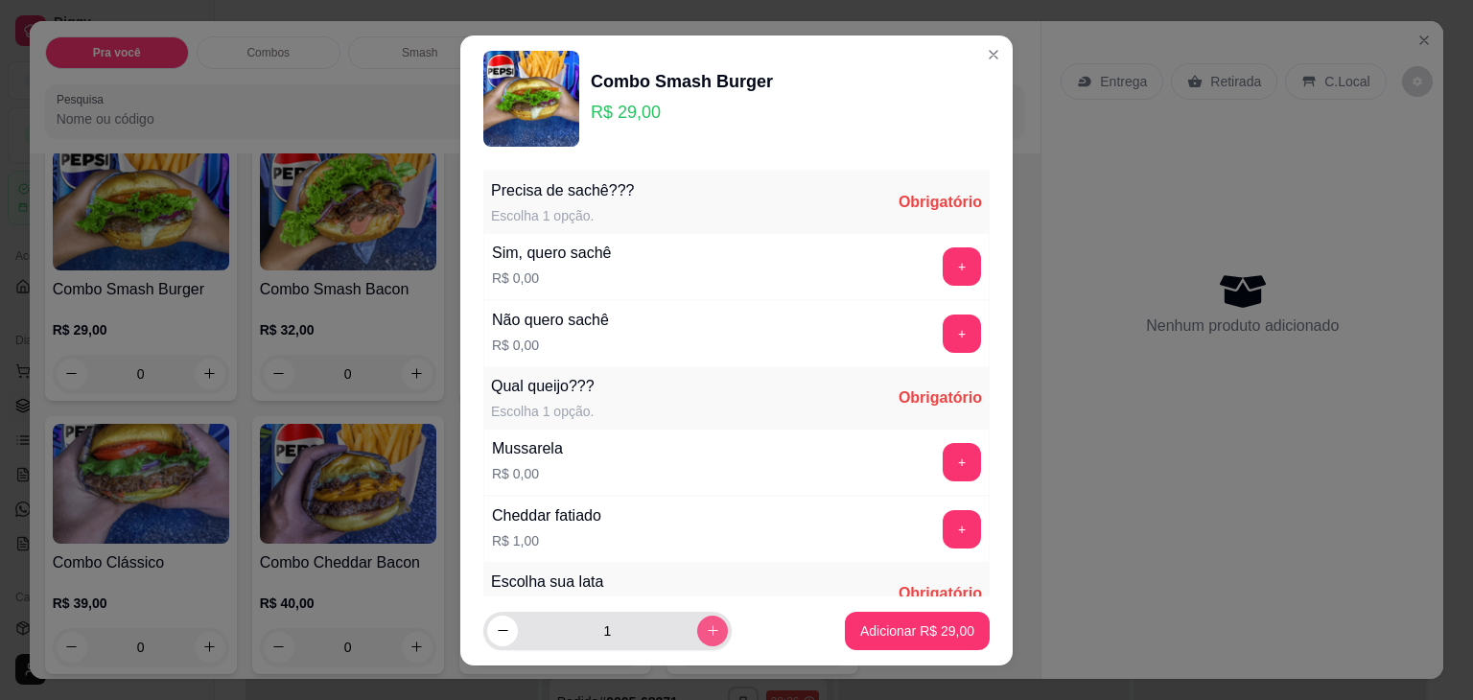
click at [697, 640] on button "increase-product-quantity" at bounding box center [712, 631] width 31 height 31
type input "2"
click at [943, 265] on button "+" at bounding box center [962, 266] width 38 height 38
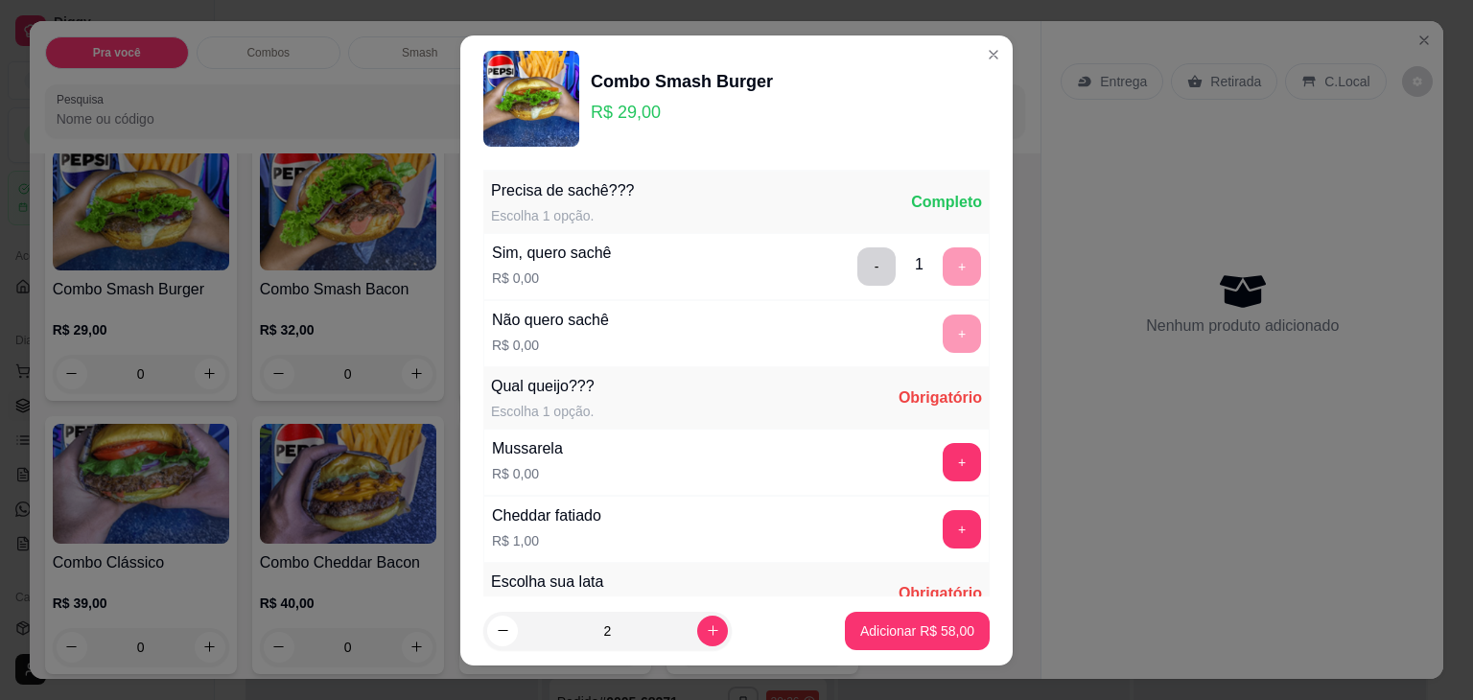
scroll to position [203, 0]
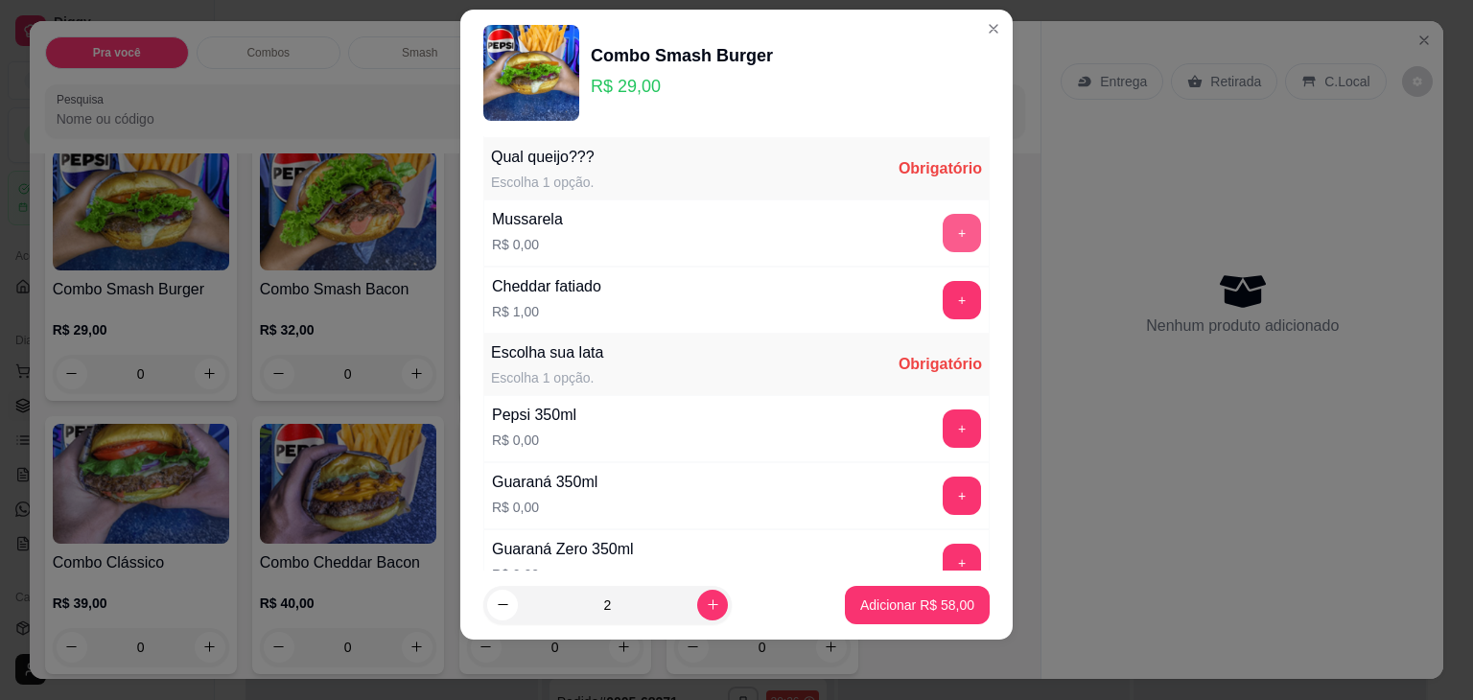
click at [943, 231] on button "+" at bounding box center [962, 233] width 38 height 38
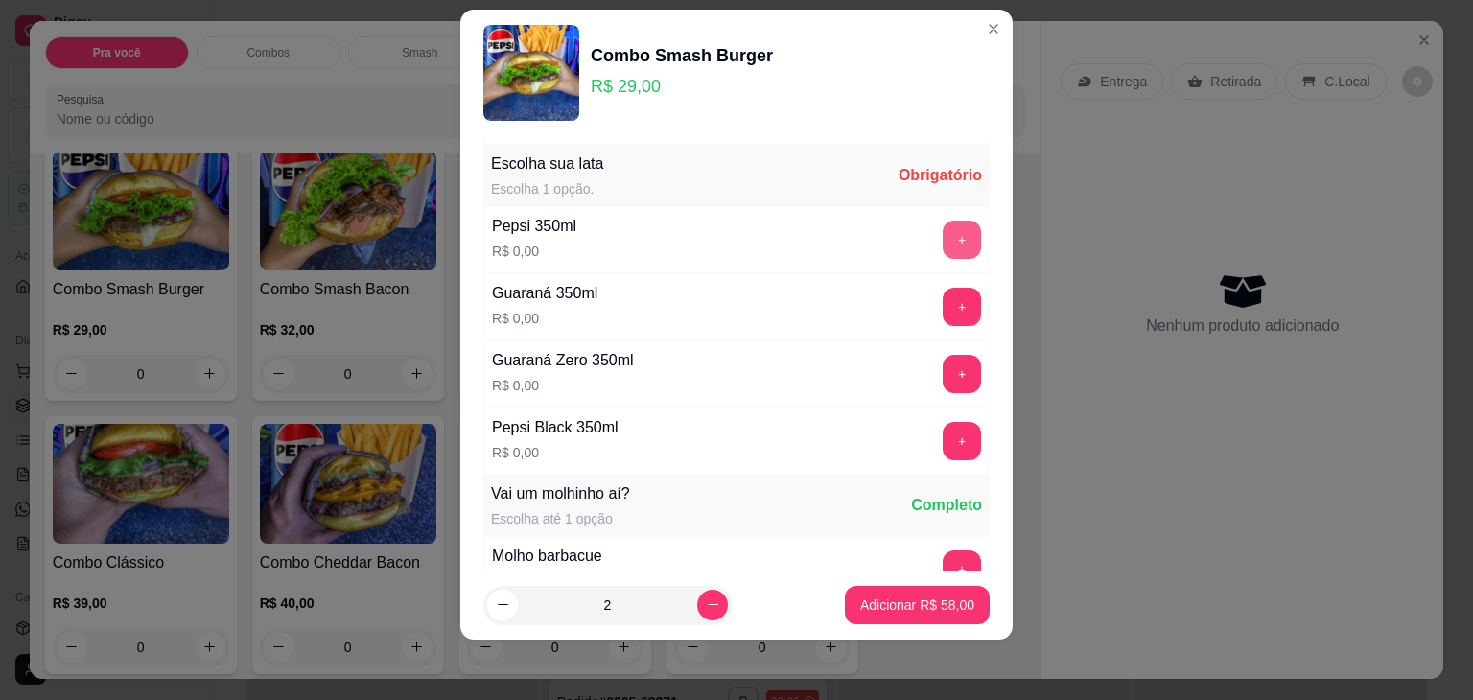
scroll to position [399, 0]
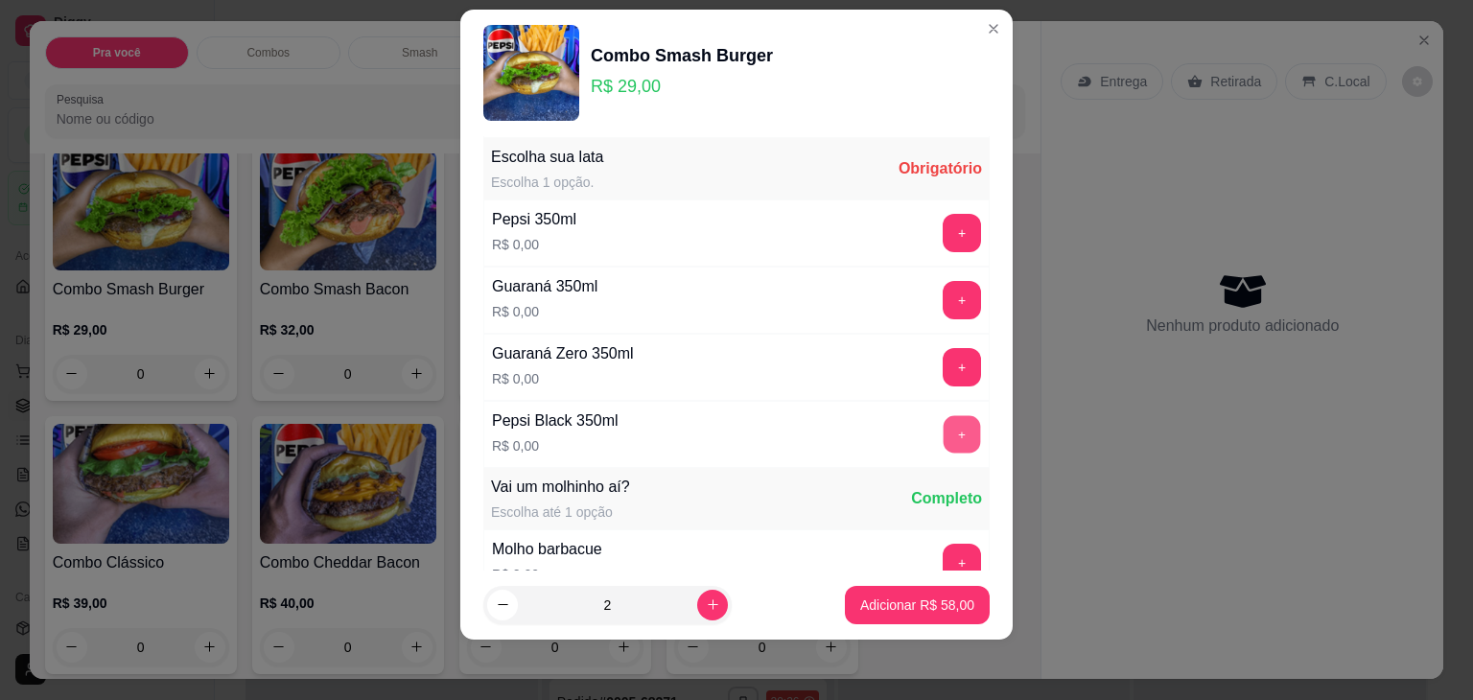
click at [944, 434] on button "+" at bounding box center [962, 433] width 37 height 37
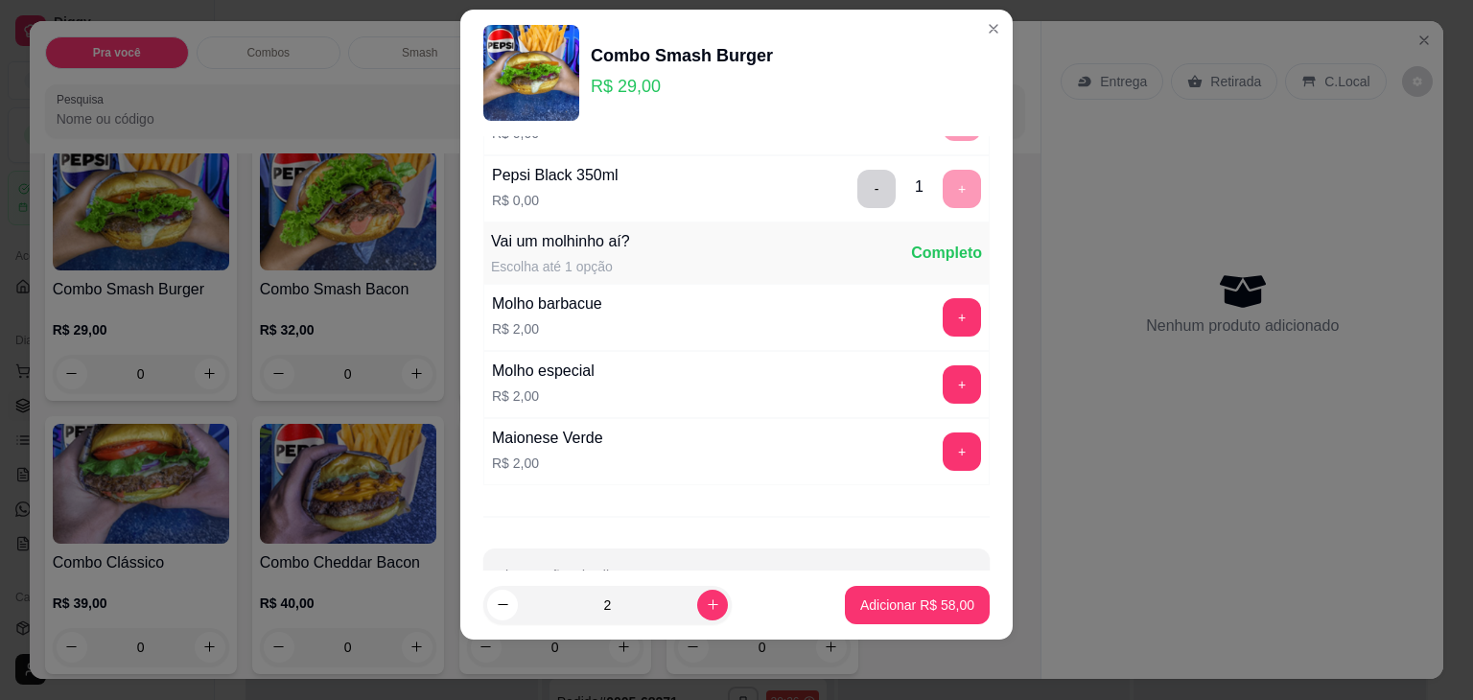
scroll to position [698, 0]
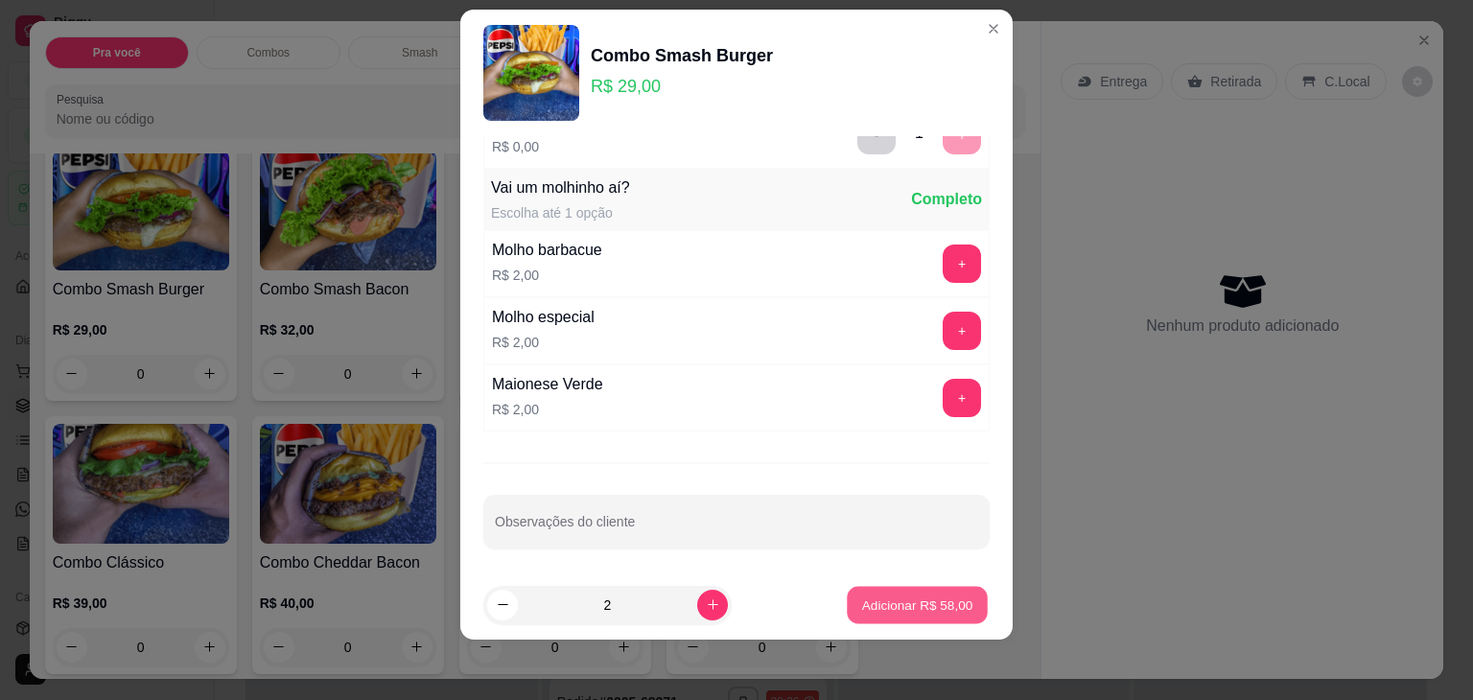
click at [898, 609] on p "Adicionar R$ 58,00" at bounding box center [917, 605] width 111 height 18
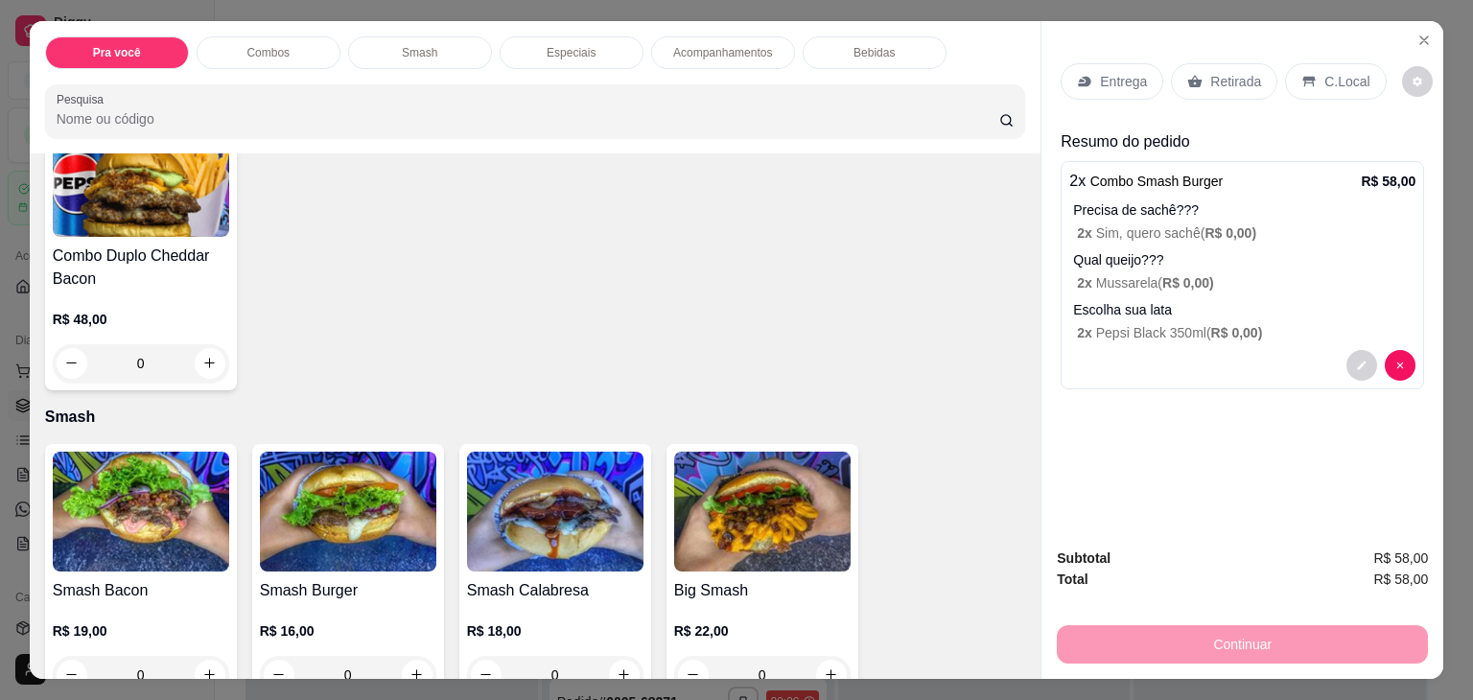
scroll to position [1157, 0]
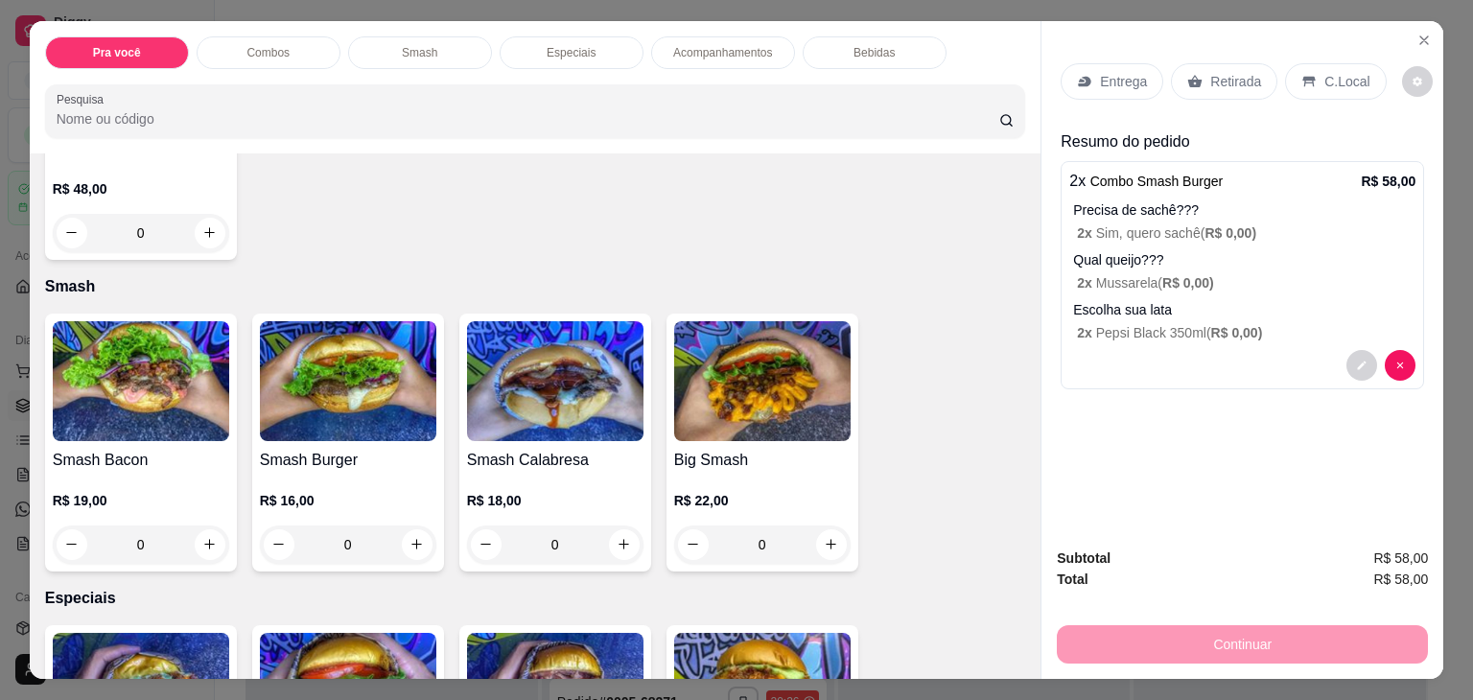
click at [562, 501] on p "R$ 18,00" at bounding box center [555, 500] width 176 height 19
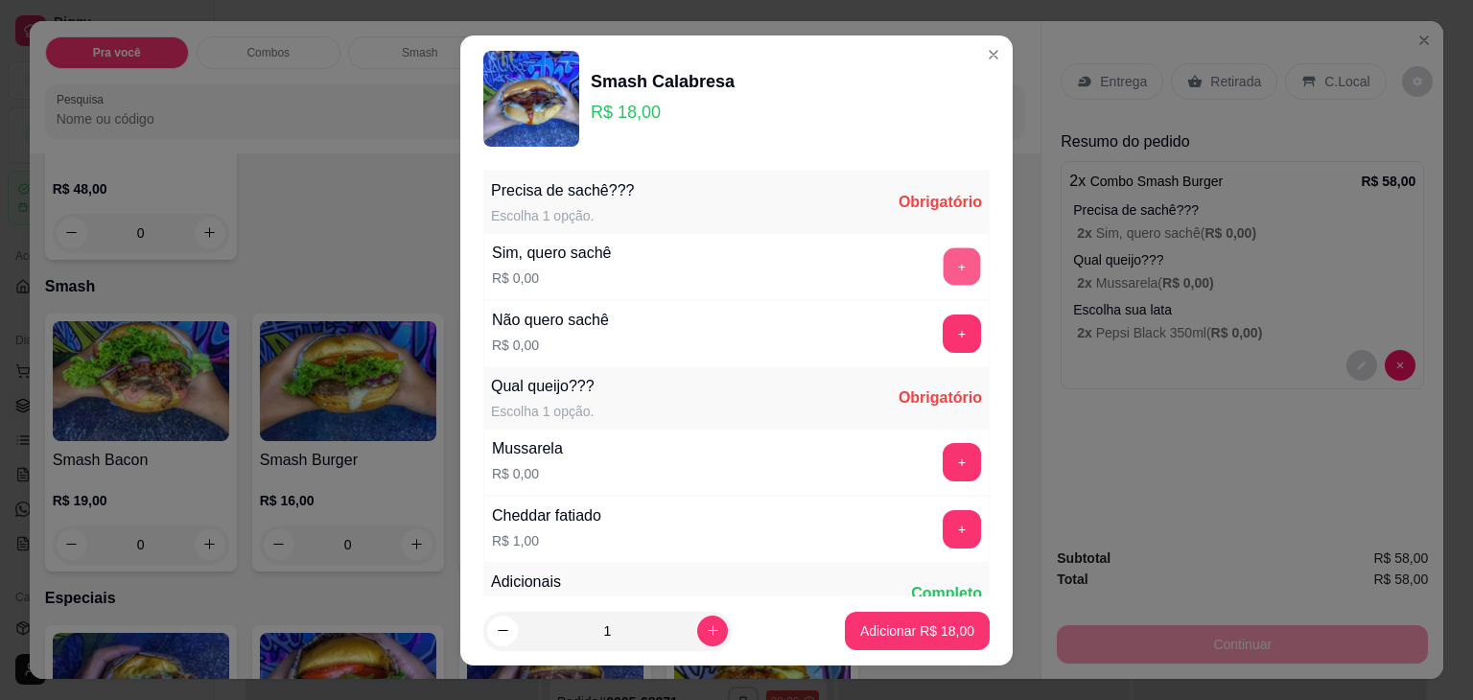
click at [944, 265] on button "+" at bounding box center [962, 265] width 37 height 37
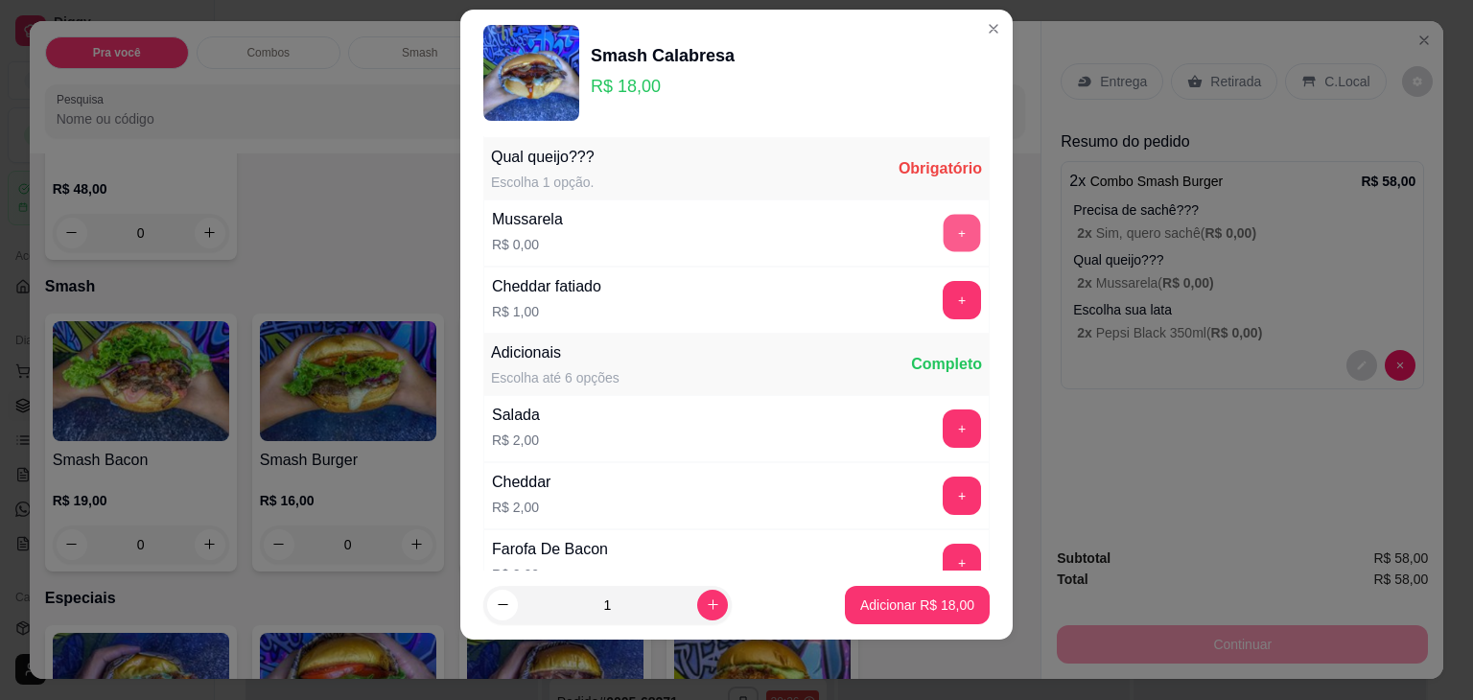
click at [944, 241] on button "+" at bounding box center [962, 232] width 37 height 37
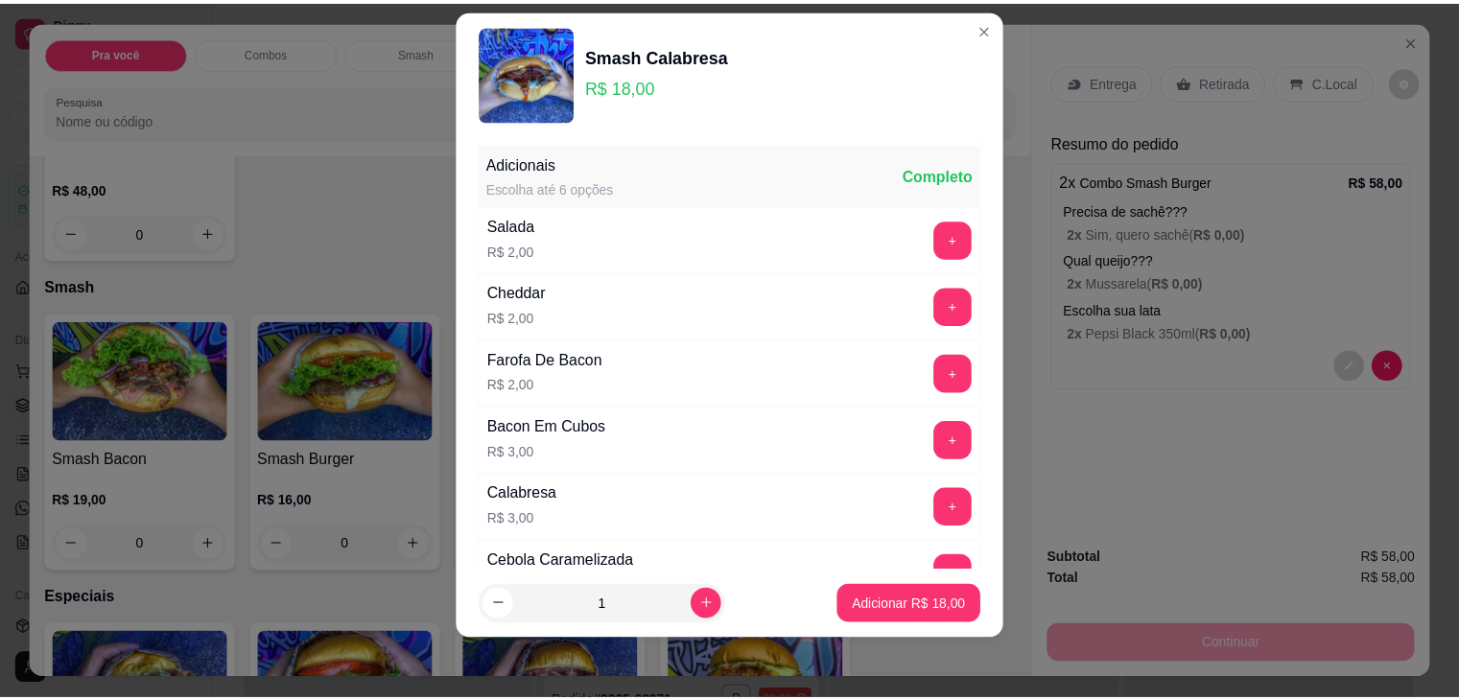
scroll to position [399, 0]
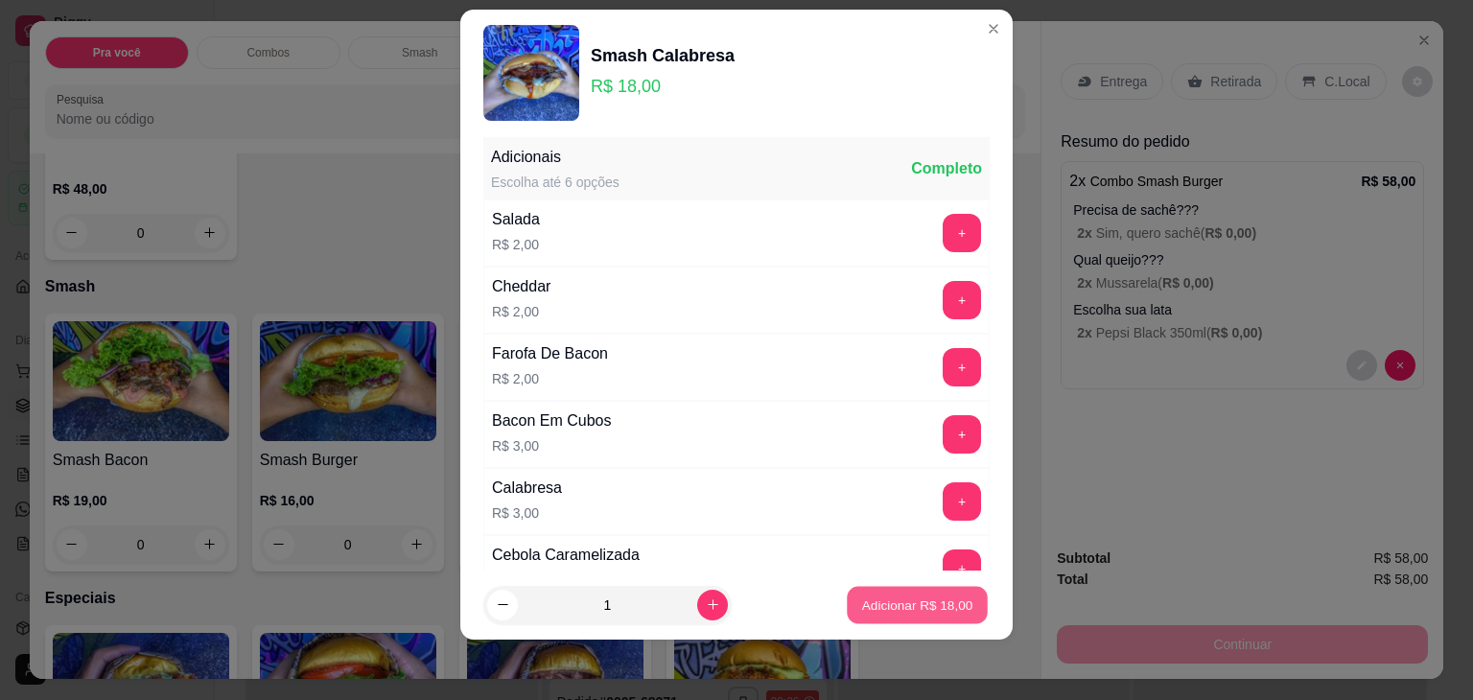
click at [890, 609] on p "Adicionar R$ 18,00" at bounding box center [917, 605] width 111 height 18
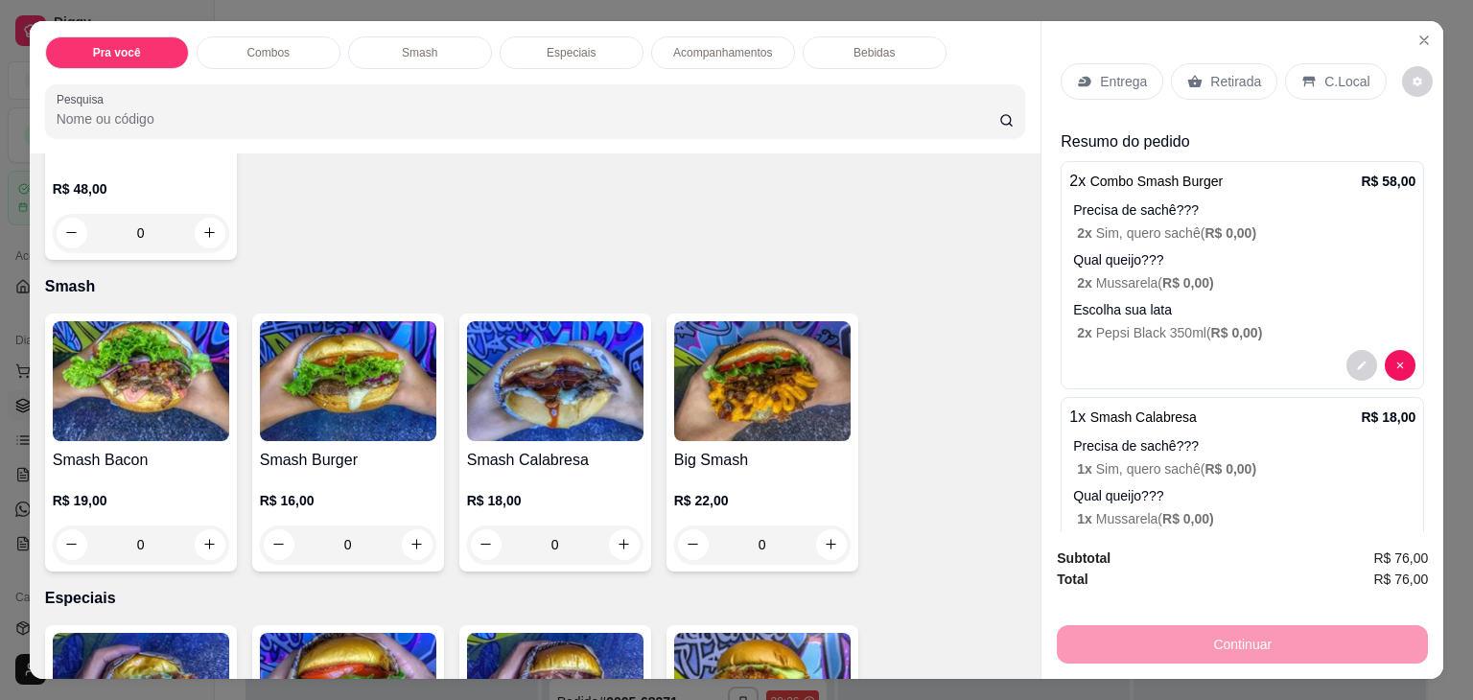
click at [1217, 72] on p "Retirada" at bounding box center [1235, 81] width 51 height 19
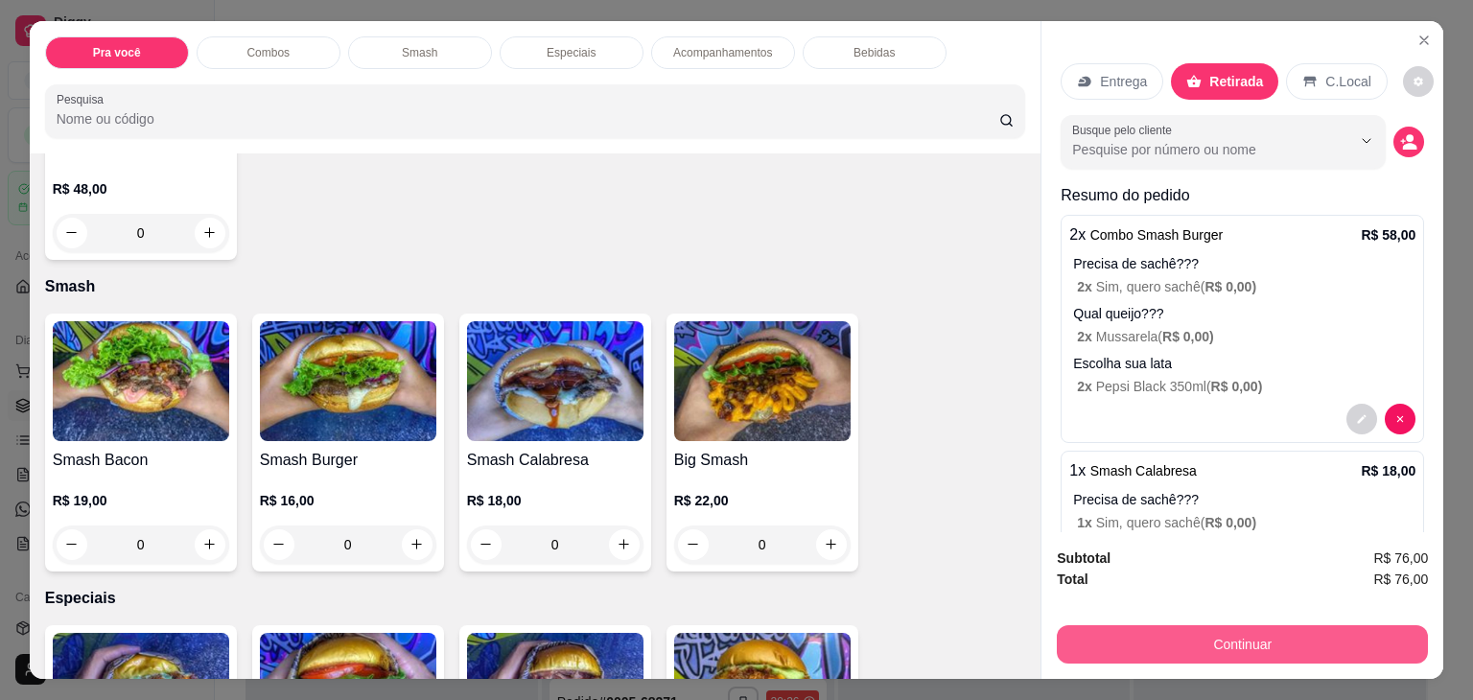
click at [1158, 633] on button "Continuar" at bounding box center [1242, 644] width 371 height 38
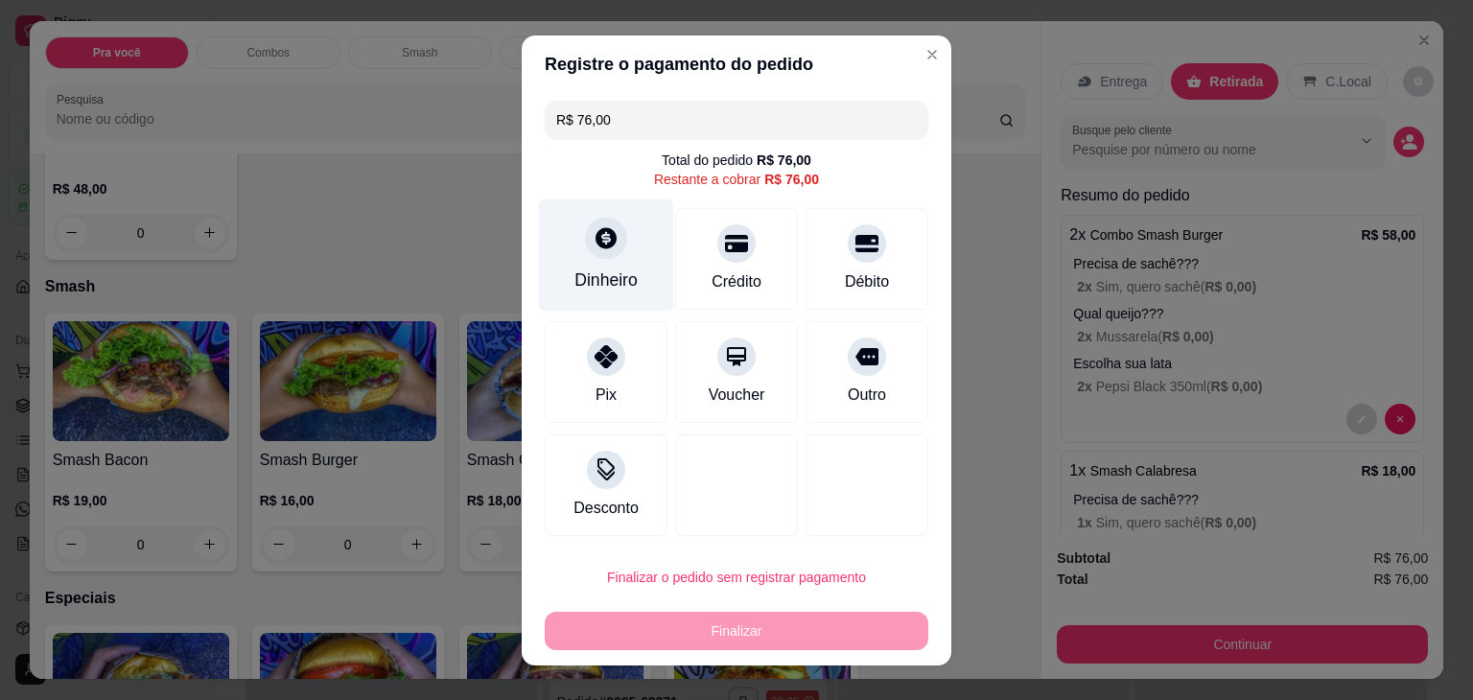
click at [598, 254] on div at bounding box center [606, 238] width 42 height 42
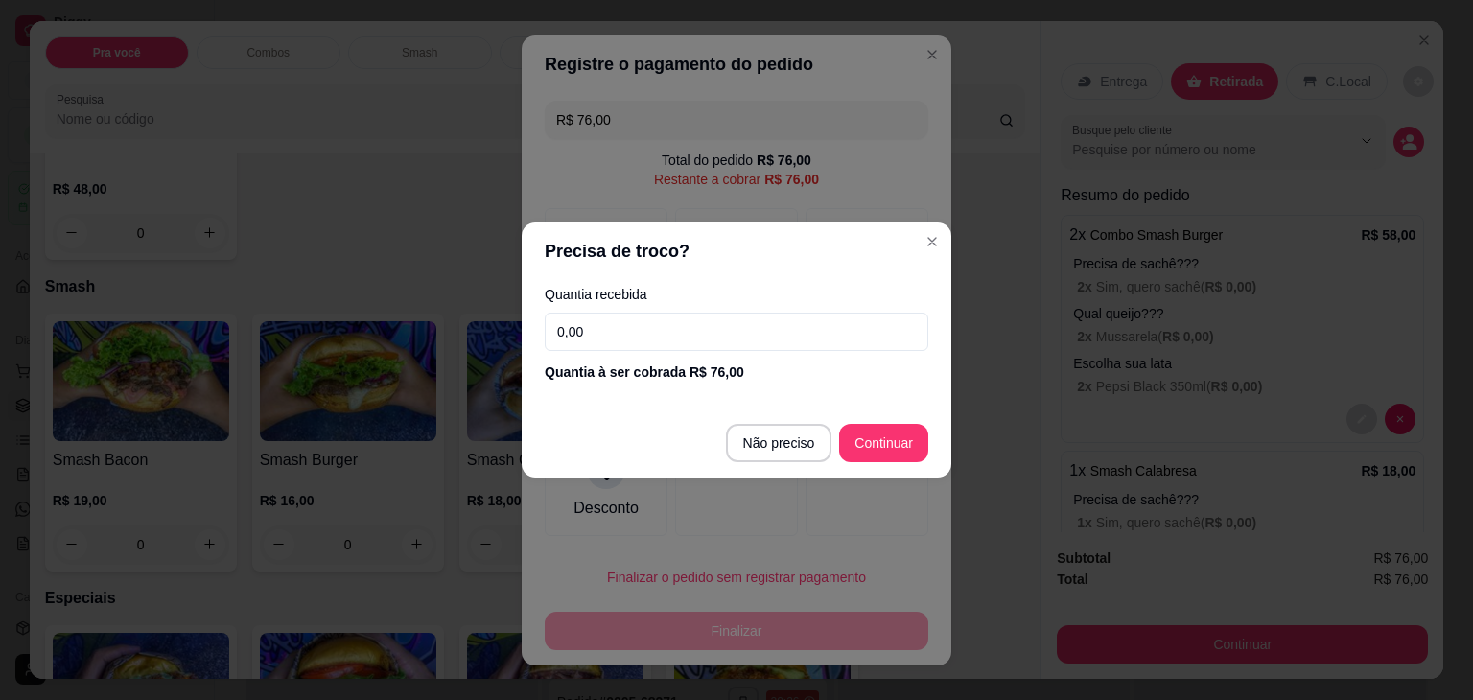
click at [736, 340] on input "0,00" at bounding box center [737, 332] width 384 height 38
type input "76,00"
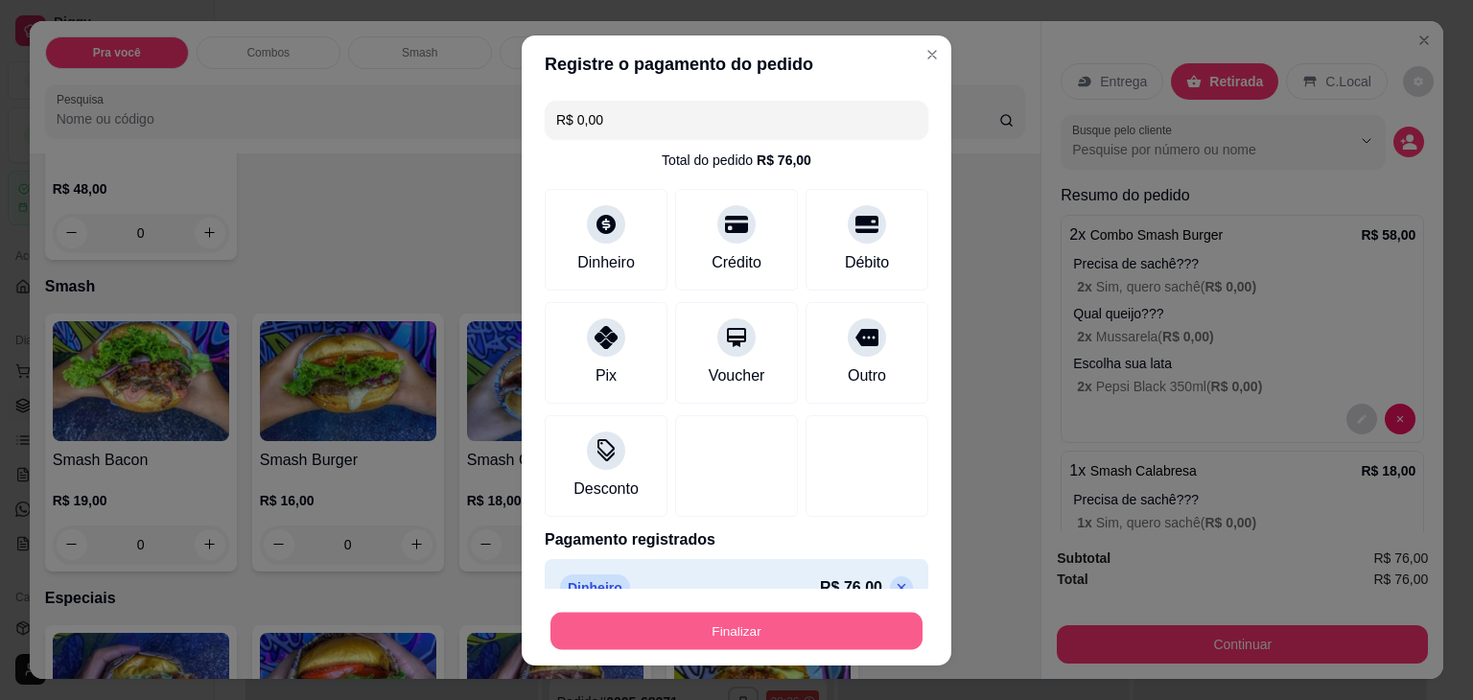
click at [805, 641] on button "Finalizar" at bounding box center [736, 630] width 372 height 37
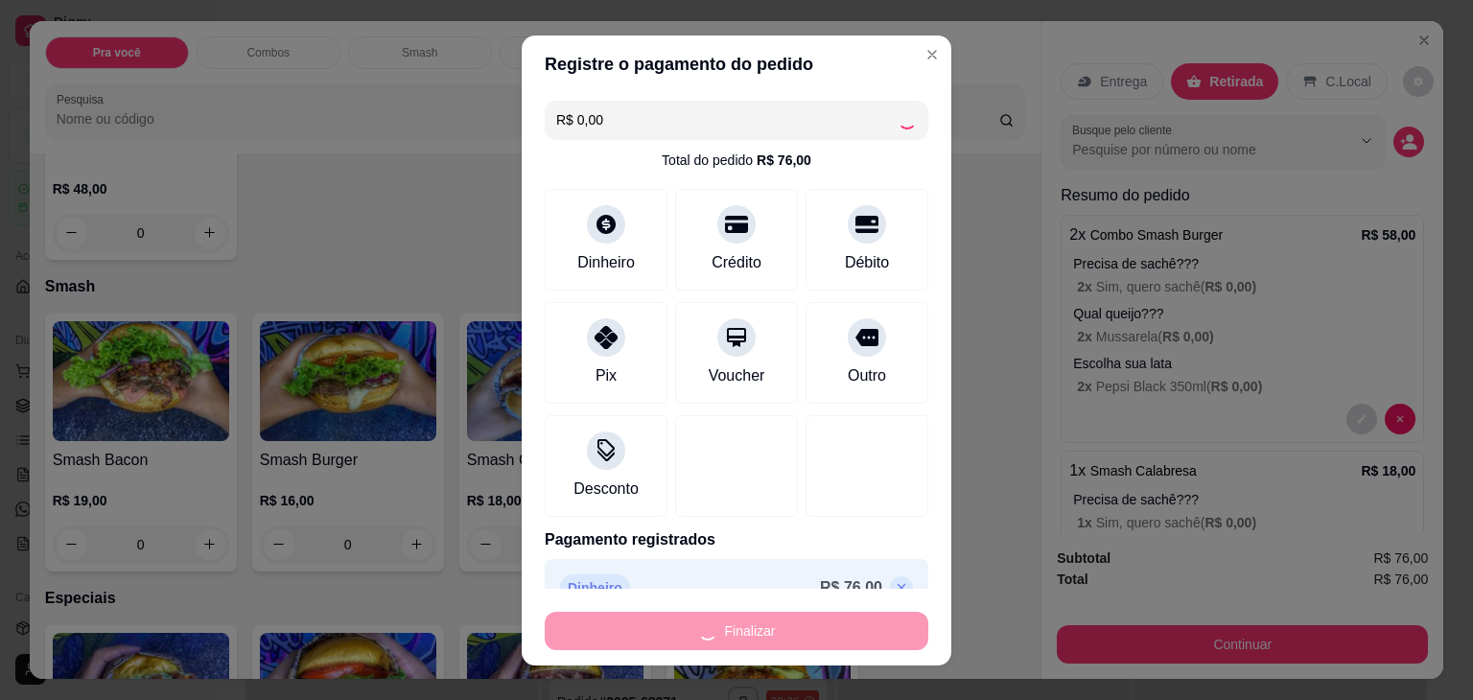
type input "-R$ 76,00"
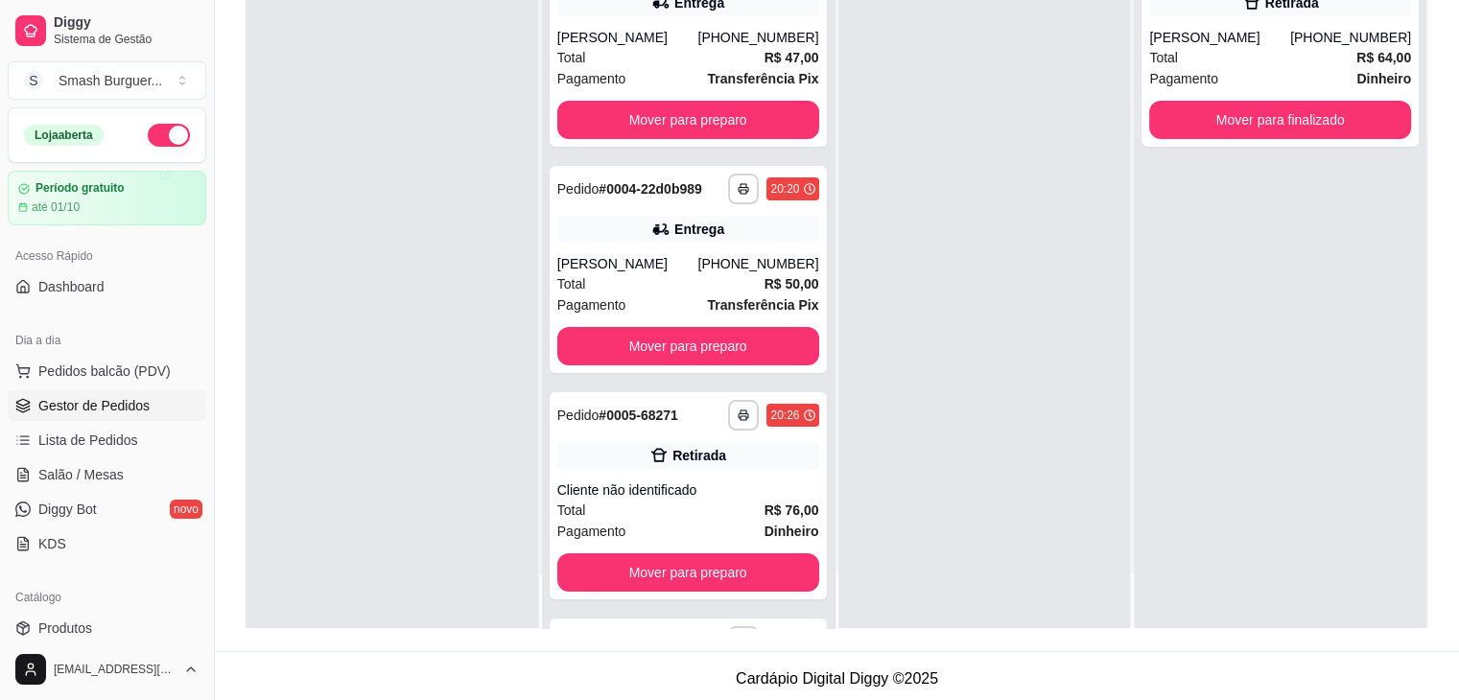
scroll to position [292, 0]
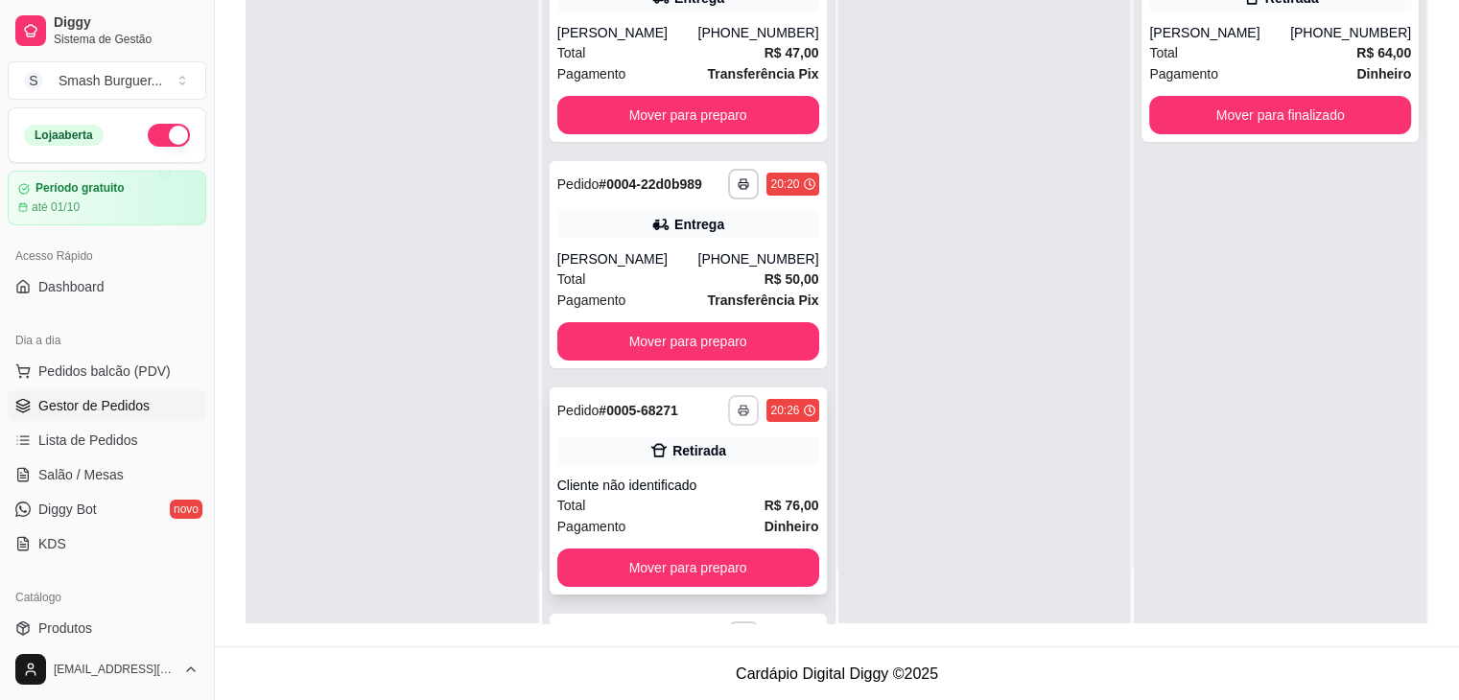
click at [728, 408] on button "button" at bounding box center [743, 410] width 31 height 31
click at [690, 469] on button "IMPRESSORA" at bounding box center [671, 477] width 139 height 31
click at [729, 419] on button "button" at bounding box center [744, 410] width 30 height 30
click at [690, 479] on button "IMPRESSORA" at bounding box center [671, 477] width 134 height 30
click at [651, 456] on icon at bounding box center [659, 450] width 16 height 13
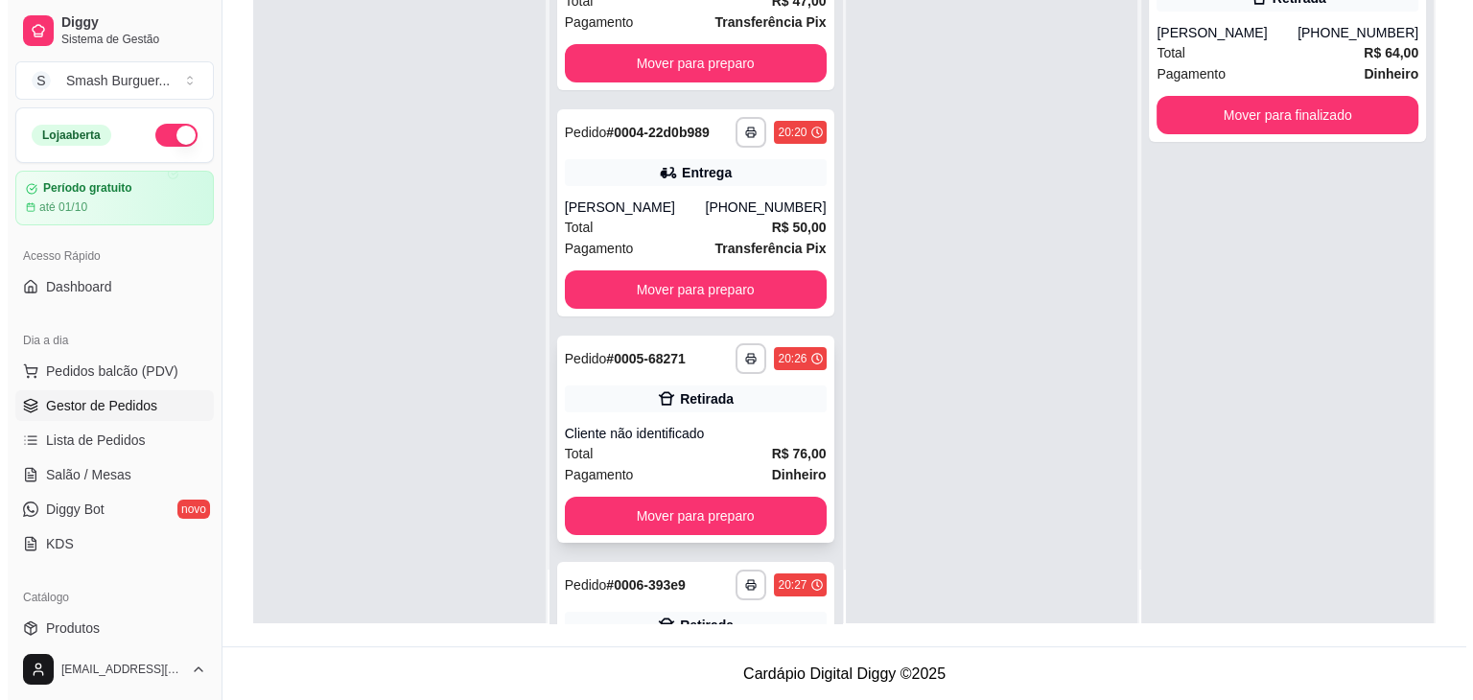
scroll to position [224, 0]
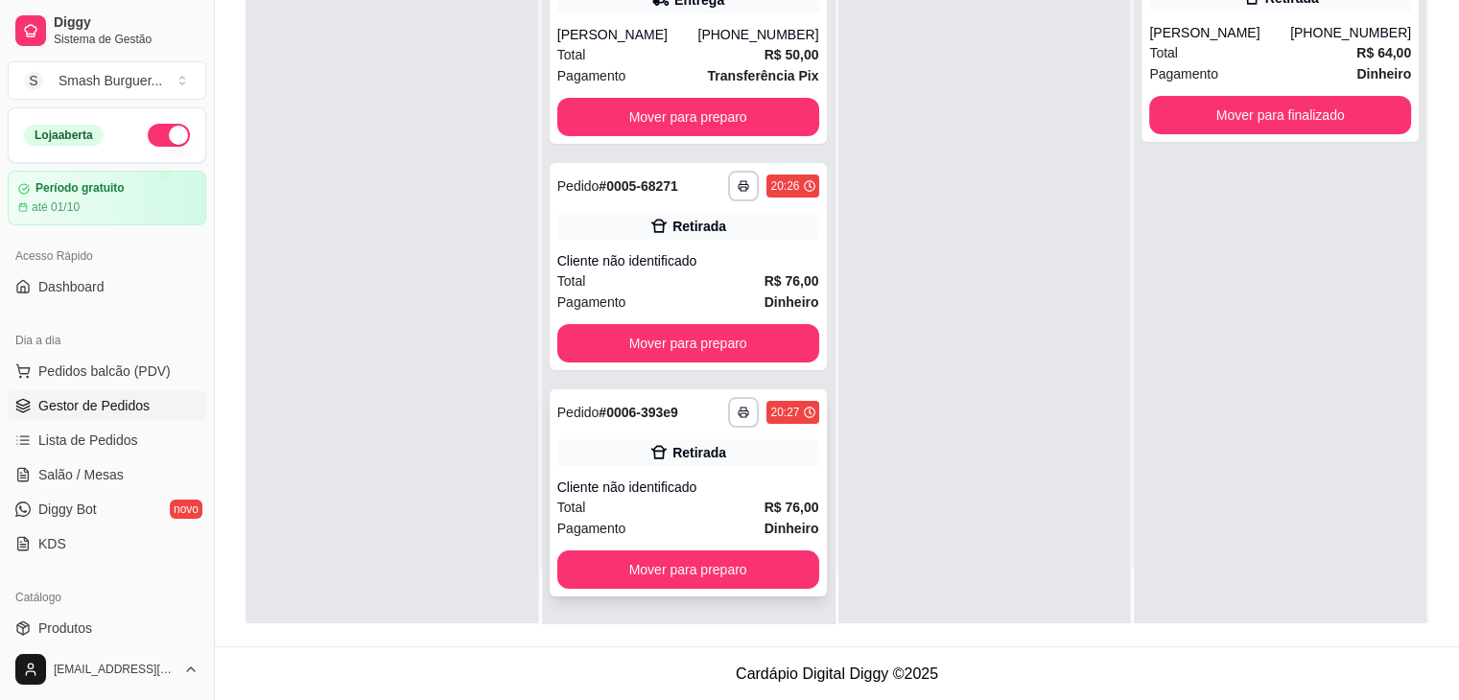
click at [672, 448] on div "Retirada" at bounding box center [699, 452] width 54 height 19
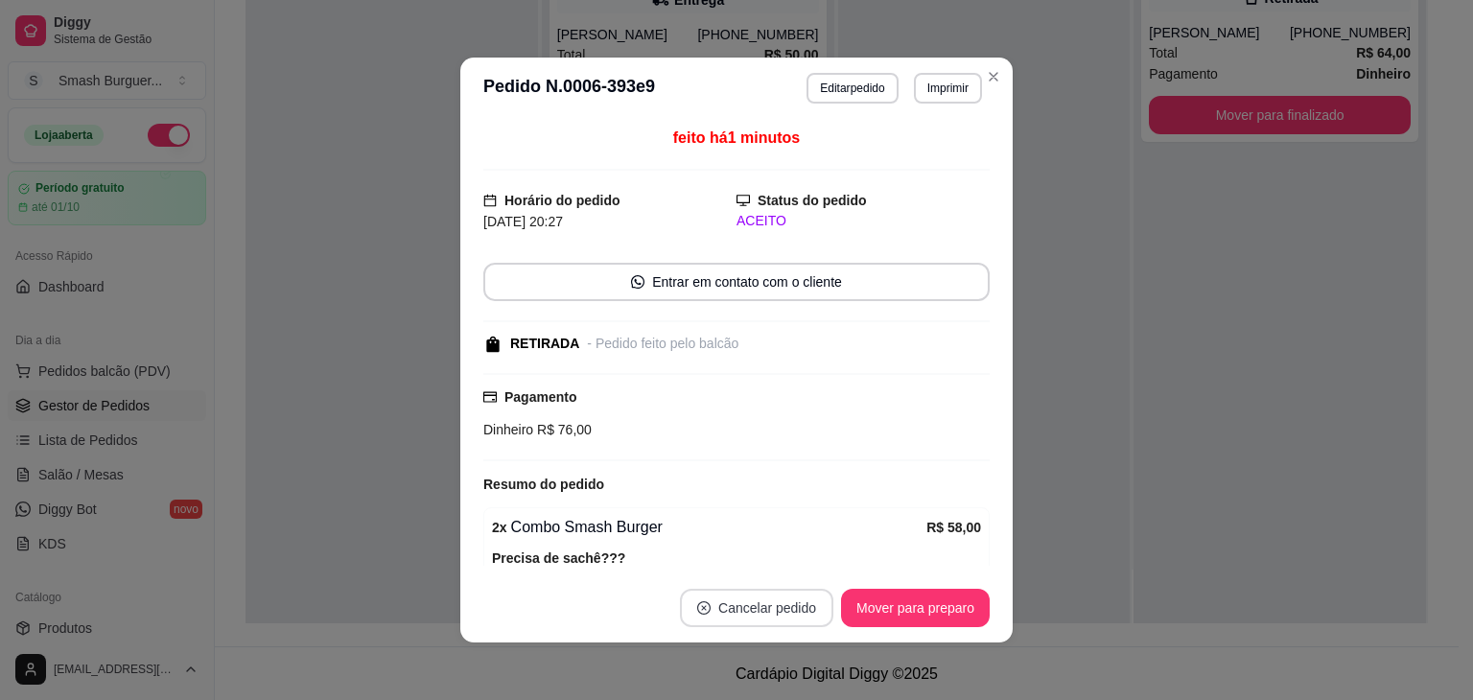
click at [746, 600] on button "Cancelar pedido" at bounding box center [756, 608] width 153 height 38
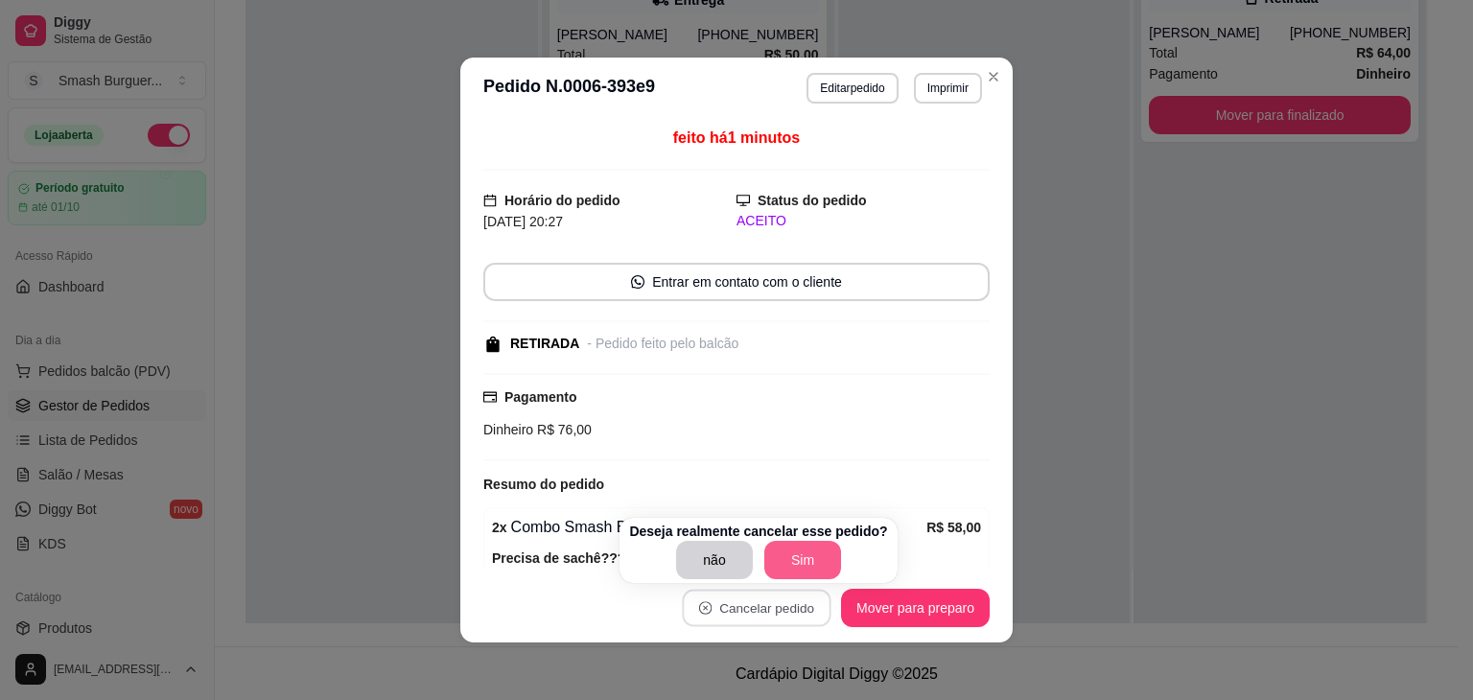
click at [787, 553] on button "Sim" at bounding box center [802, 560] width 77 height 38
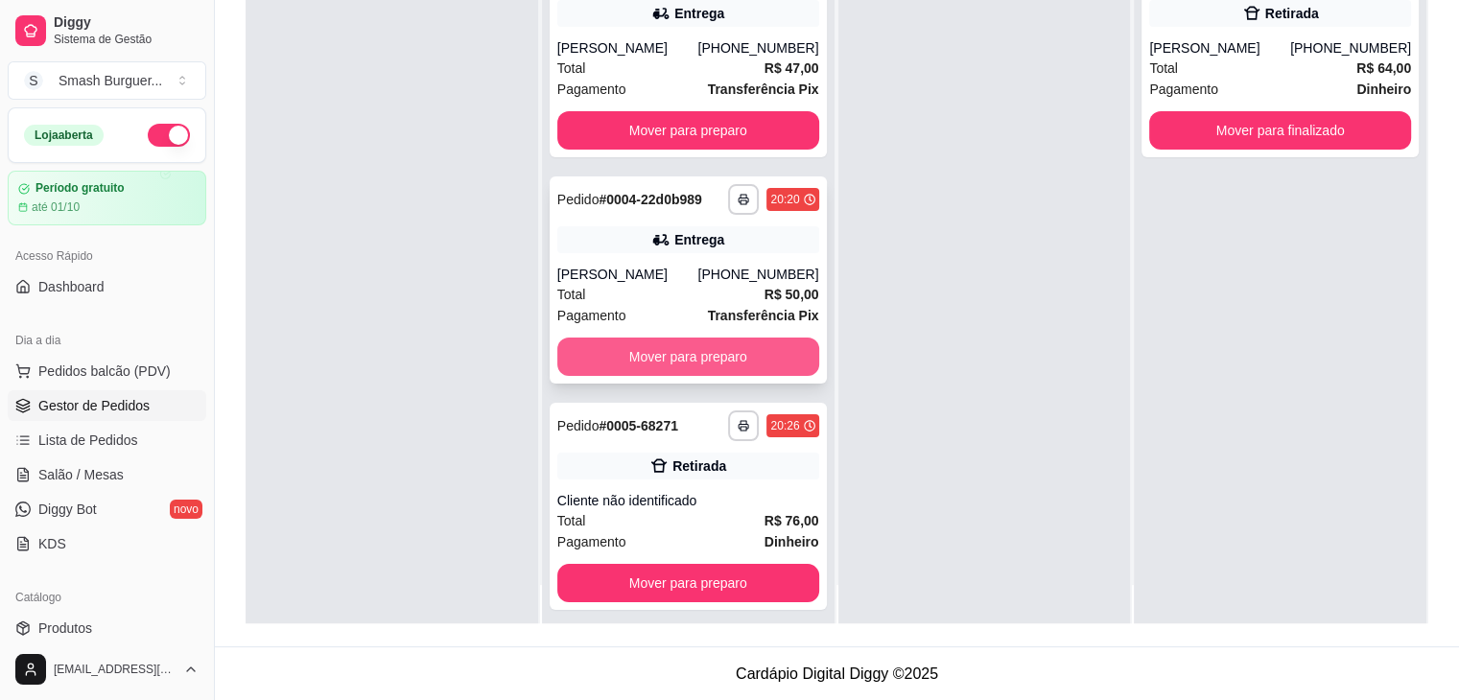
scroll to position [54, 0]
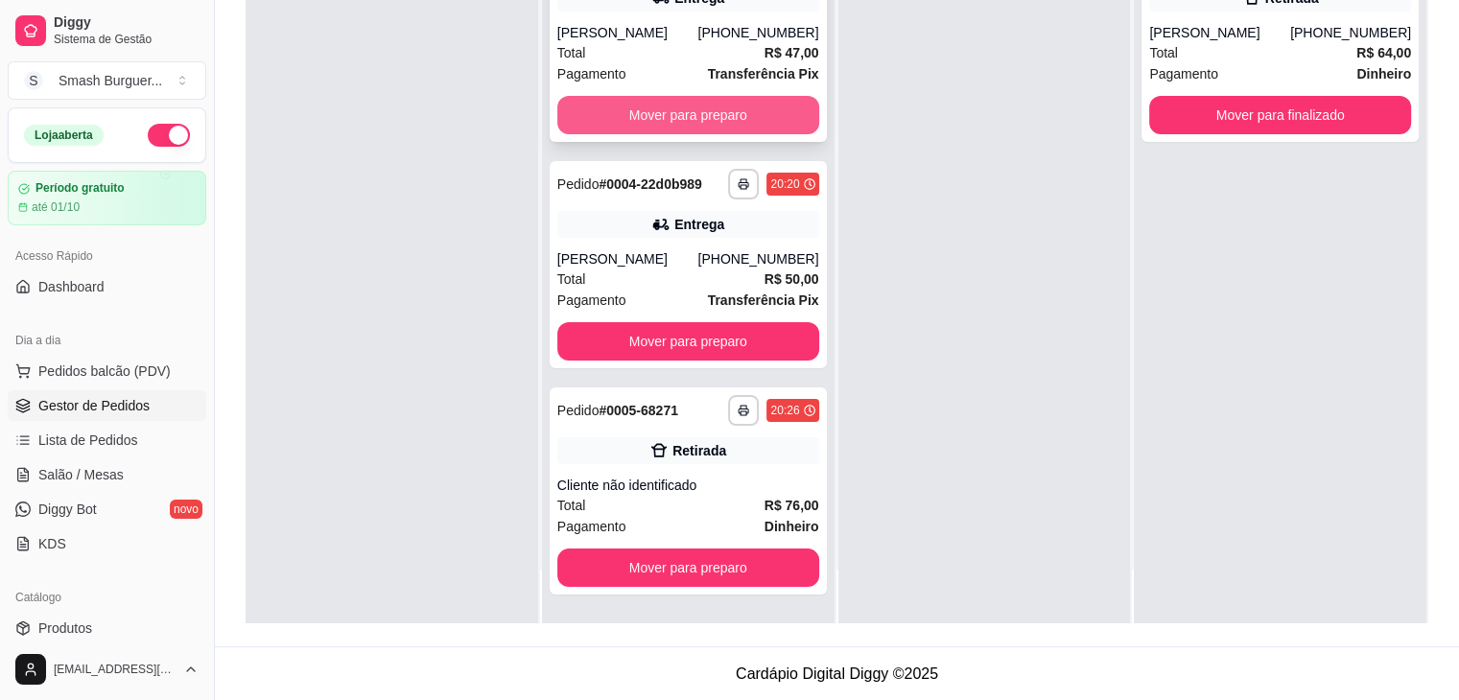
click at [724, 116] on button "Mover para preparo" at bounding box center [688, 115] width 262 height 38
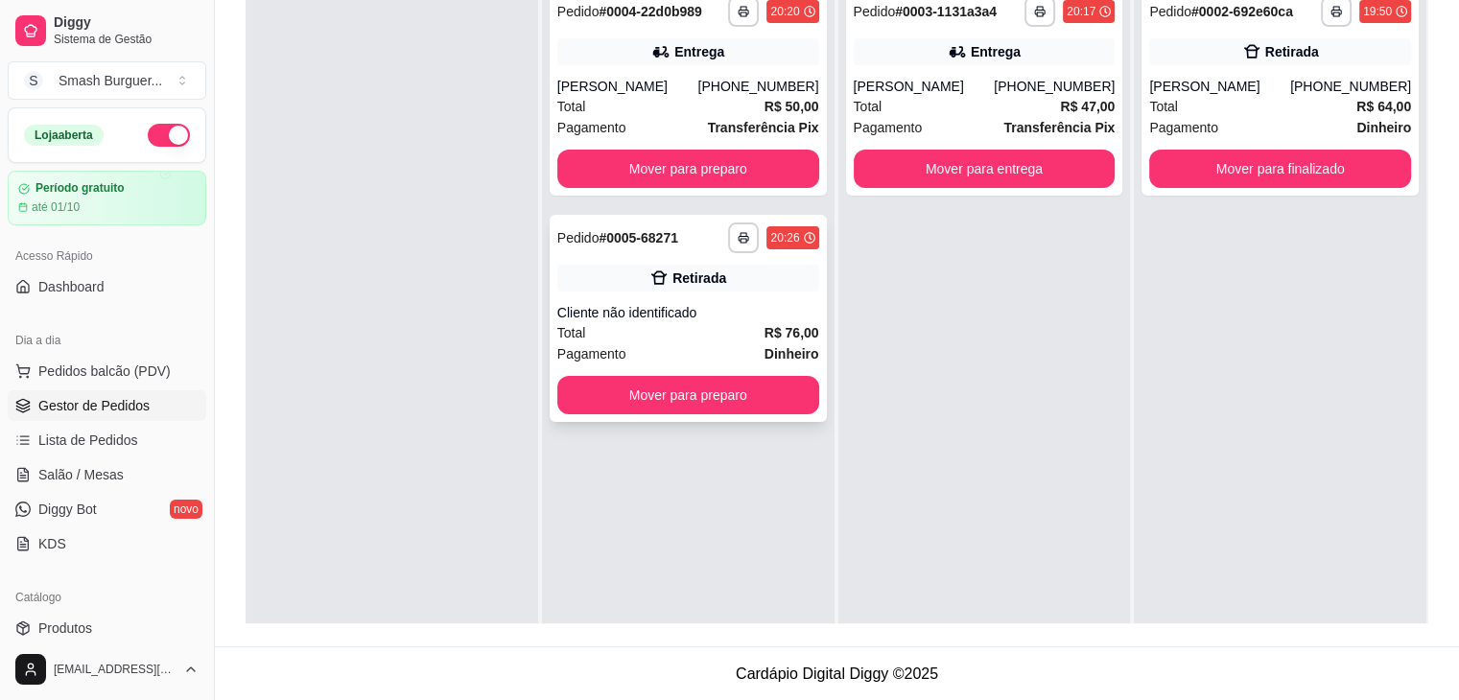
scroll to position [134, 0]
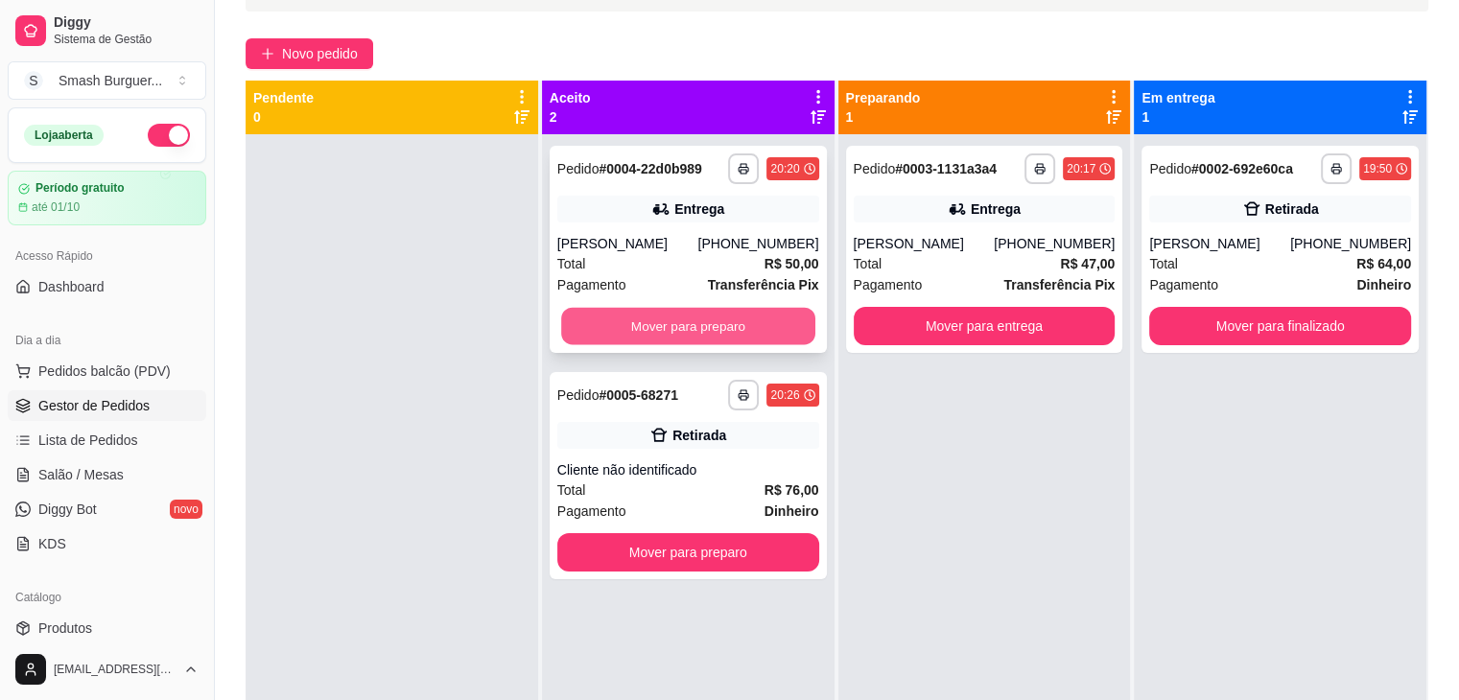
click at [699, 319] on button "Mover para preparo" at bounding box center [688, 326] width 254 height 37
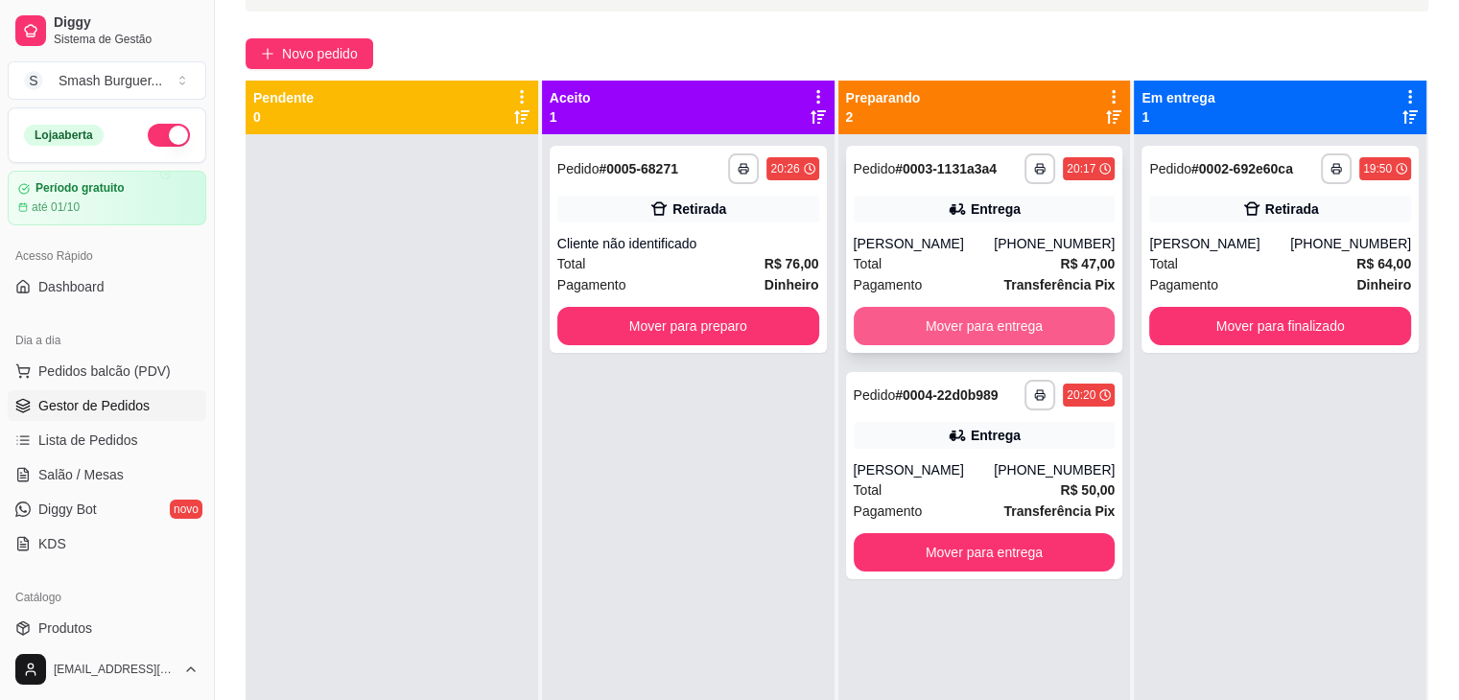
click at [998, 332] on button "Mover para entrega" at bounding box center [984, 326] width 262 height 38
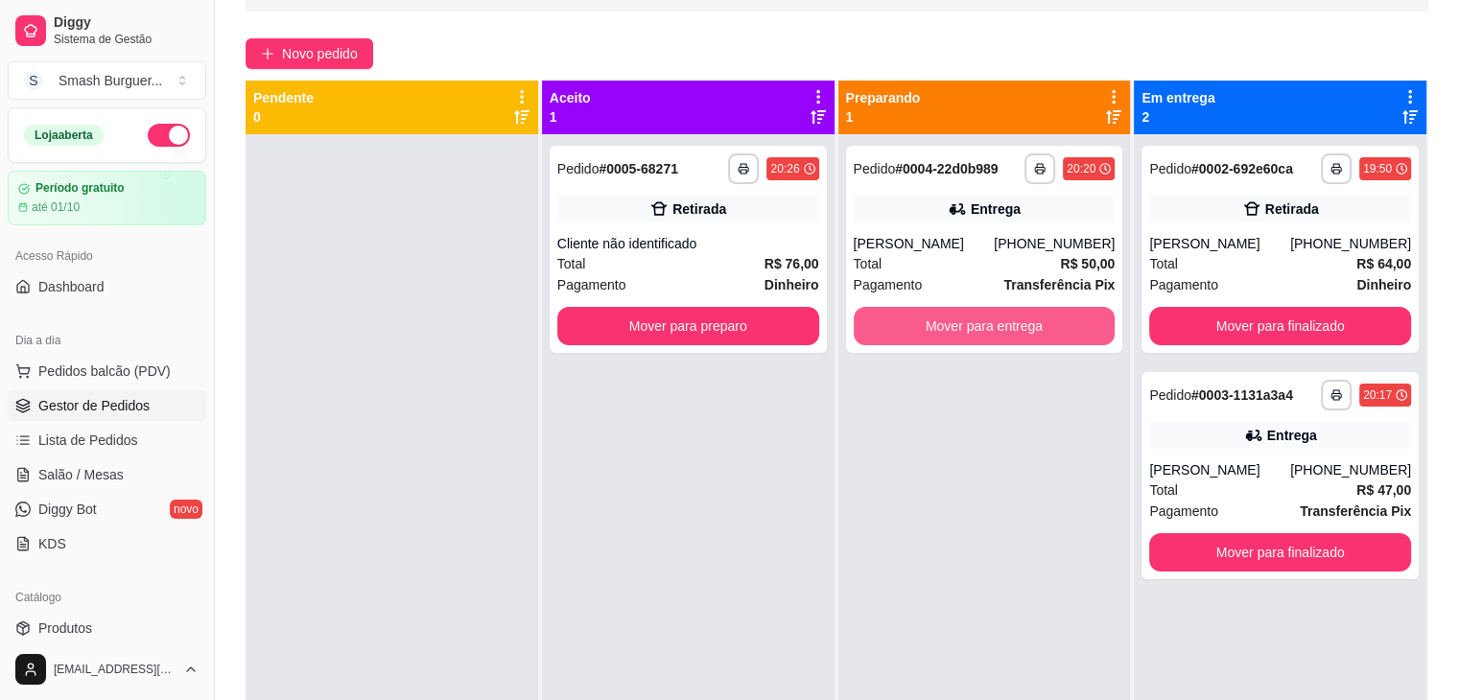
click at [998, 332] on button "Mover para entrega" at bounding box center [984, 326] width 262 height 38
